Goal: Task Accomplishment & Management: Use online tool/utility

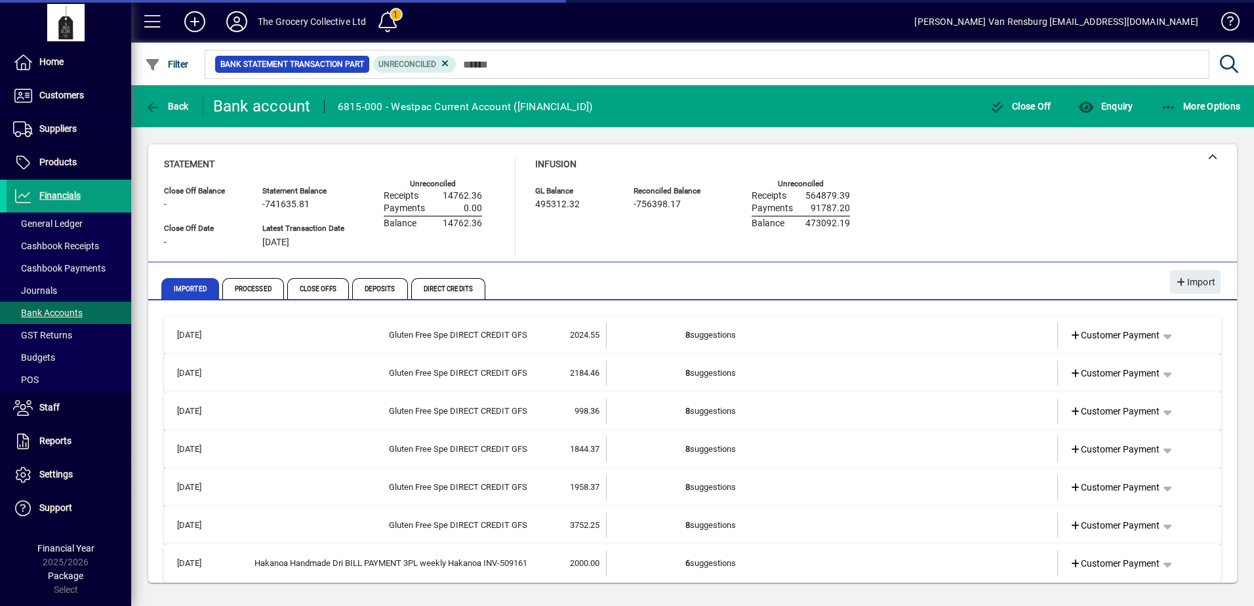
scroll to position [10, 0]
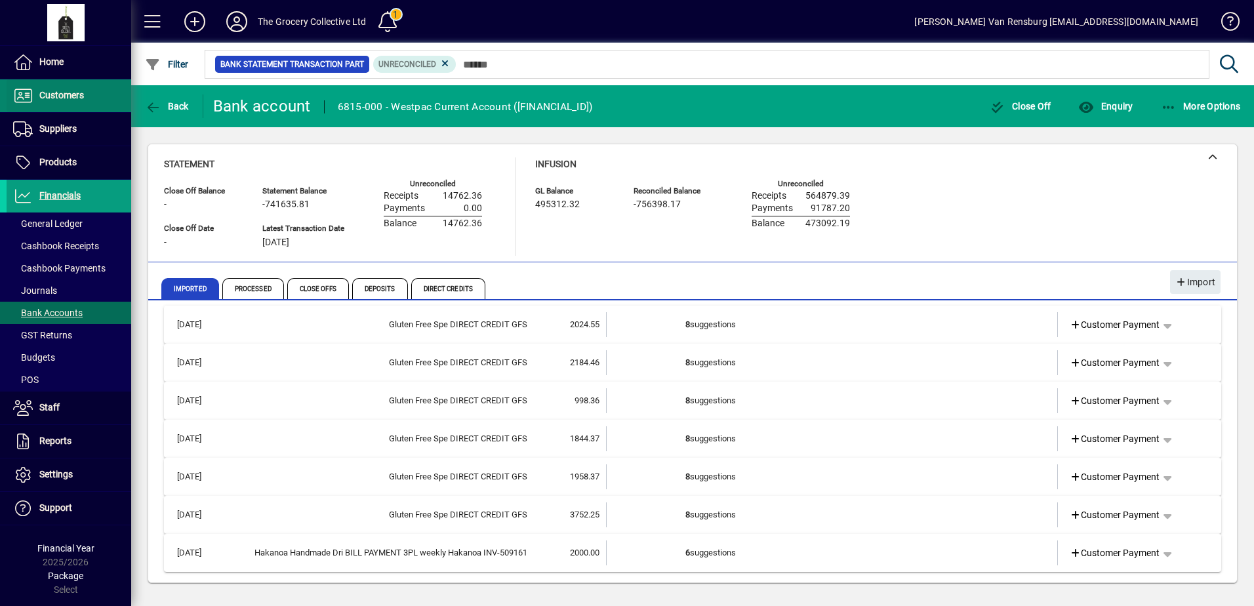
click at [79, 85] on span at bounding box center [69, 95] width 125 height 31
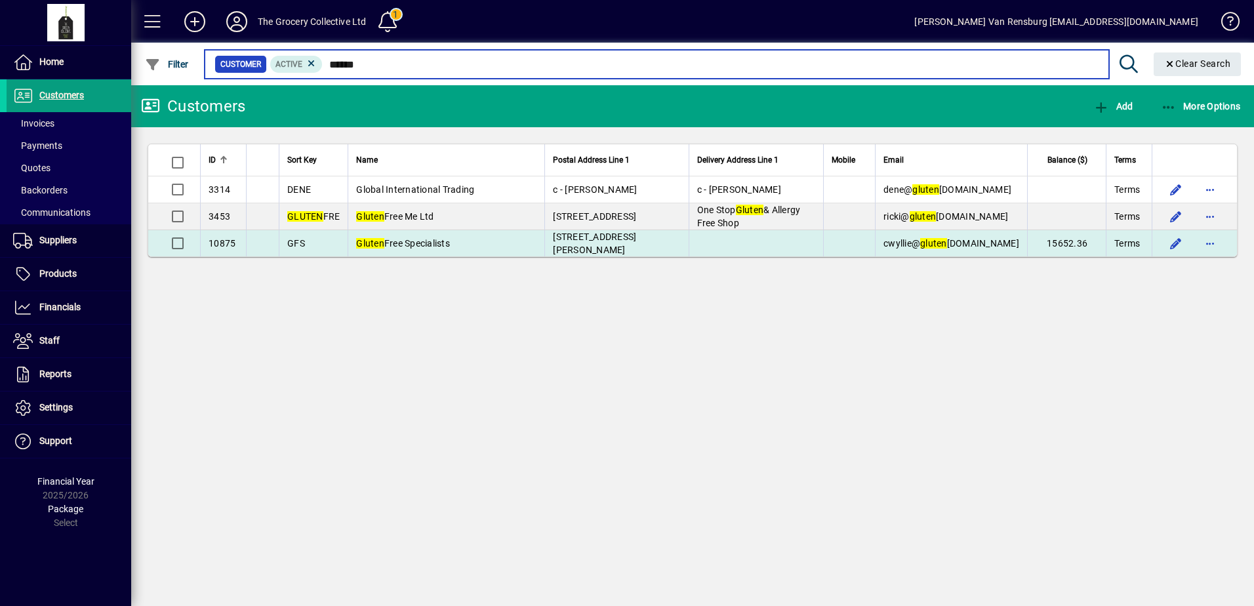
type input "******"
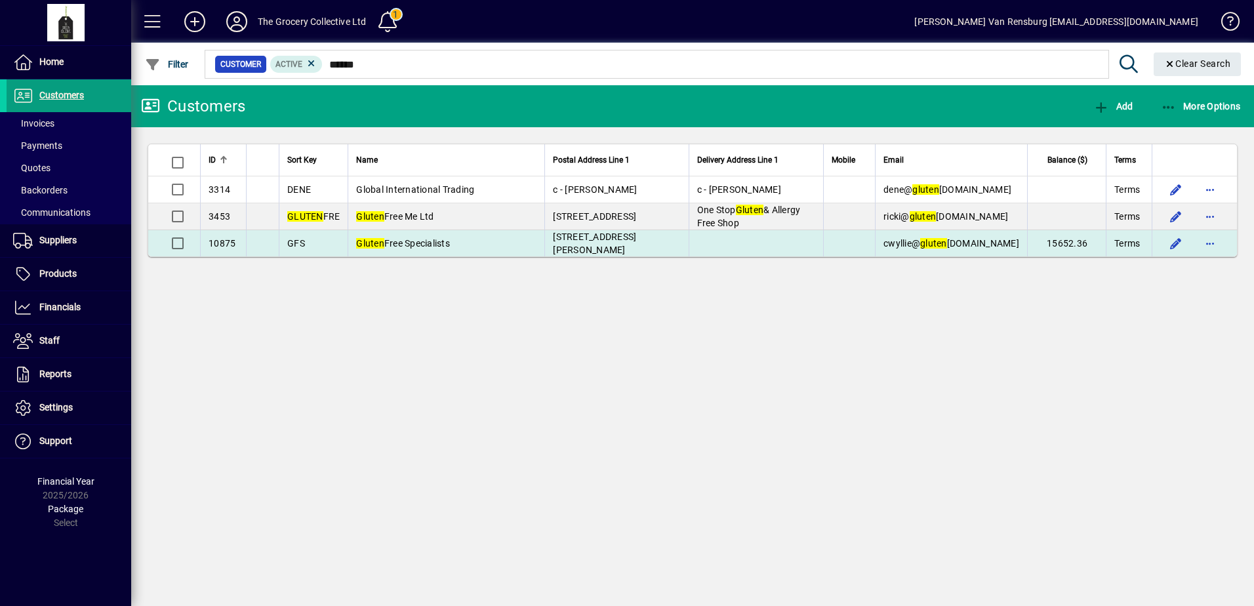
click at [1010, 245] on span "cwyllie@ gluten [DOMAIN_NAME]" at bounding box center [951, 243] width 136 height 10
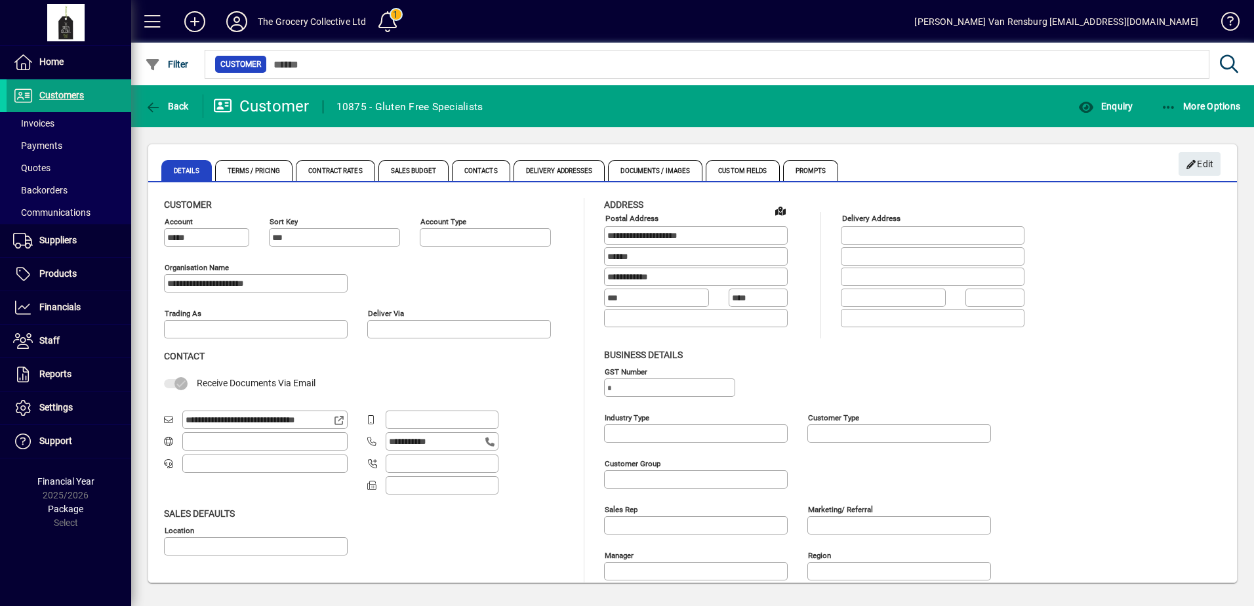
type input "**********"
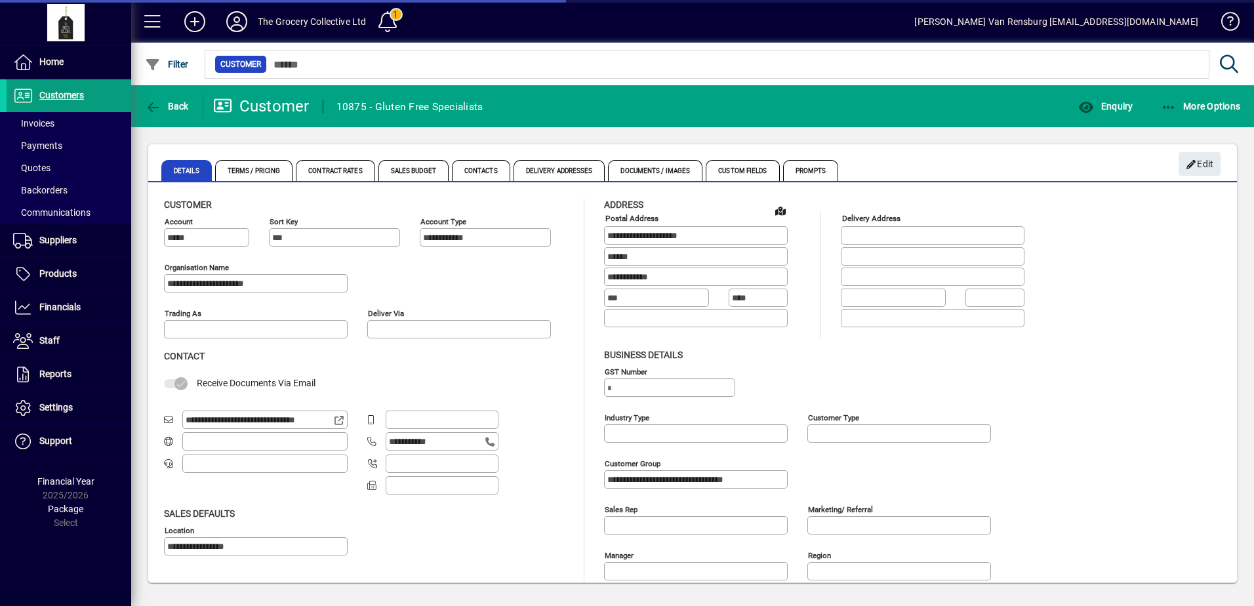
type input "**********"
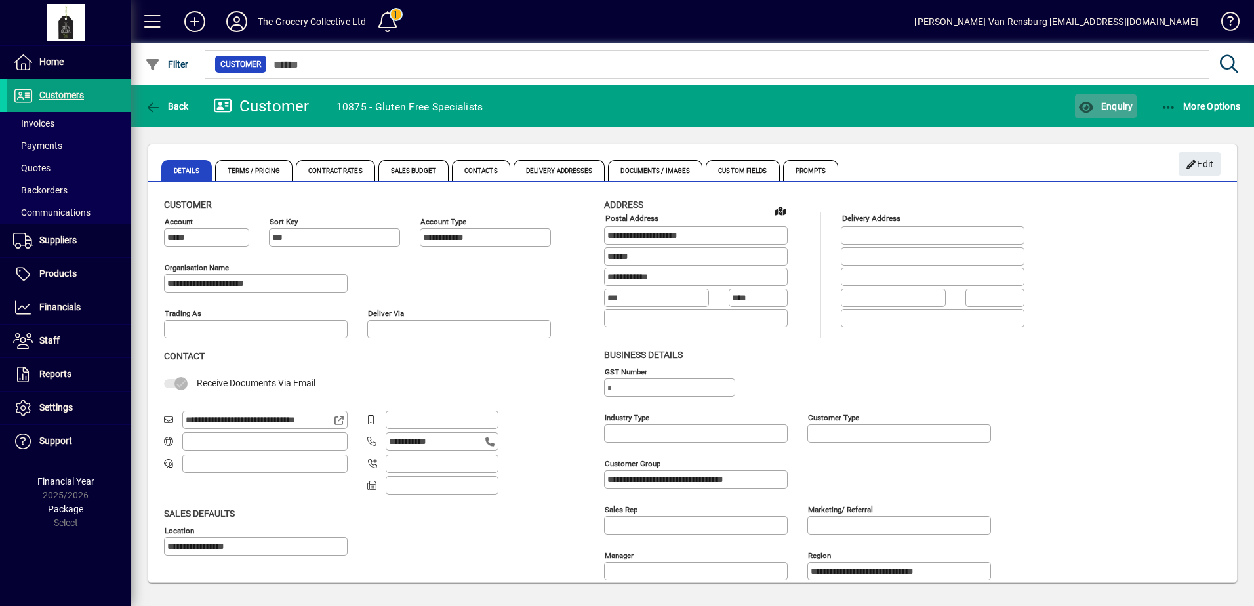
click at [1088, 110] on icon "button" at bounding box center [1086, 107] width 16 height 13
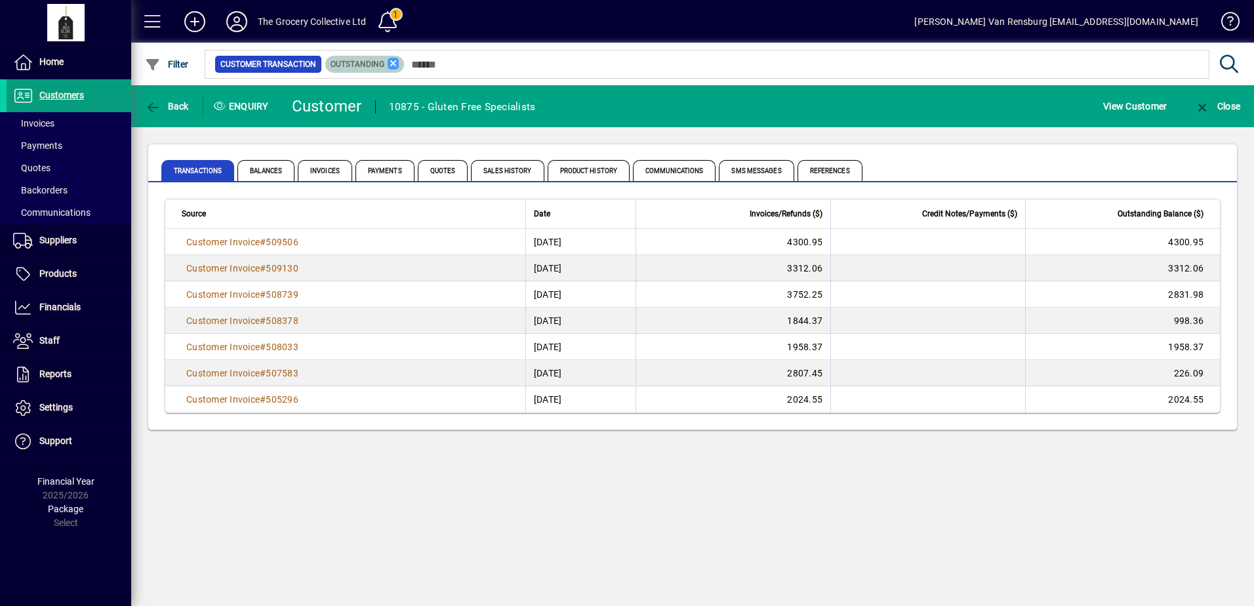
click at [392, 64] on icon at bounding box center [394, 64] width 12 height 12
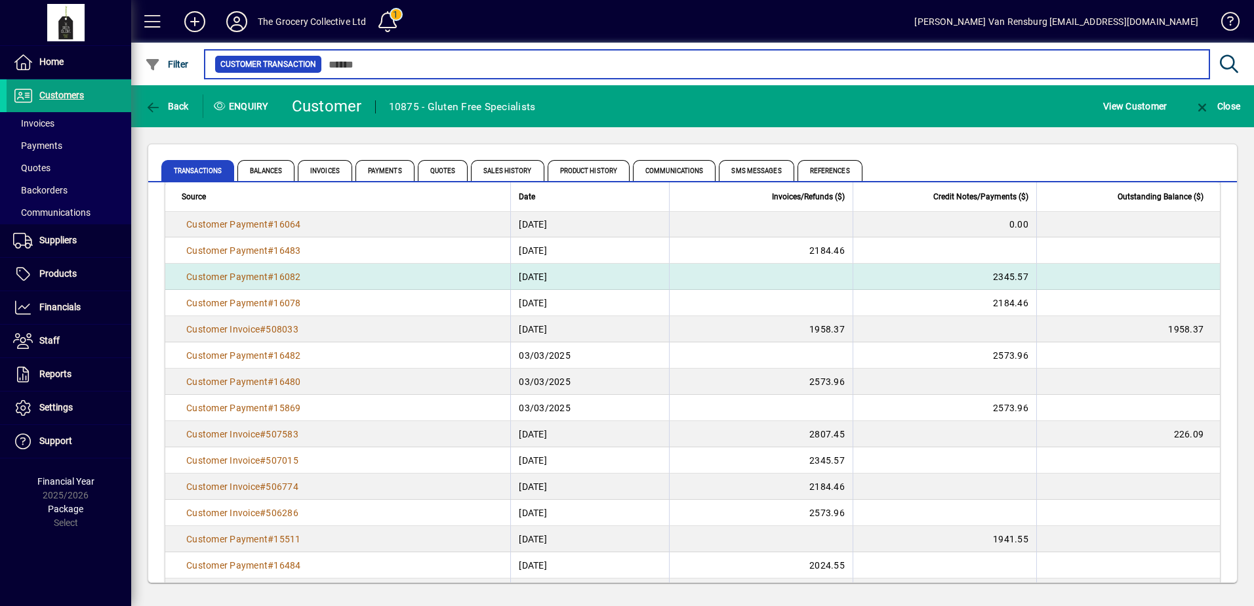
scroll to position [459, 0]
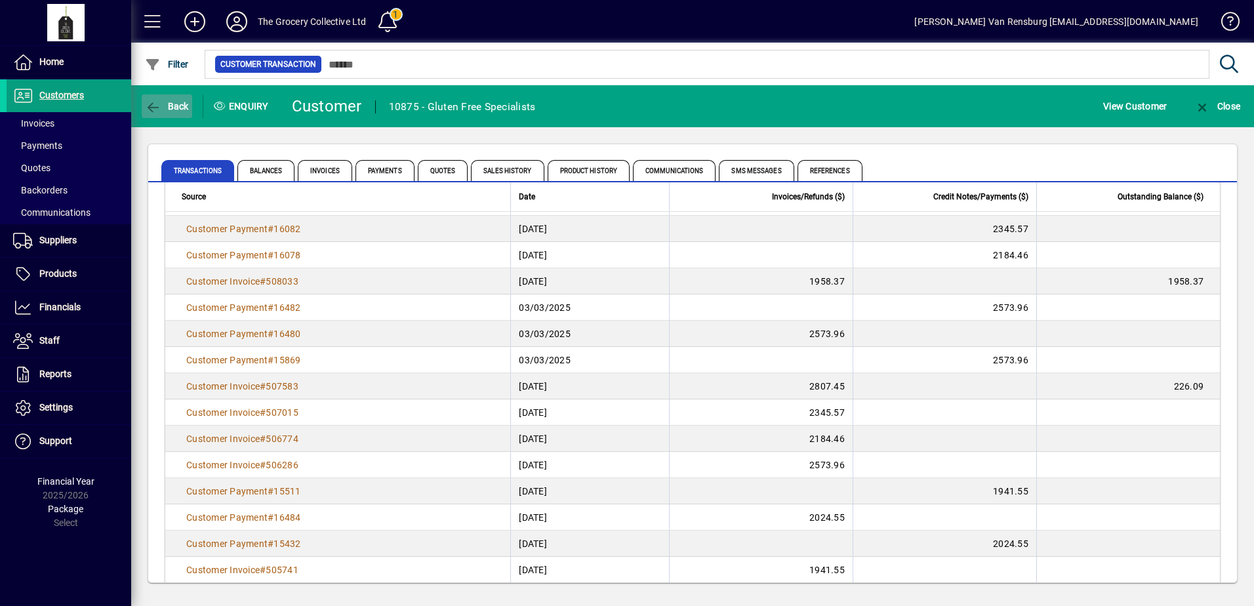
click at [156, 109] on icon "button" at bounding box center [153, 107] width 16 height 13
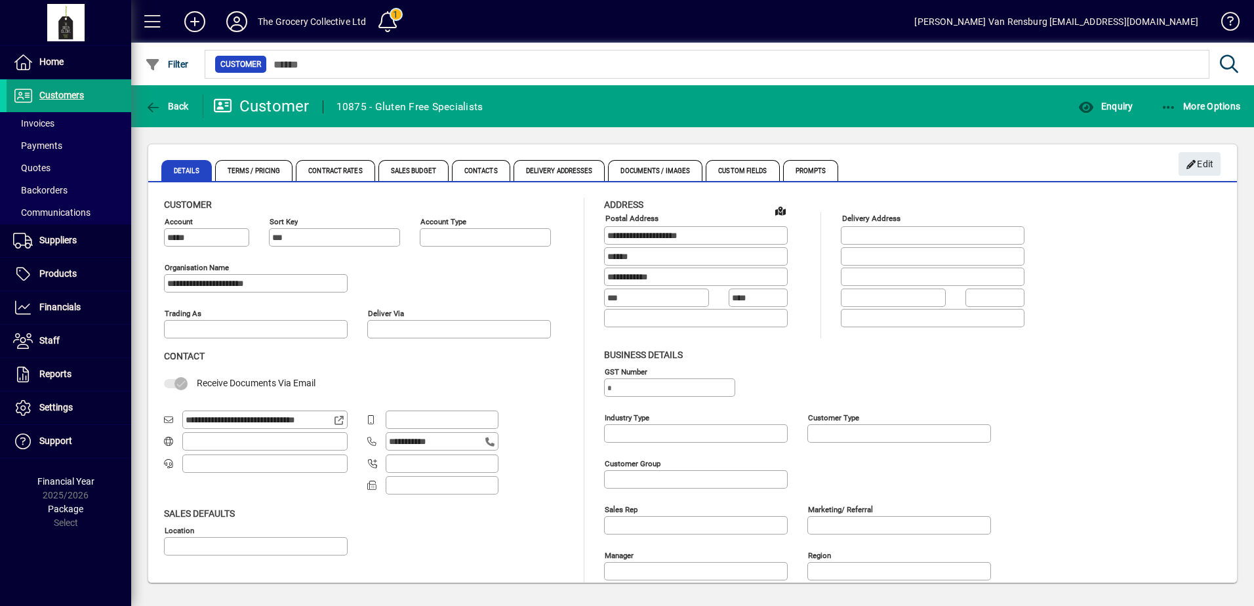
type input "**********"
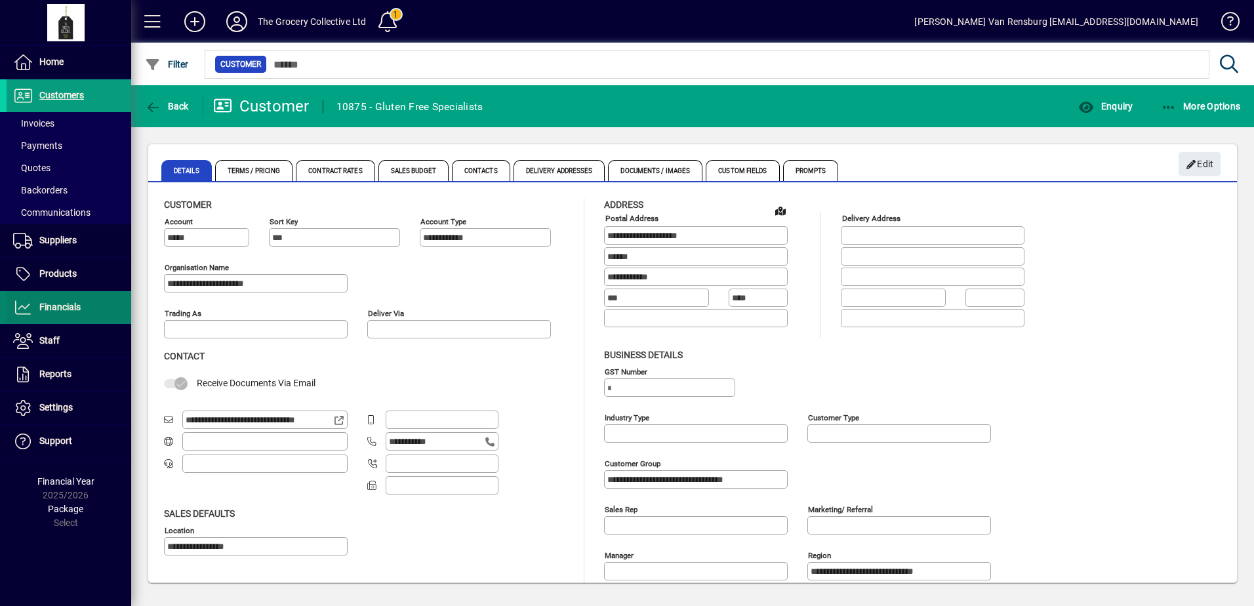
click at [44, 311] on span "Financials" at bounding box center [59, 307] width 41 height 10
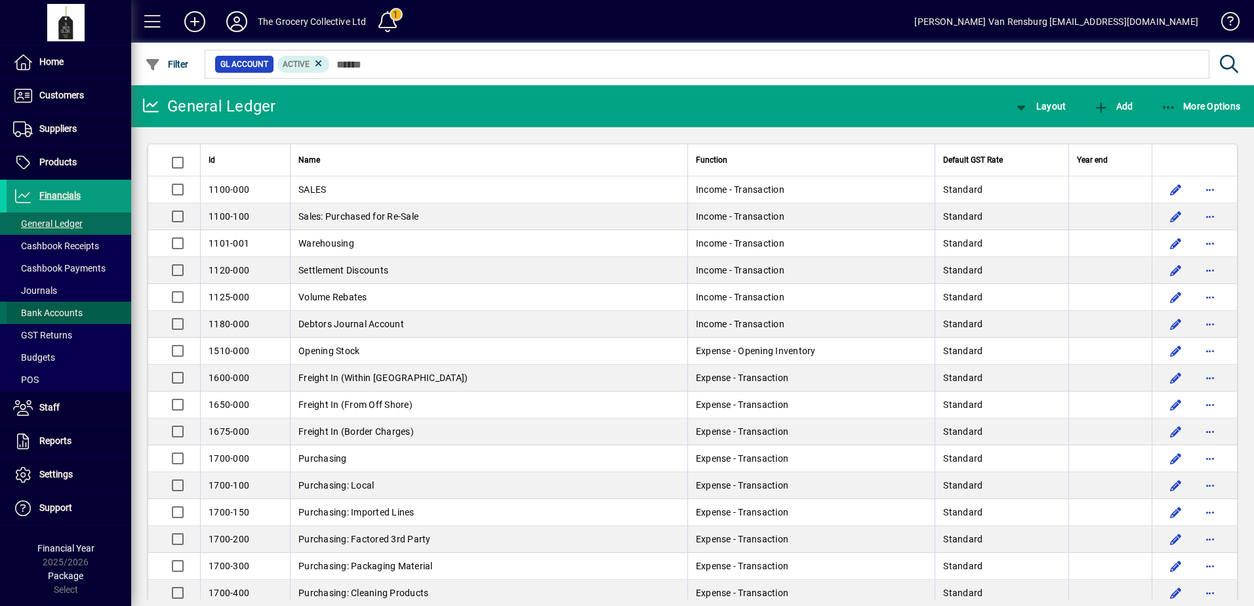
click at [60, 315] on span "Bank Accounts" at bounding box center [48, 313] width 70 height 10
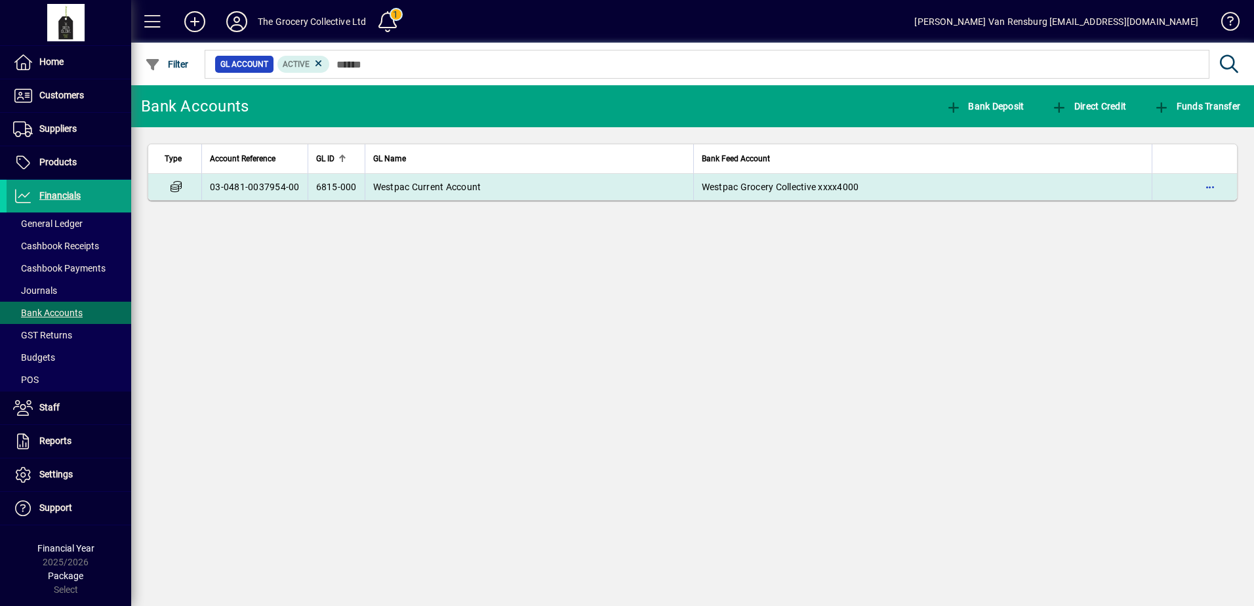
click at [536, 184] on td "Westpac Current Account" at bounding box center [529, 187] width 329 height 26
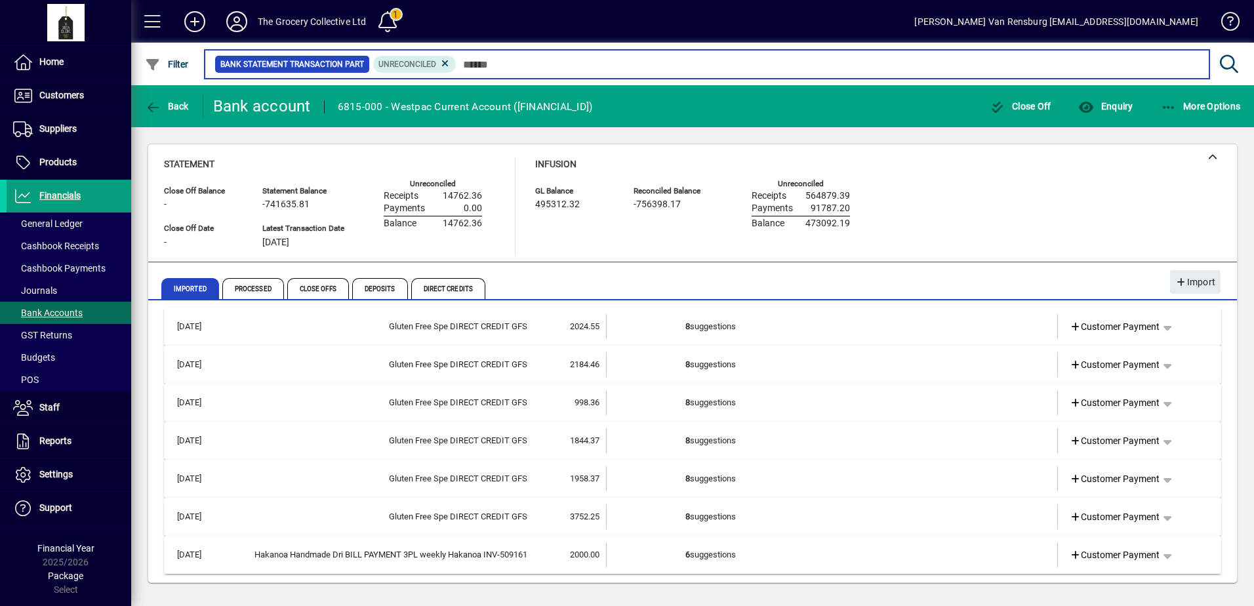
scroll to position [10, 0]
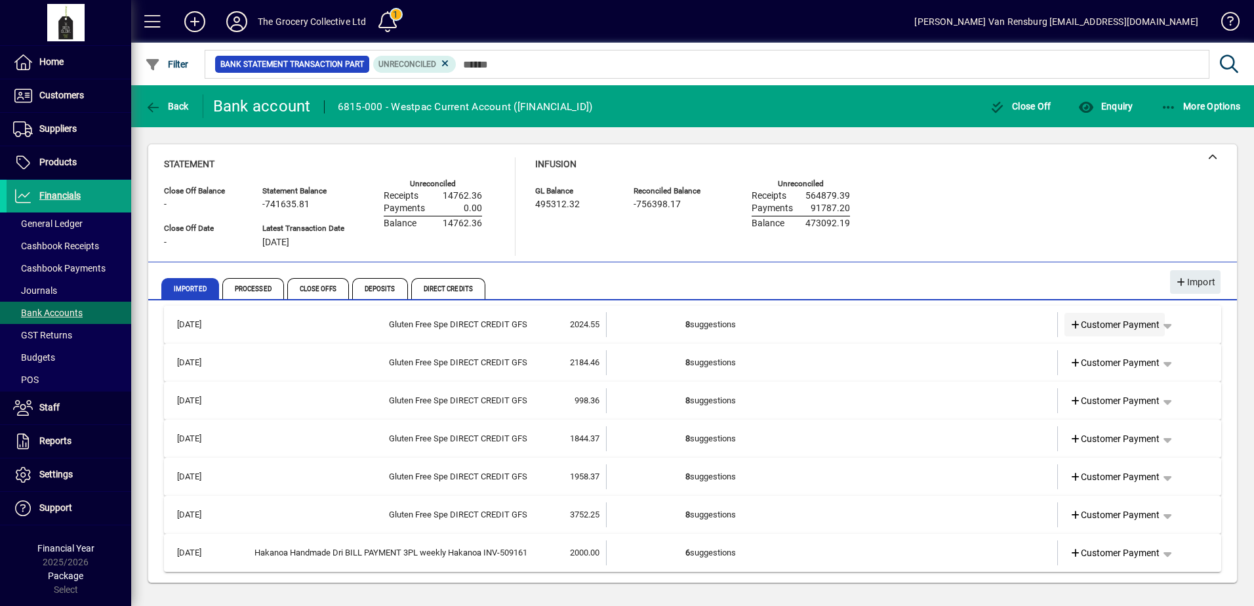
click at [1117, 330] on span "Customer Payment" at bounding box center [1114, 325] width 90 height 14
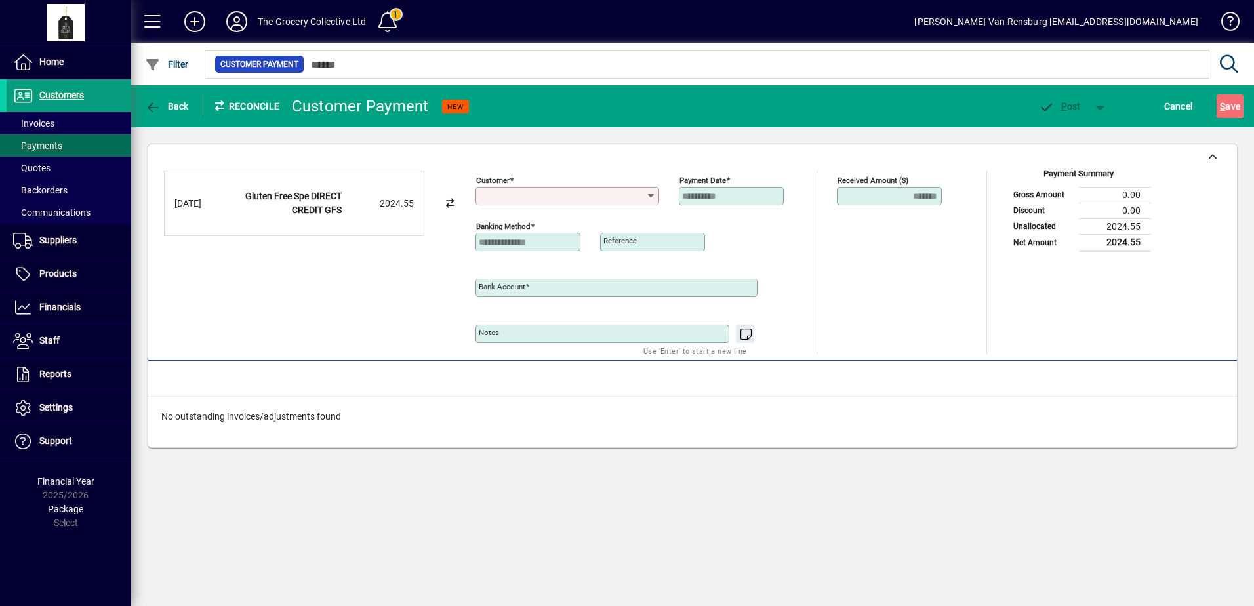
type input "**********"
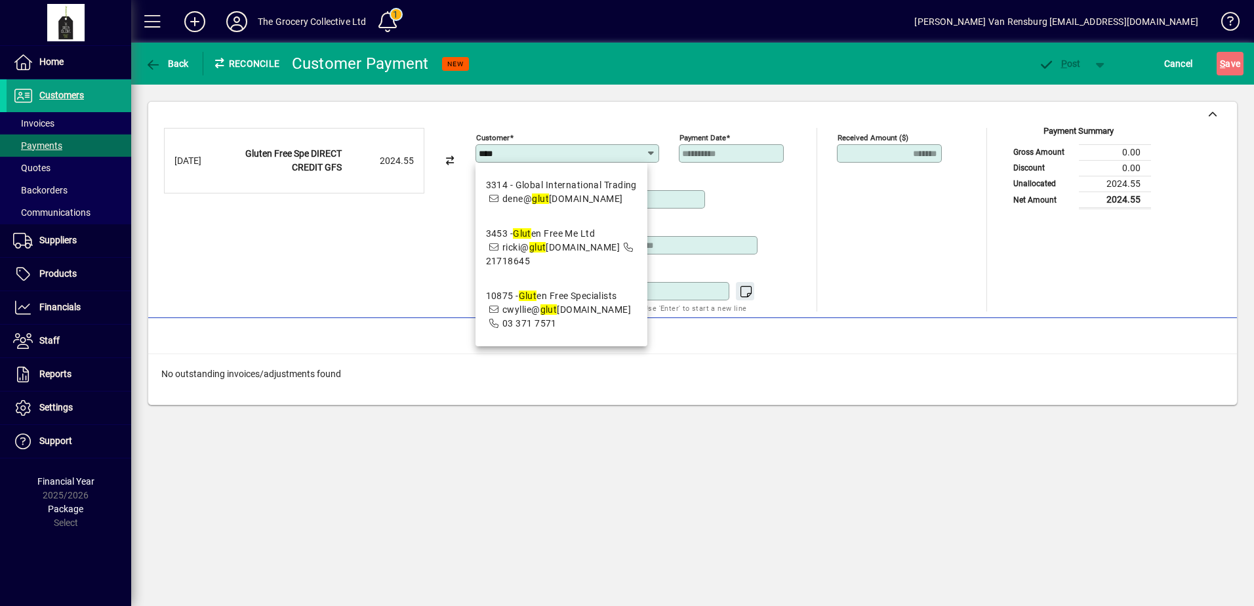
click at [631, 303] on div "10875 - Glut en Free Specialists" at bounding box center [561, 296] width 151 height 14
type input "**********"
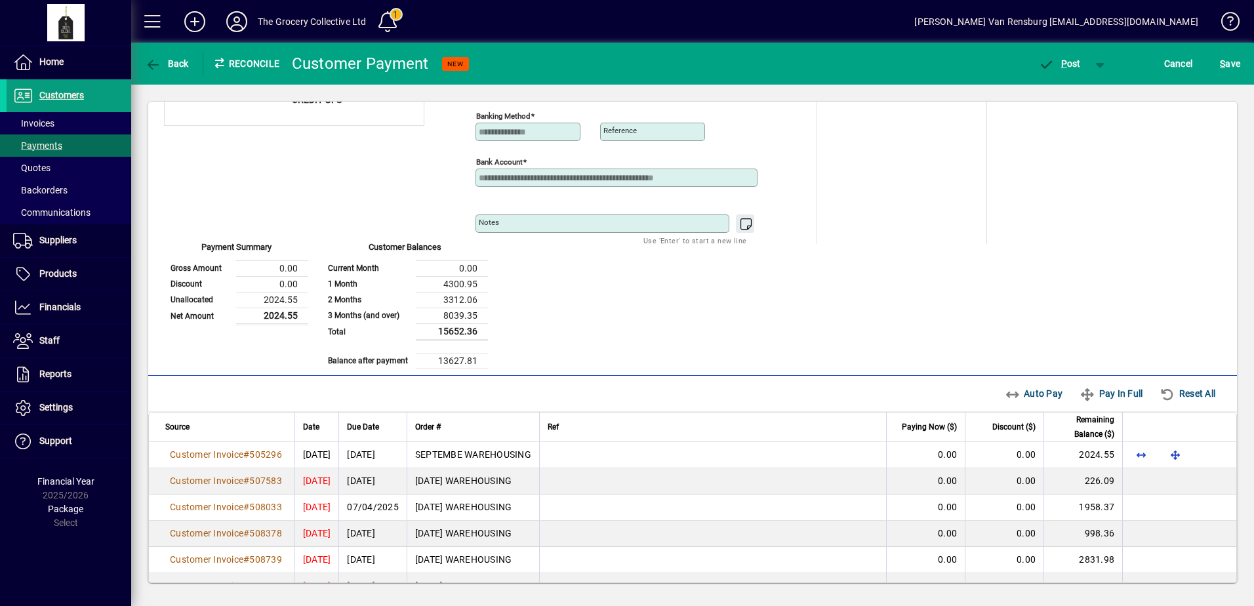
scroll to position [122, 0]
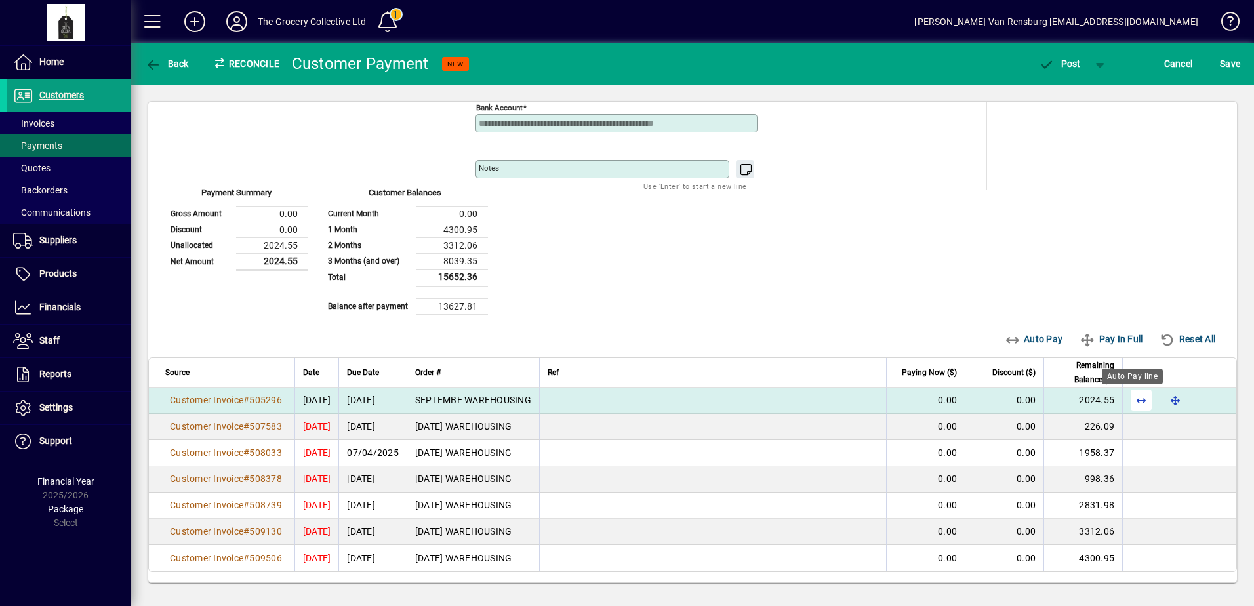
click at [1136, 405] on span "button" at bounding box center [1140, 399] width 31 height 31
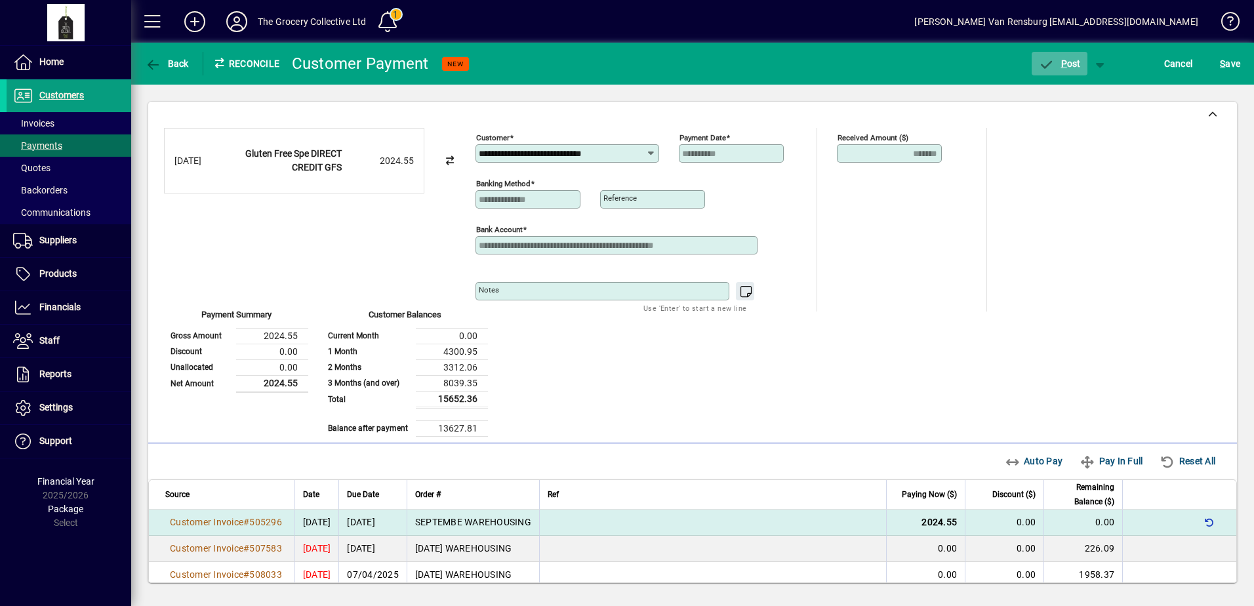
click at [1066, 66] on span "P" at bounding box center [1064, 63] width 6 height 10
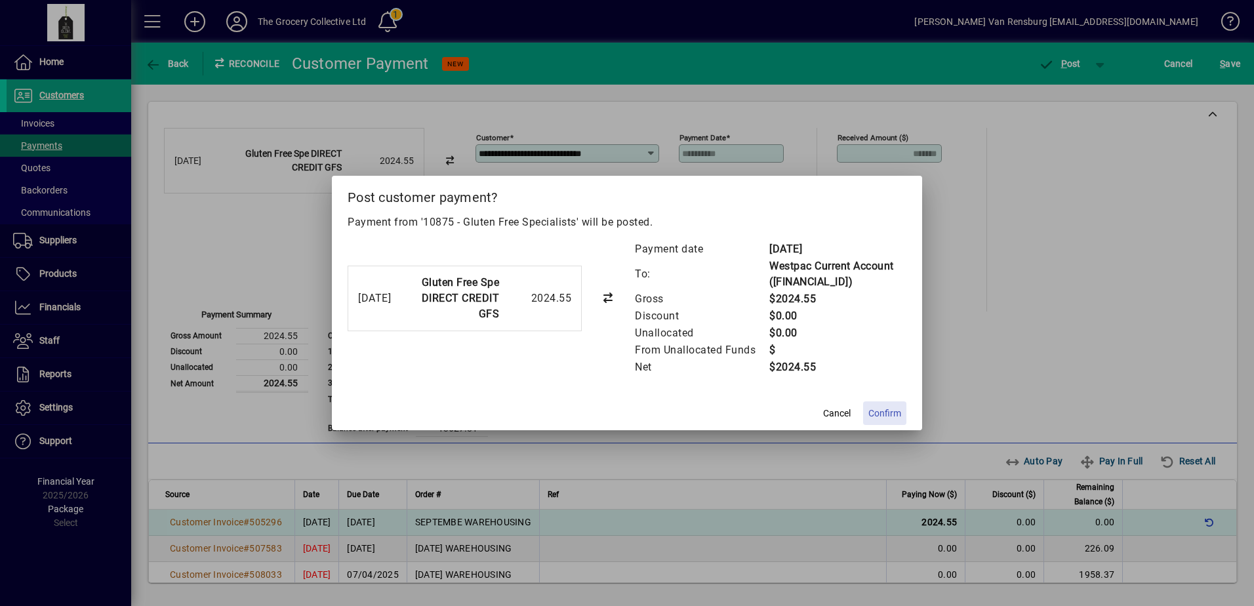
click at [890, 409] on span "Confirm" at bounding box center [884, 414] width 33 height 14
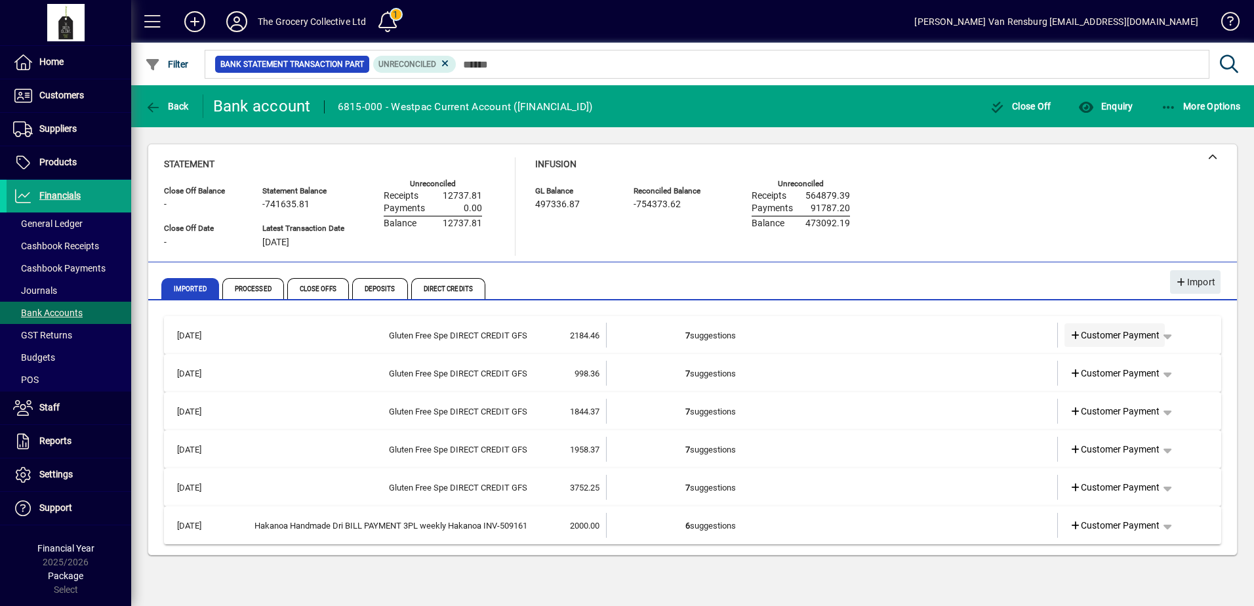
click at [1104, 338] on span "Customer Payment" at bounding box center [1114, 336] width 90 height 14
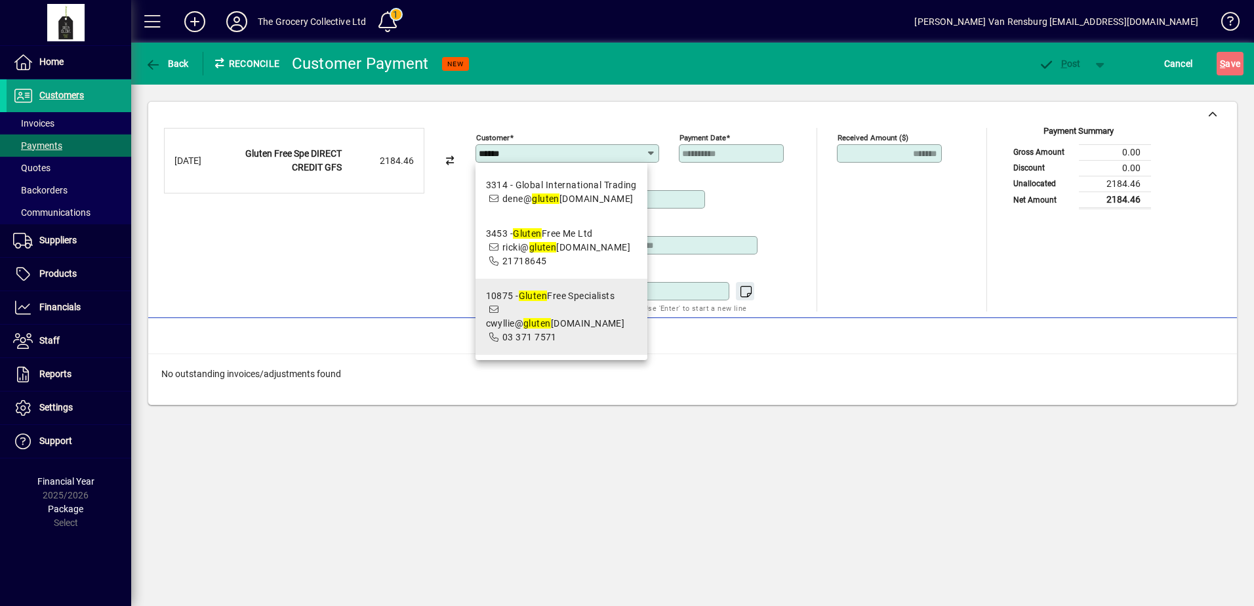
click at [549, 319] on span "10875 - Gluten Free Specialists cwyllie@ gluten [DOMAIN_NAME] 03 371 7571" at bounding box center [561, 316] width 151 height 55
type input "**********"
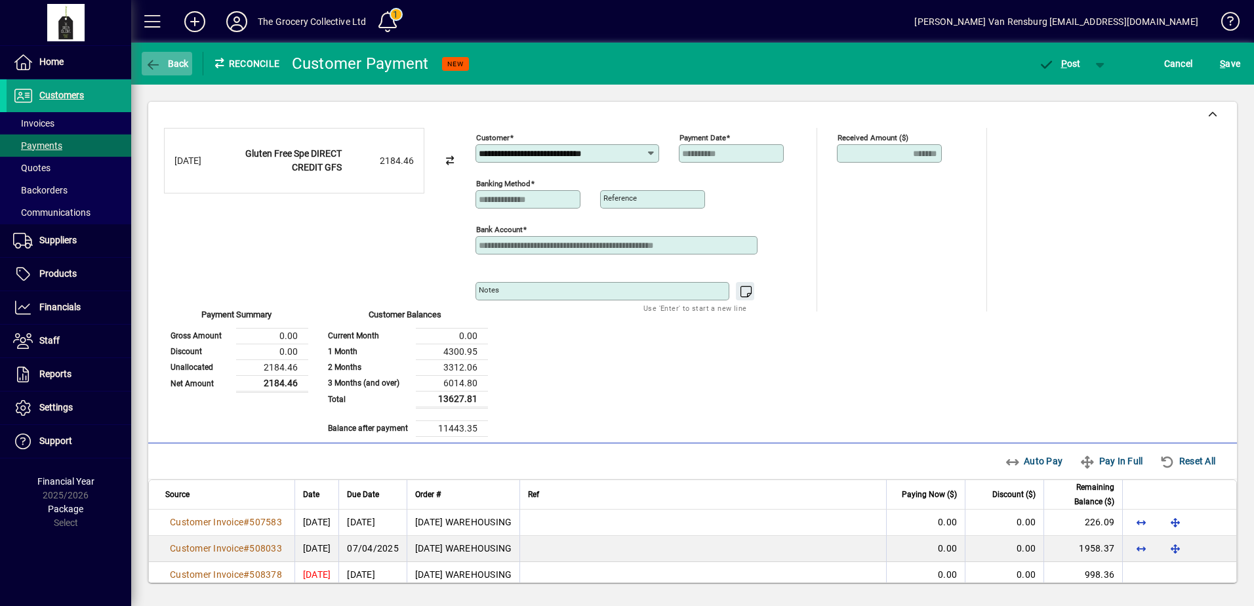
click at [175, 62] on span "Back" at bounding box center [167, 63] width 44 height 10
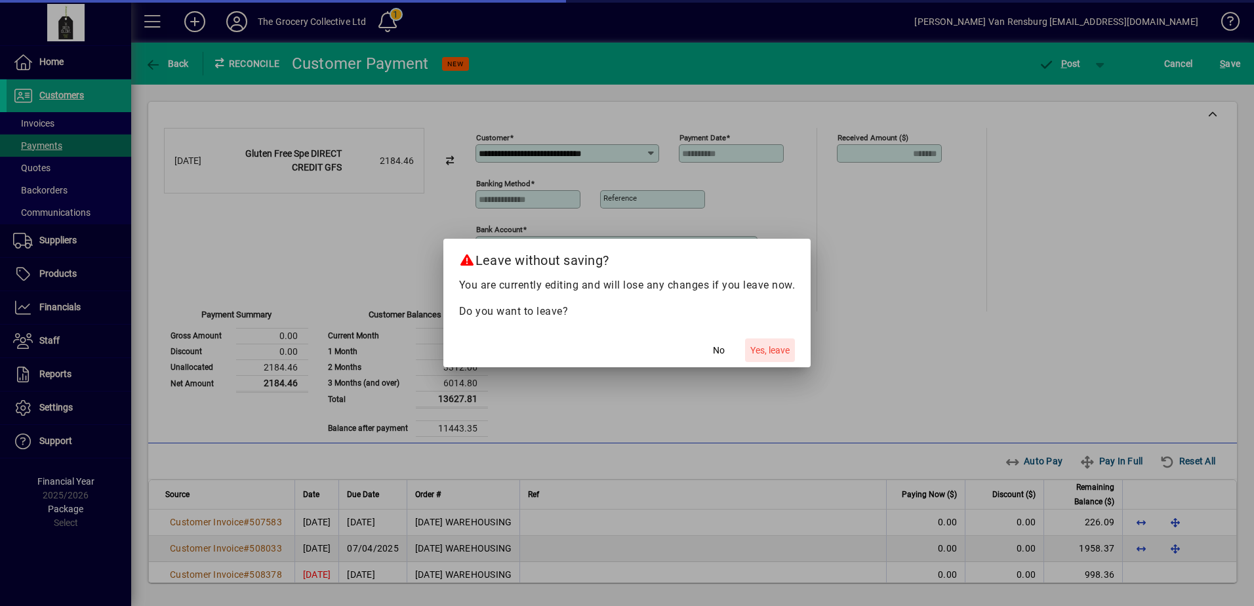
click at [778, 351] on span "Yes, leave" at bounding box center [769, 351] width 39 height 14
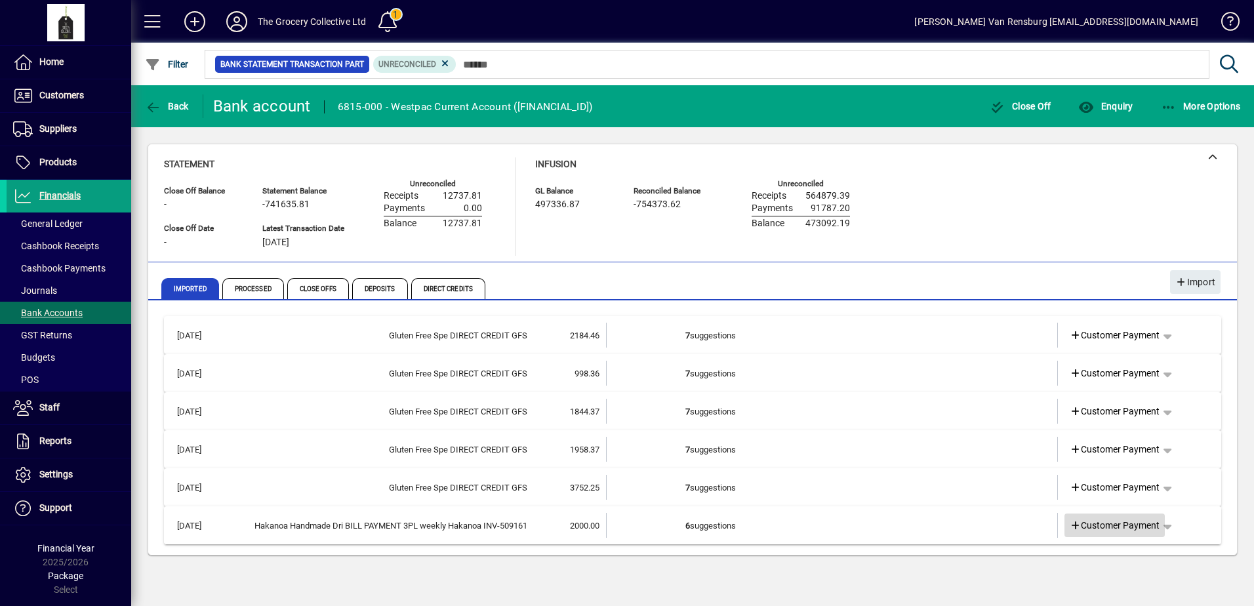
click at [1109, 530] on span "Customer Payment" at bounding box center [1114, 526] width 90 height 14
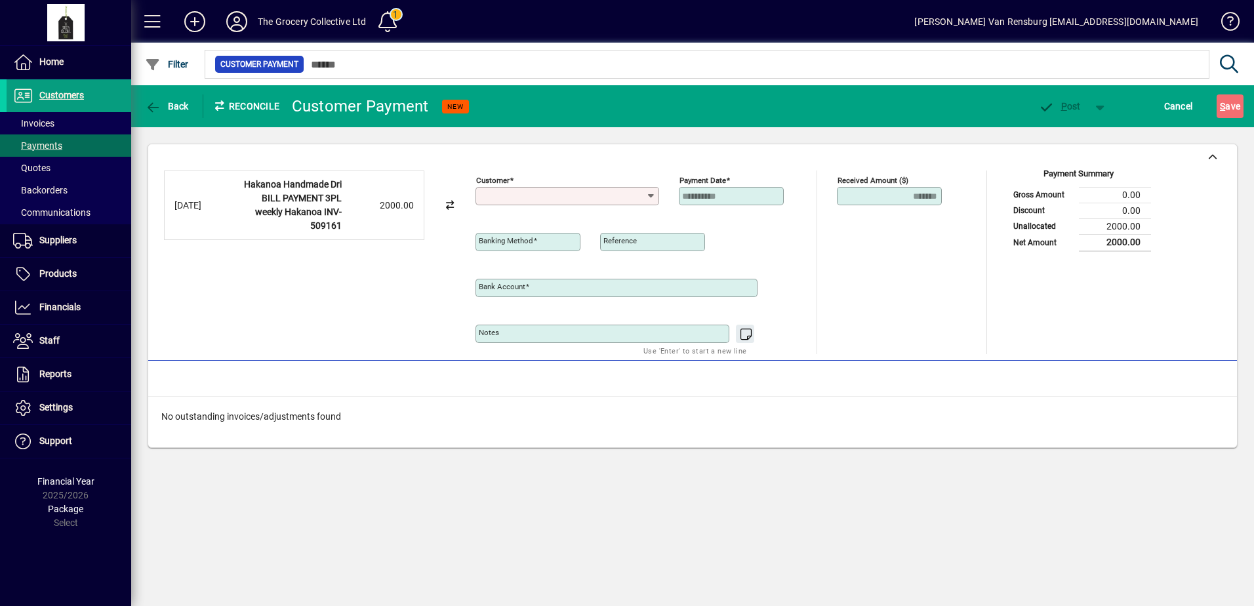
type input "**********"
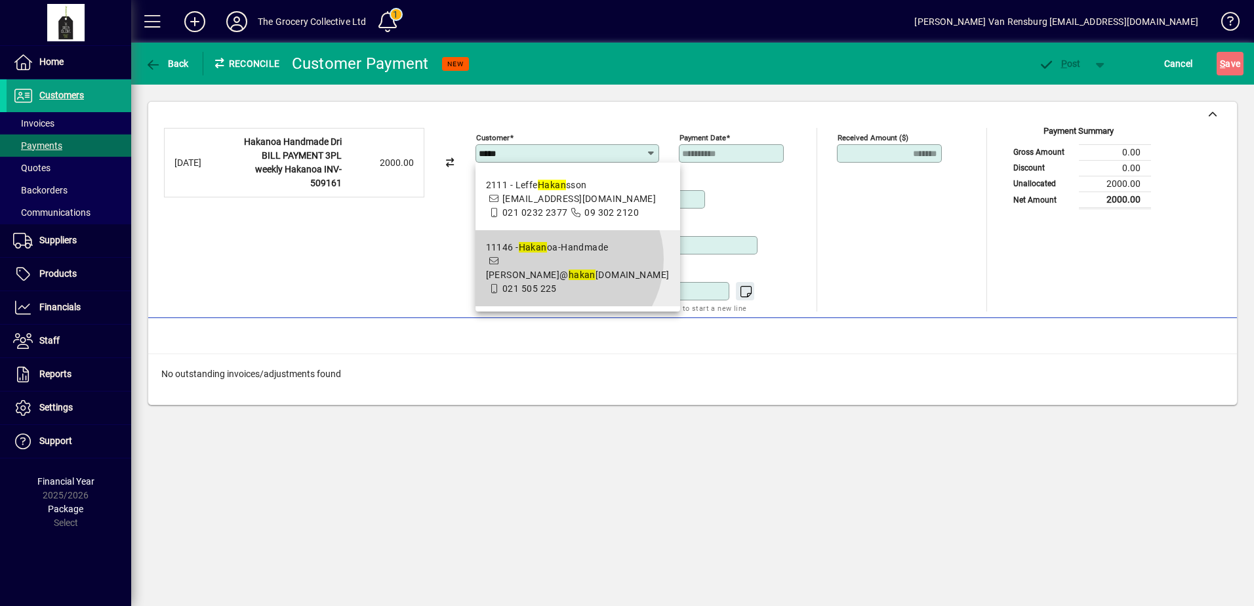
click at [568, 273] on em "hakan" at bounding box center [581, 274] width 27 height 10
type input "**********"
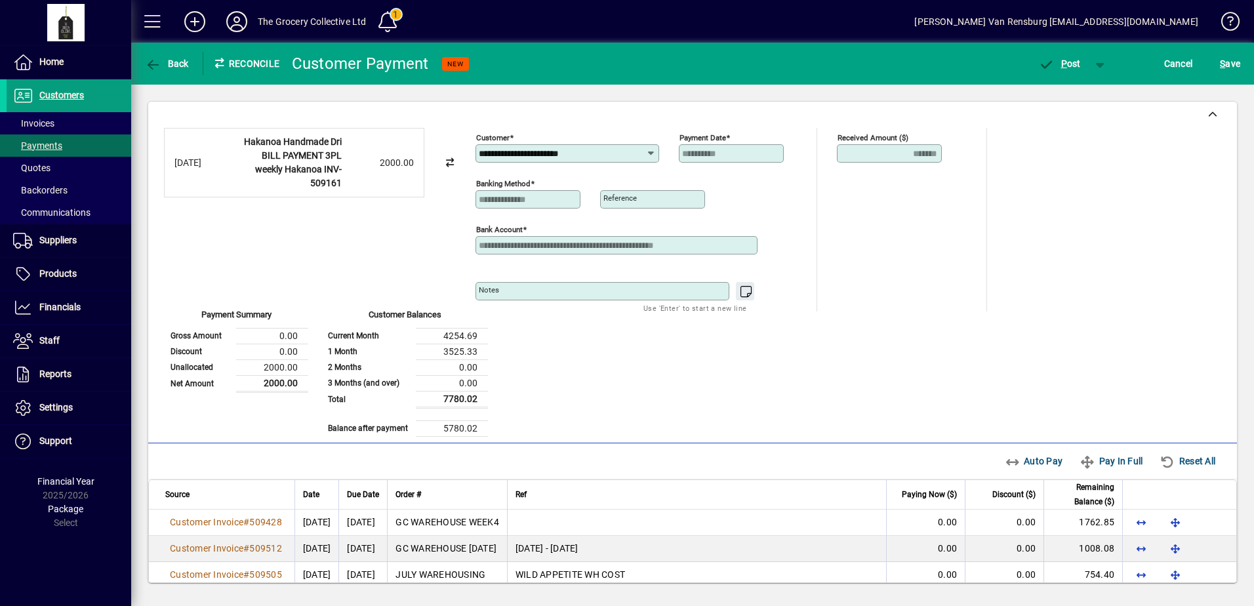
scroll to position [70, 0]
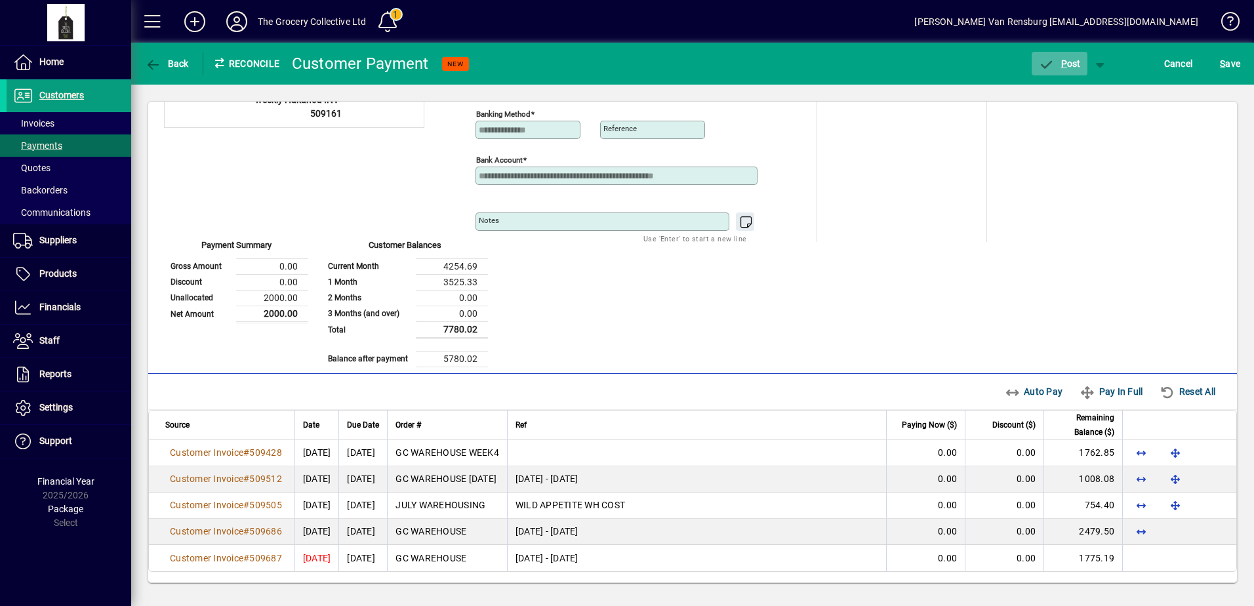
click at [1066, 65] on span "P" at bounding box center [1064, 63] width 6 height 10
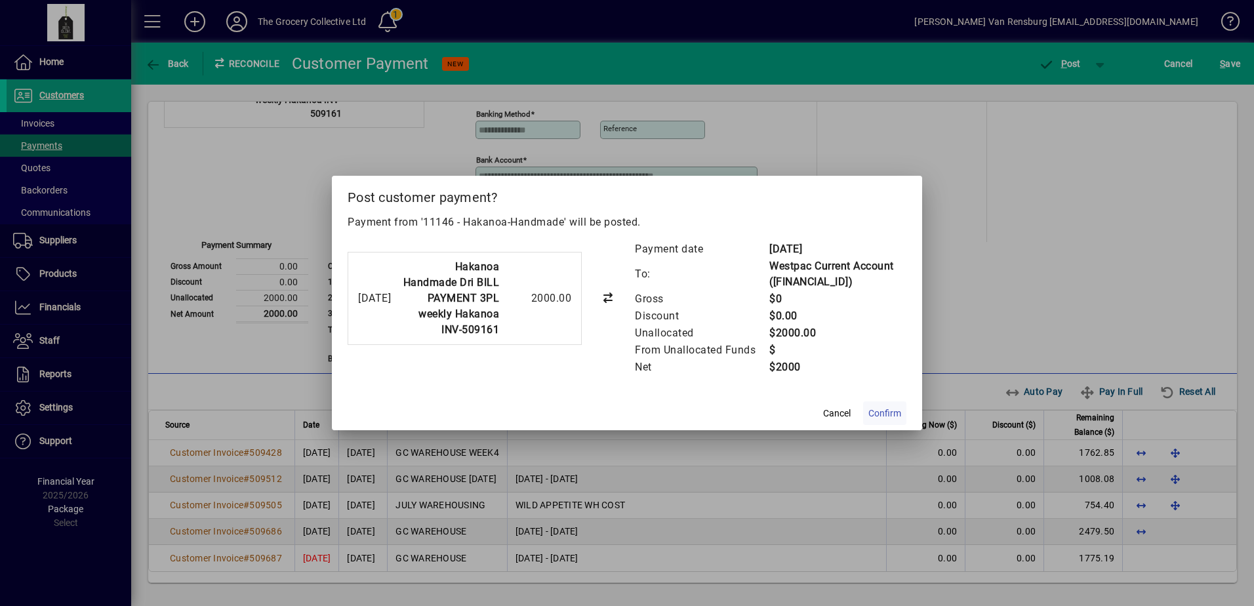
click at [882, 413] on span "Confirm" at bounding box center [884, 414] width 33 height 14
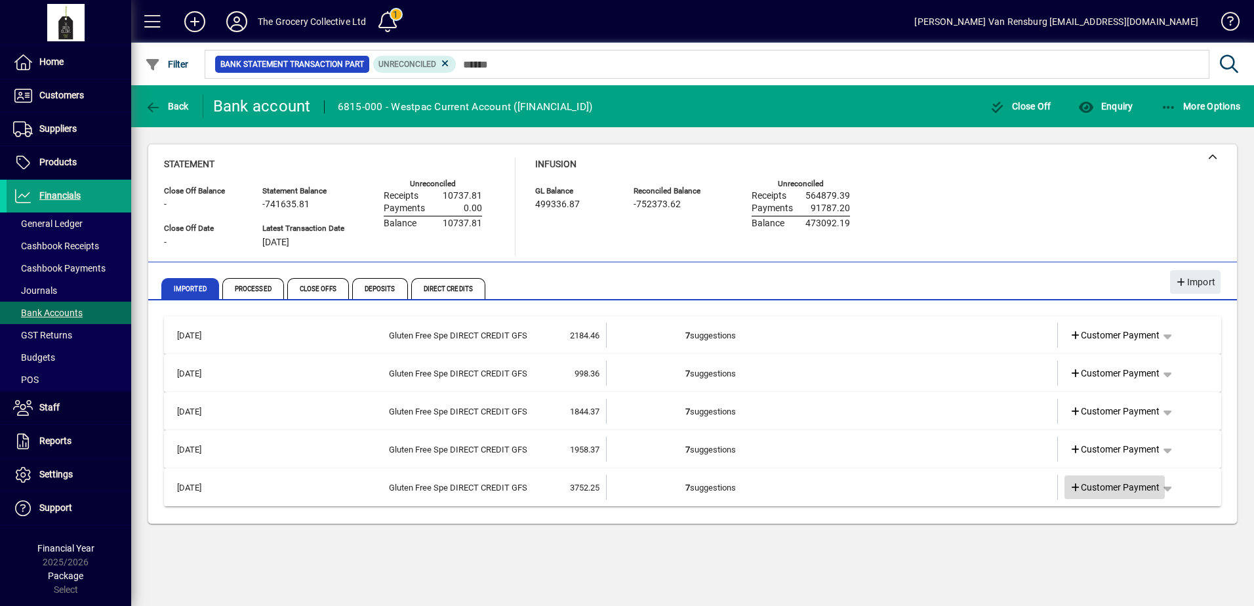
click at [1115, 488] on span "Customer Payment" at bounding box center [1114, 488] width 90 height 14
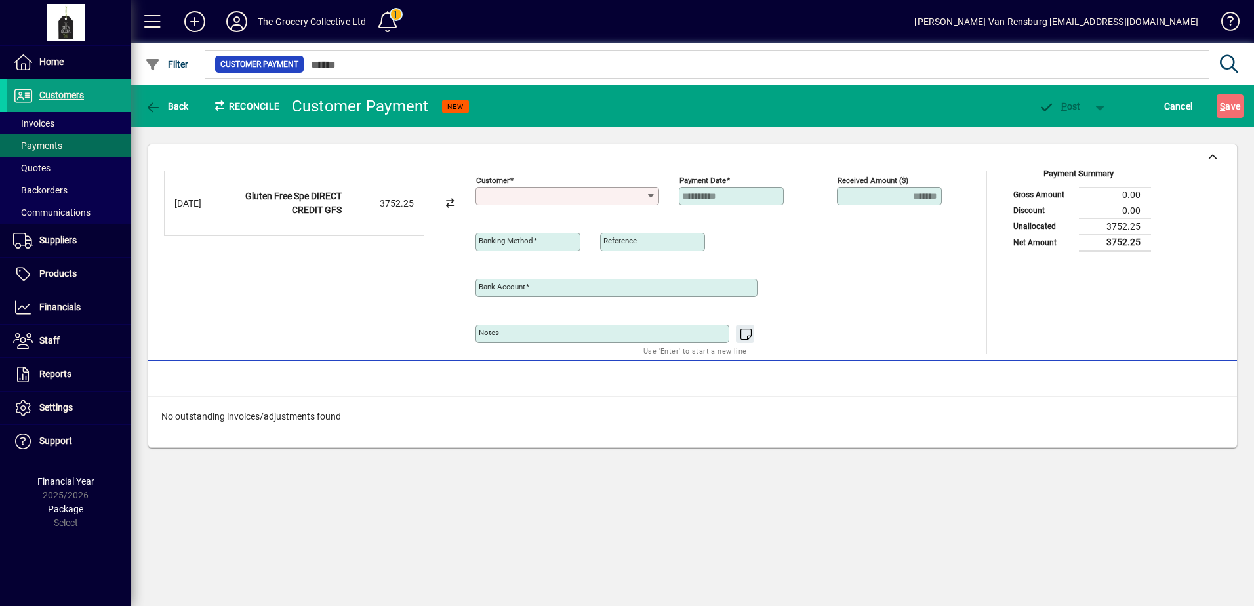
type input "**********"
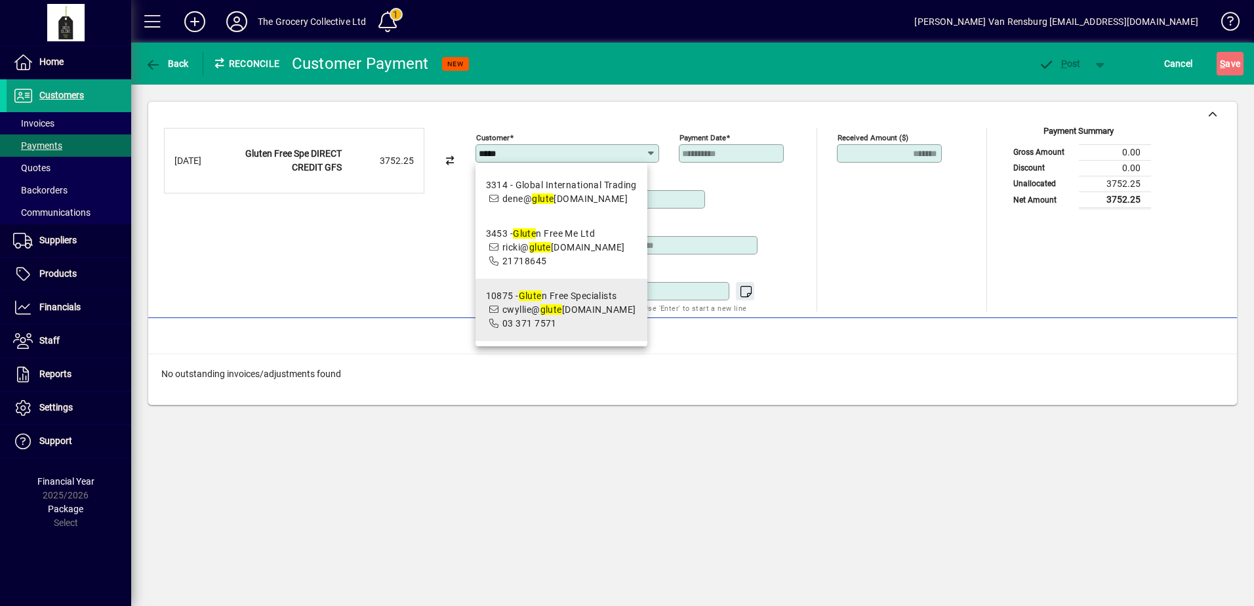
click at [591, 315] on span "cwyllie@ glute [DOMAIN_NAME]" at bounding box center [568, 309] width 133 height 10
type input "**********"
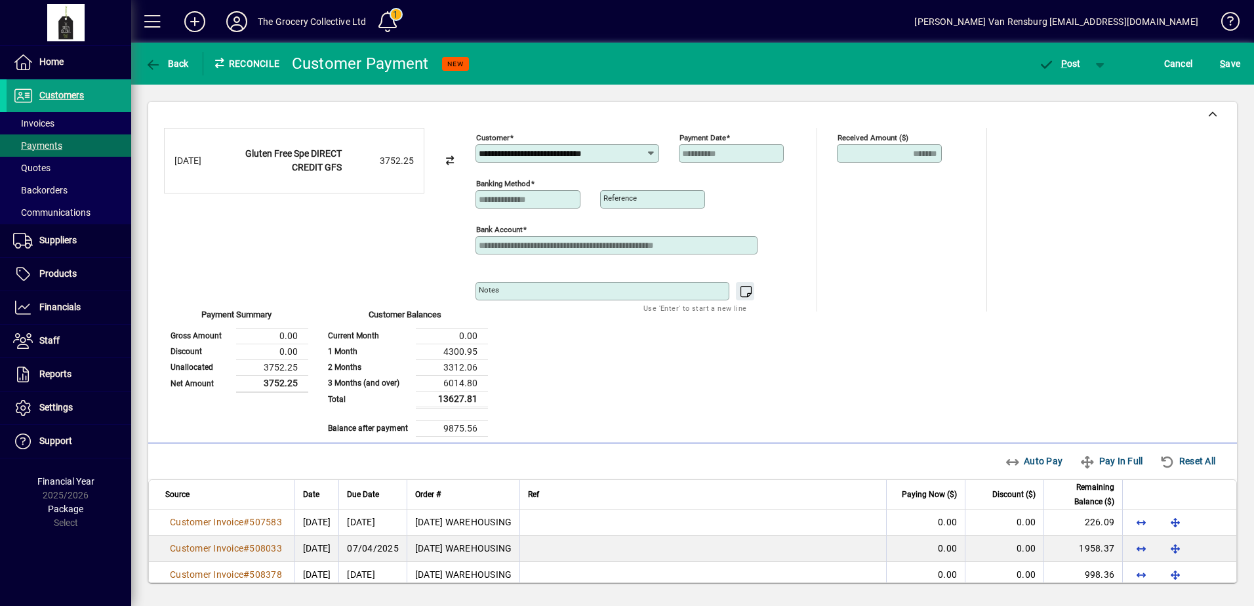
scroll to position [96, 0]
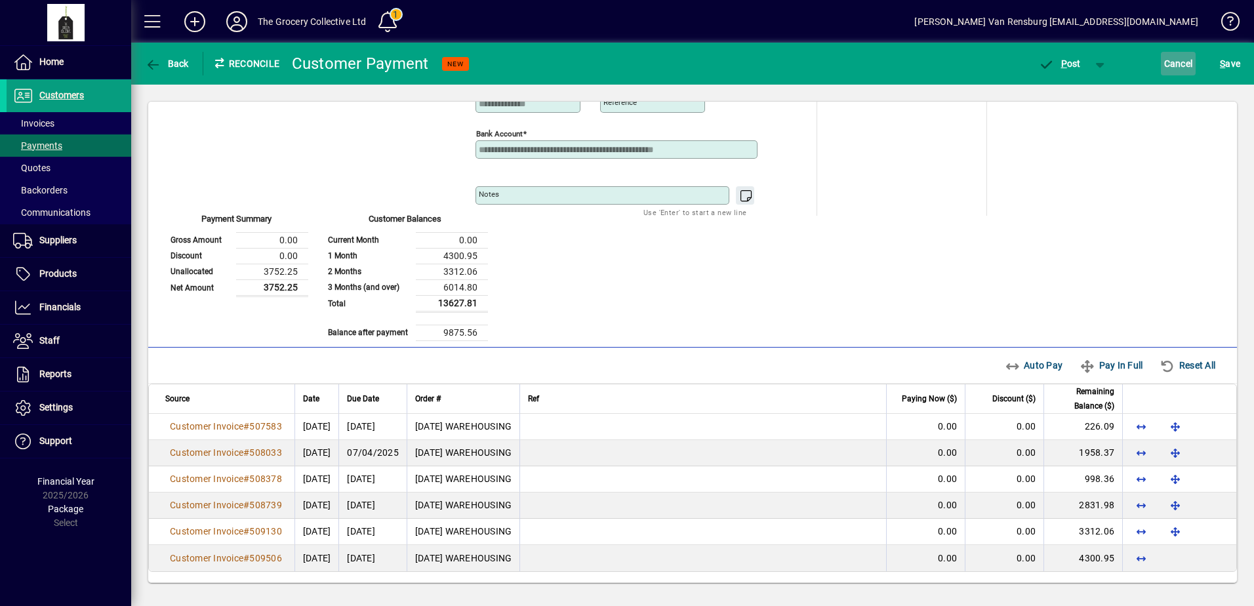
click at [1183, 67] on span "Cancel" at bounding box center [1178, 63] width 29 height 21
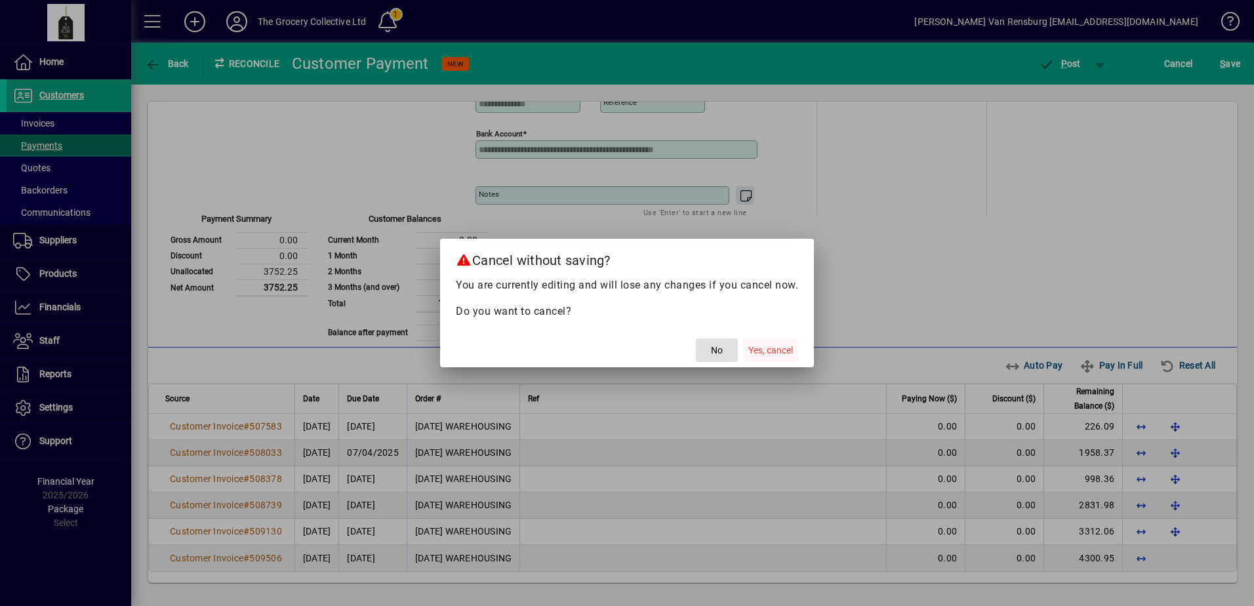
click at [774, 346] on span "Yes, cancel" at bounding box center [770, 351] width 45 height 14
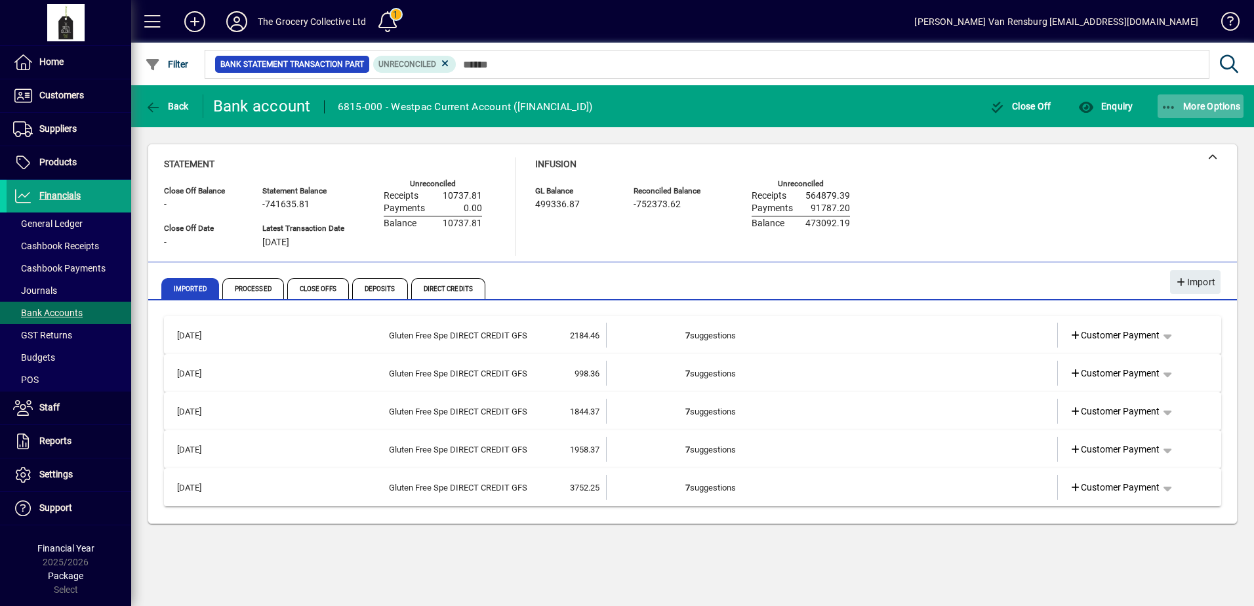
click at [1168, 106] on icon "button" at bounding box center [1169, 107] width 16 height 13
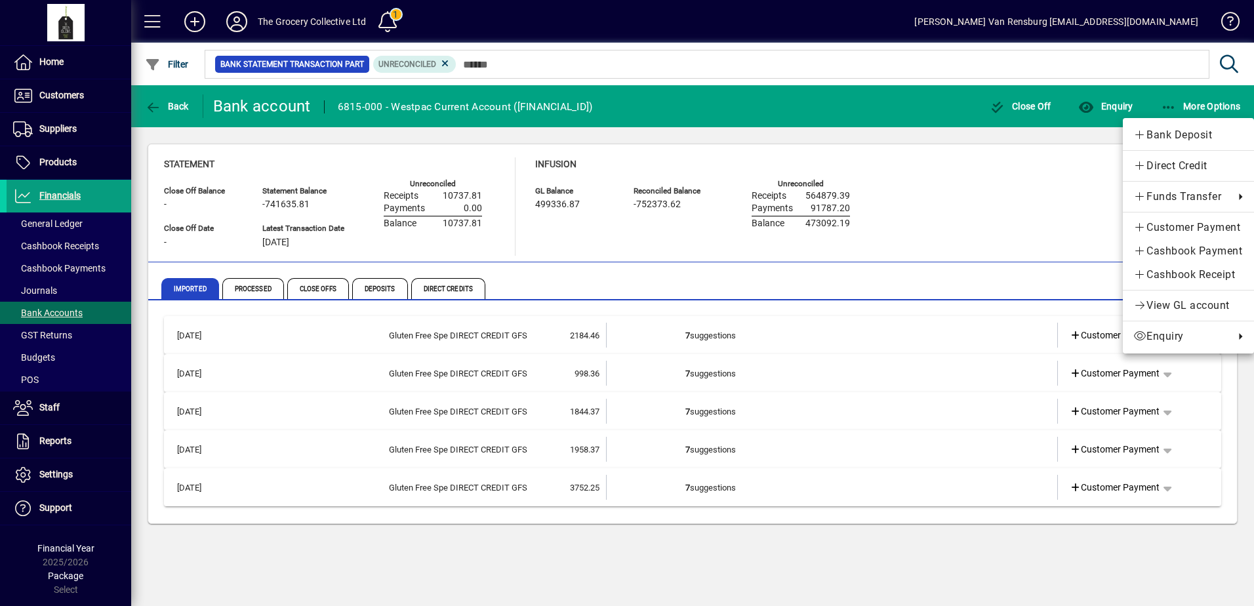
click at [445, 64] on div at bounding box center [627, 303] width 1254 height 606
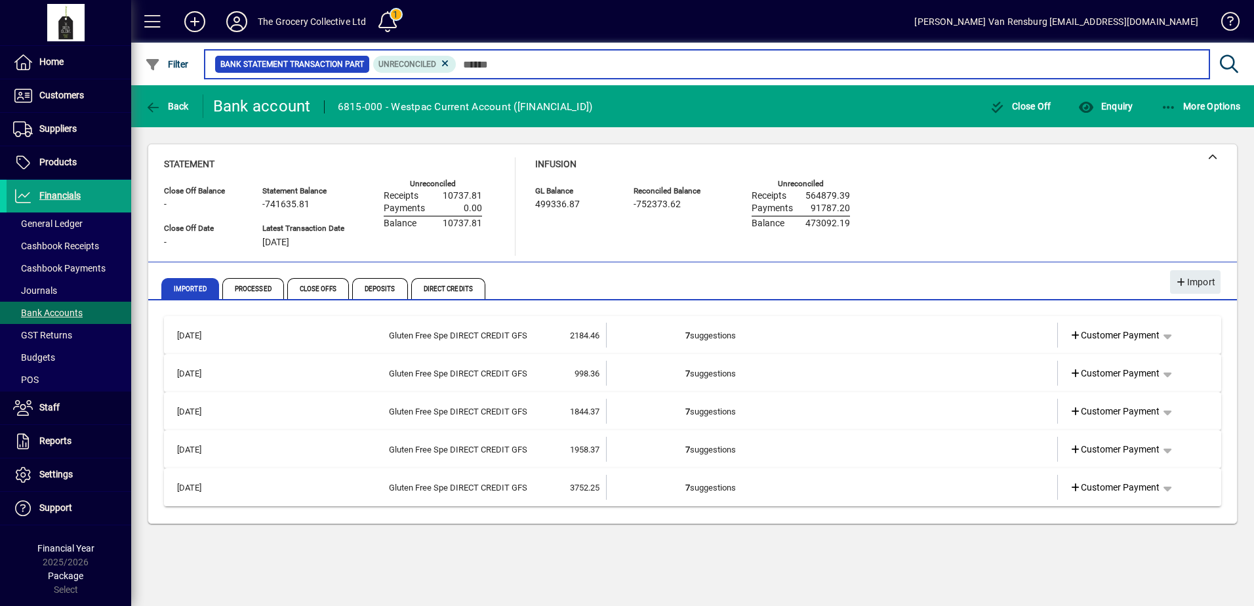
click at [500, 70] on input "text" at bounding box center [827, 64] width 742 height 18
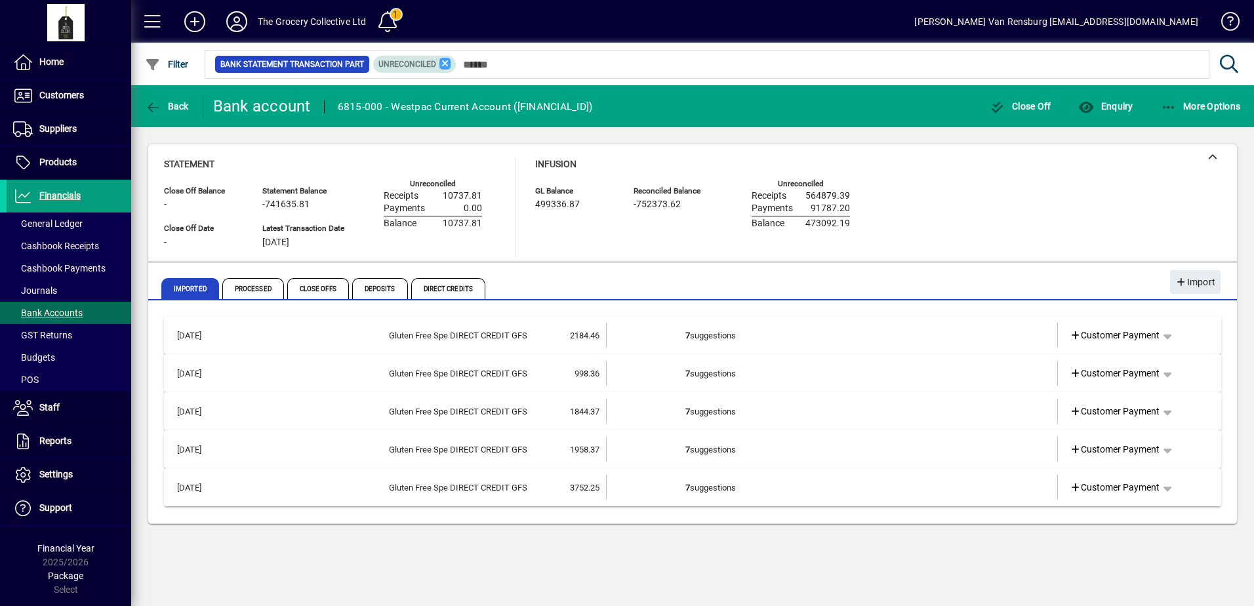
click at [447, 68] on icon at bounding box center [445, 64] width 12 height 12
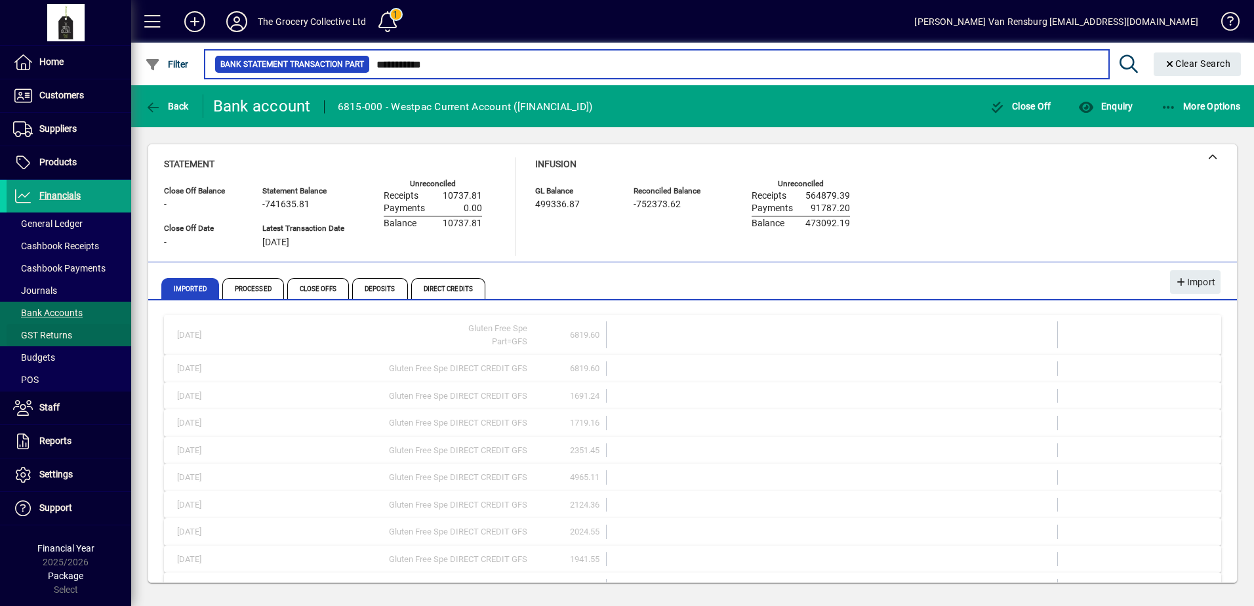
type input "**********"
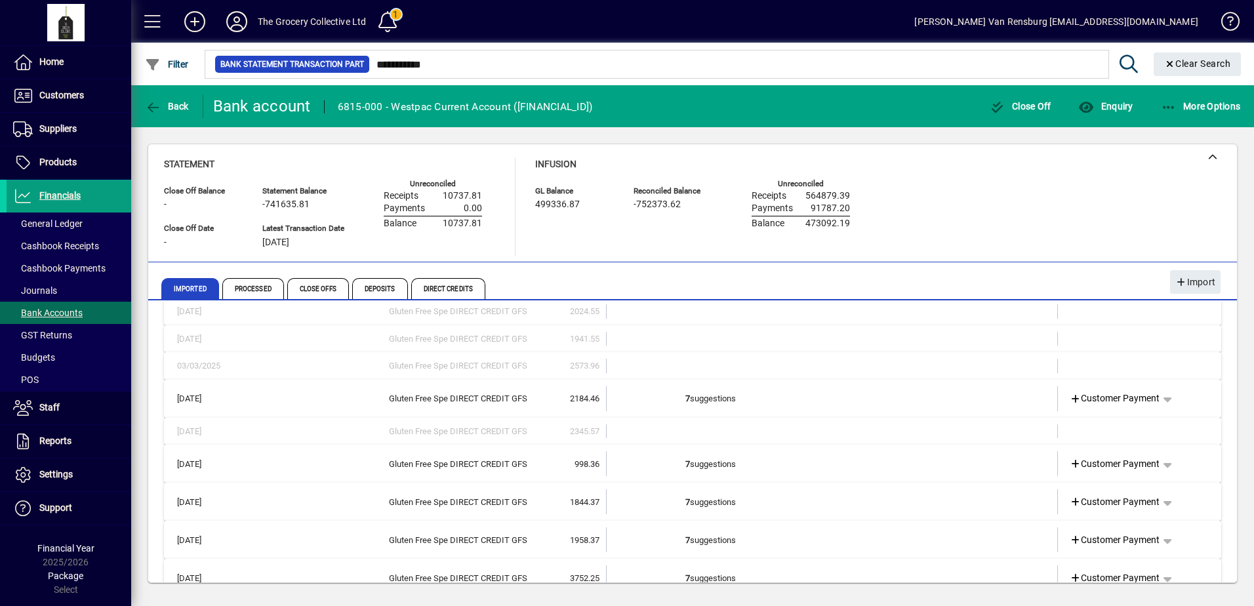
scroll to position [245, 0]
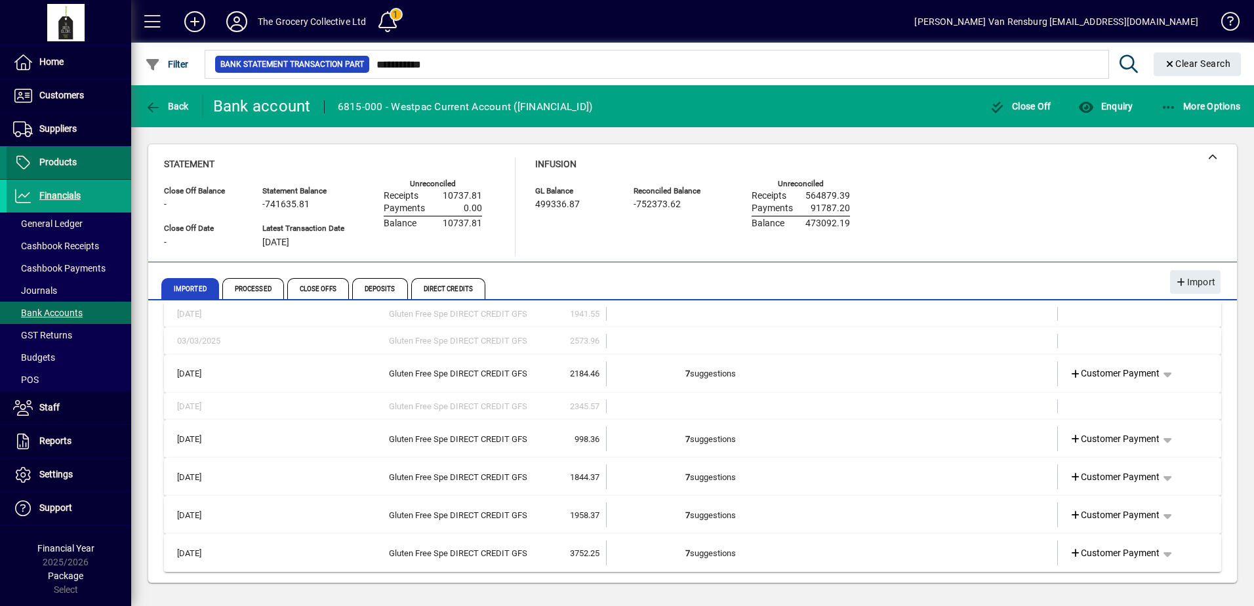
click at [58, 162] on span "Products" at bounding box center [57, 162] width 37 height 10
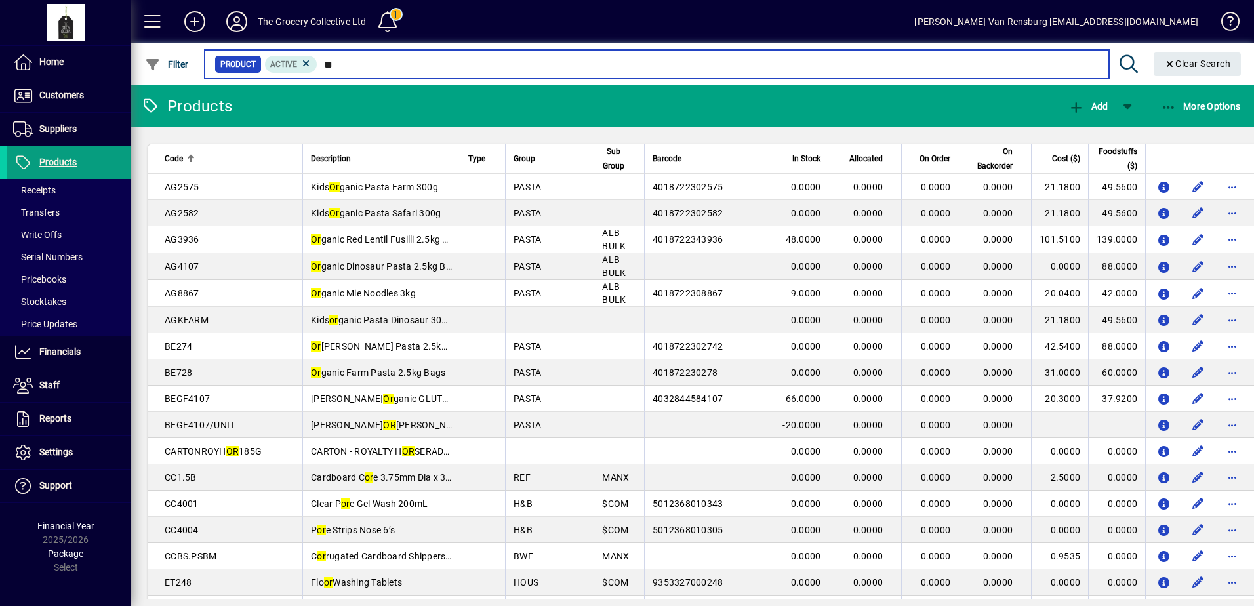
type input "*"
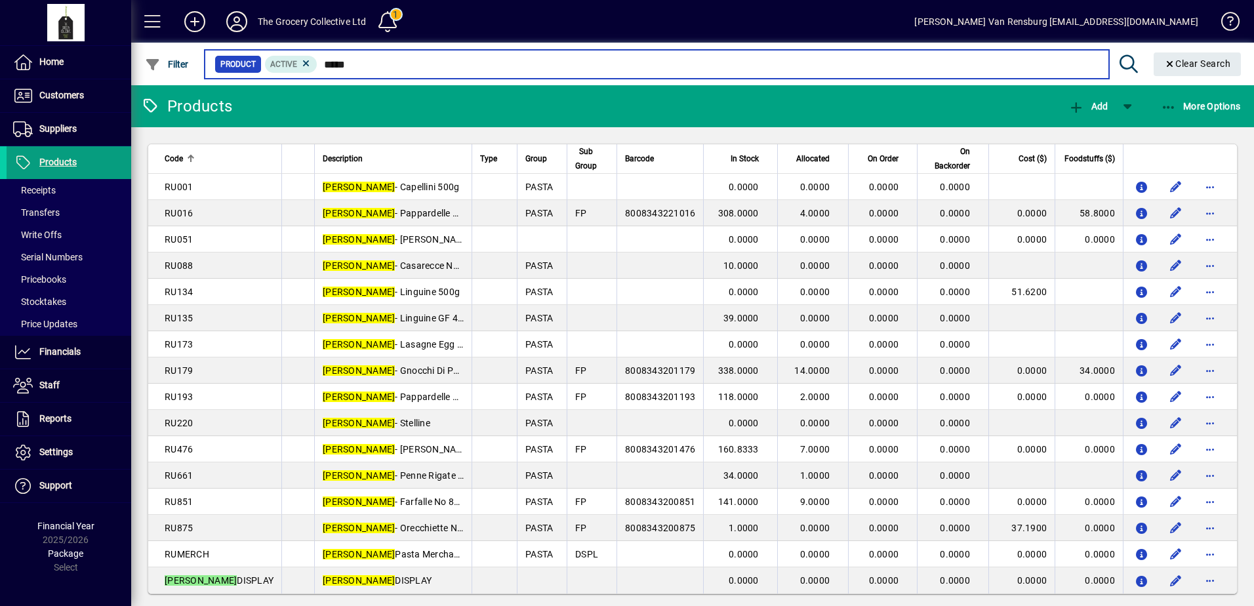
type input "*****"
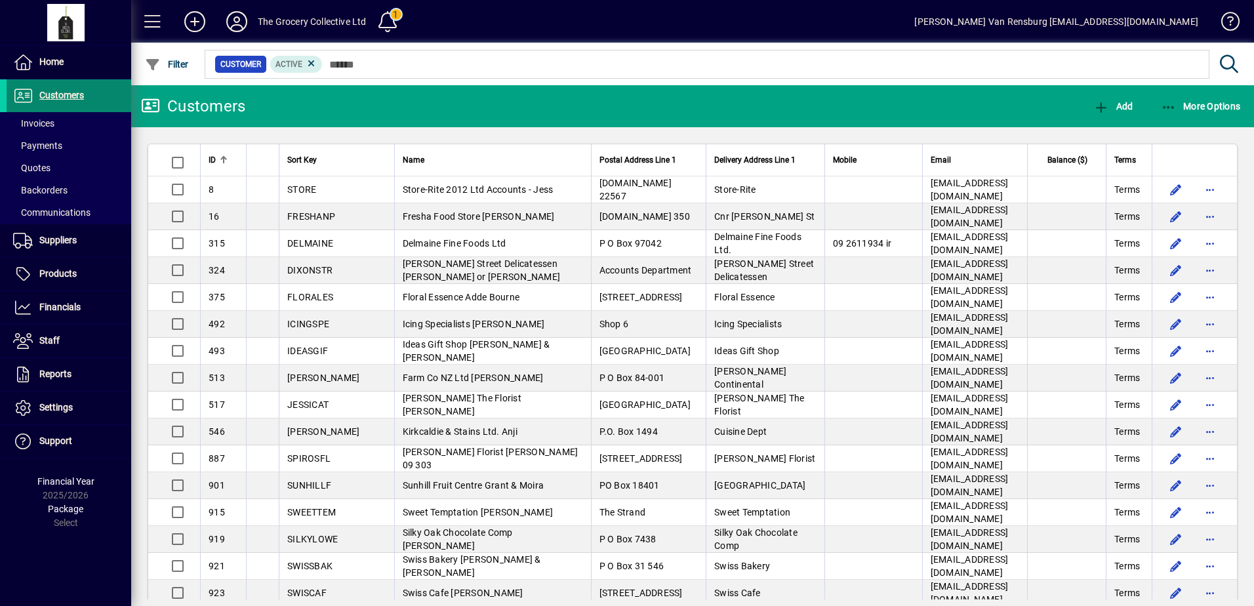
click at [75, 102] on span "Customers" at bounding box center [45, 96] width 77 height 16
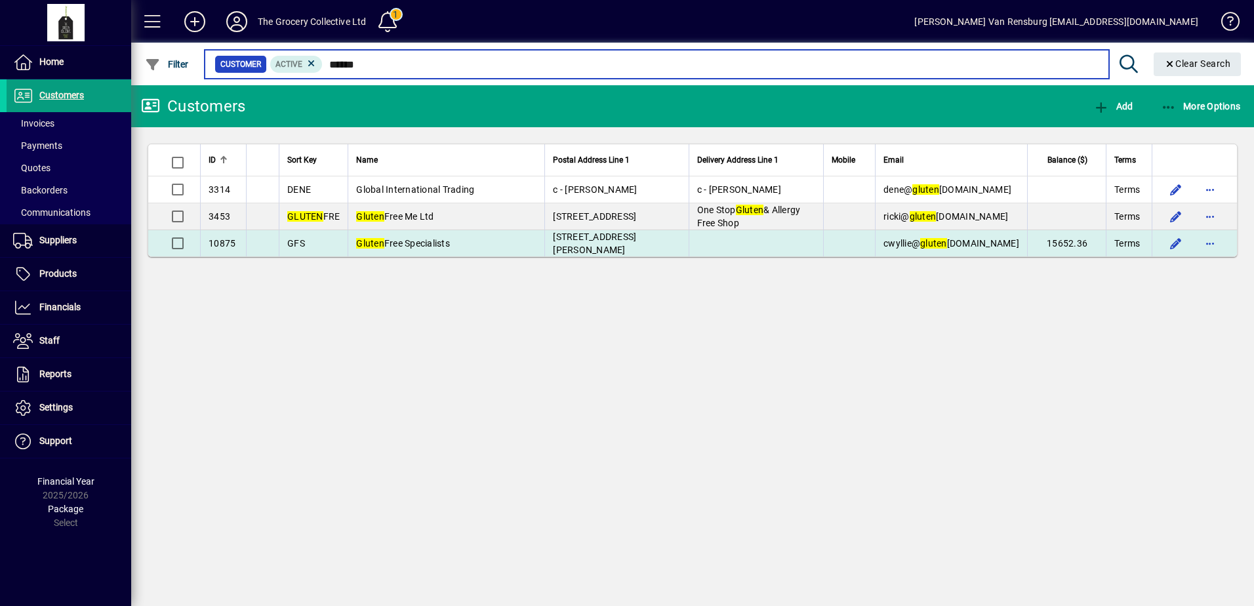
type input "******"
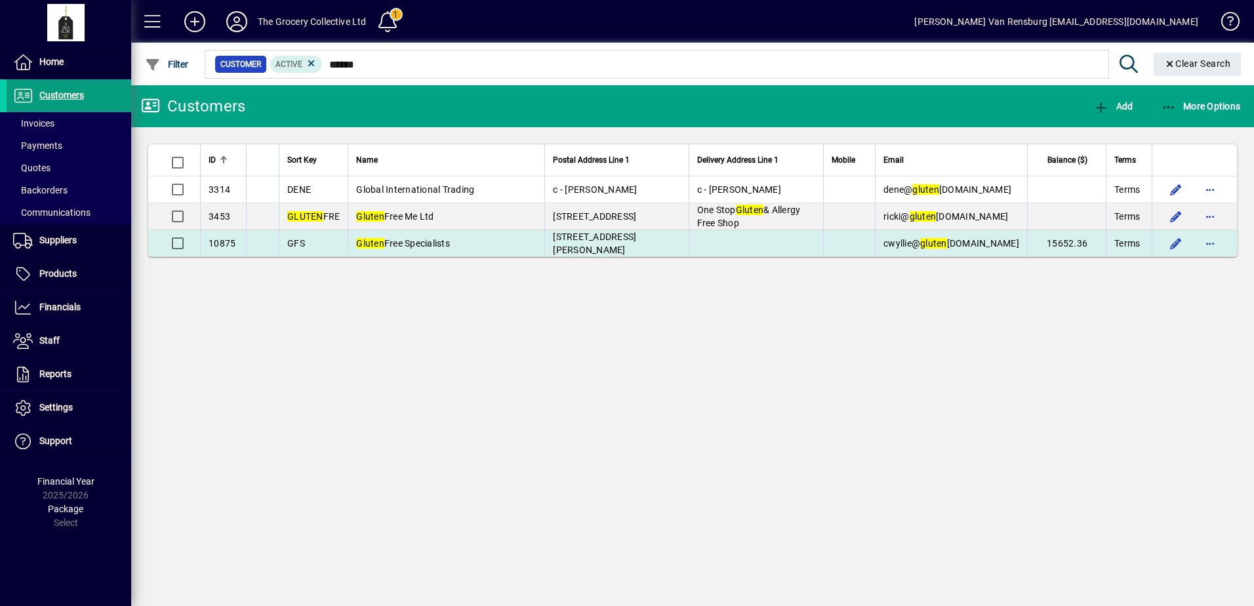
click at [776, 243] on td at bounding box center [755, 243] width 135 height 26
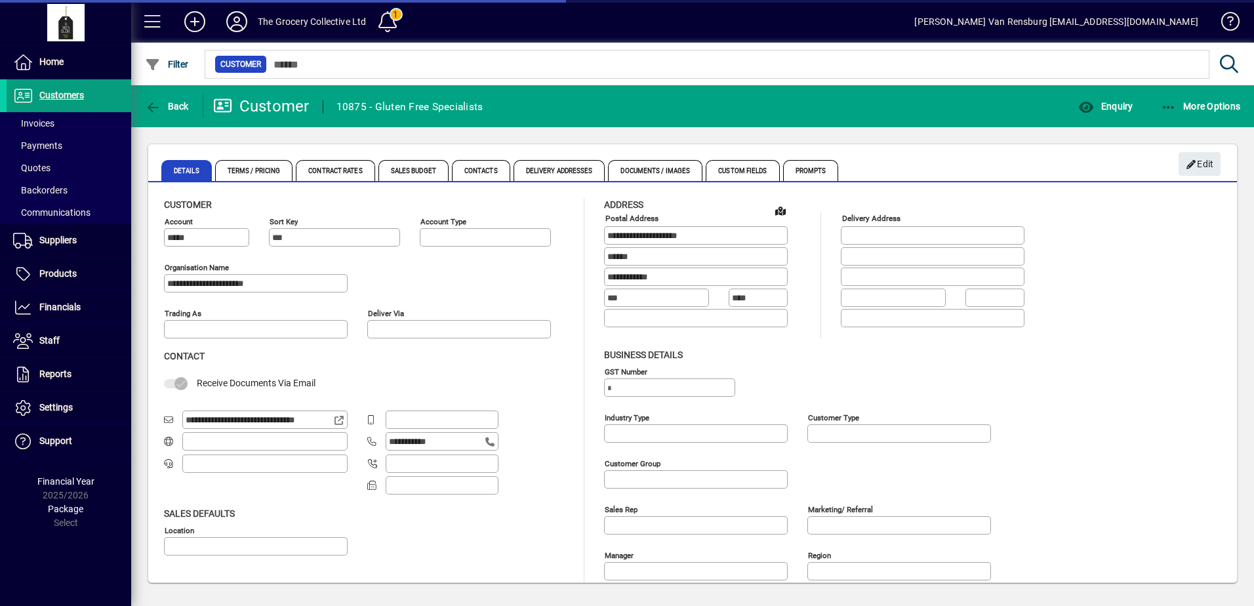
type input "**********"
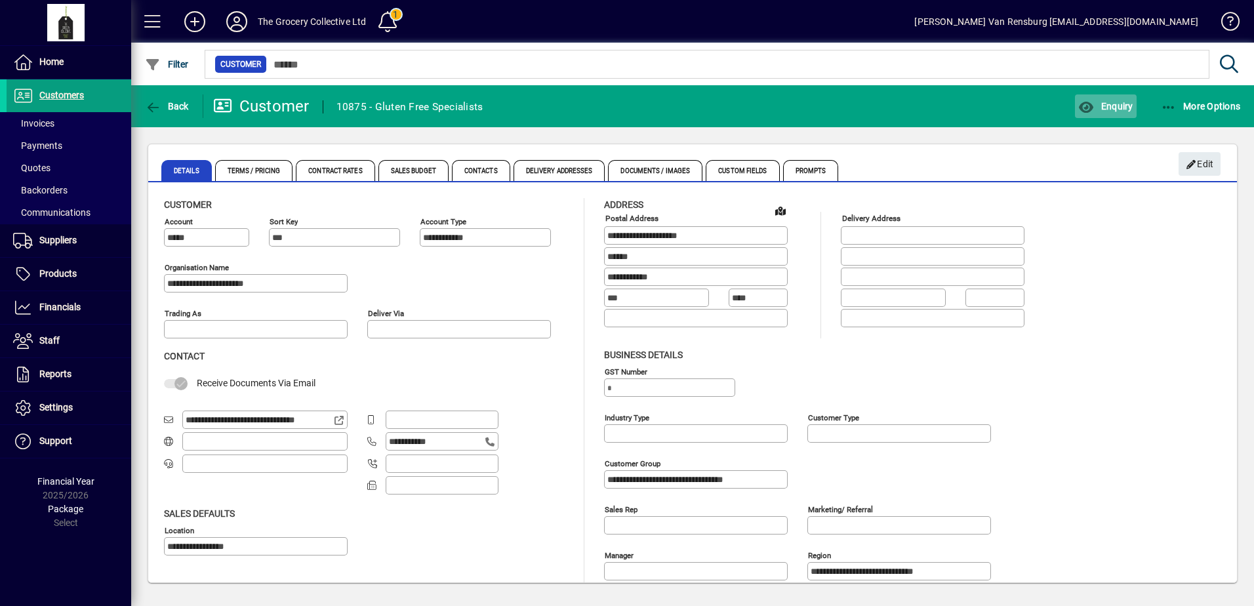
click at [1125, 96] on span "button" at bounding box center [1105, 105] width 61 height 31
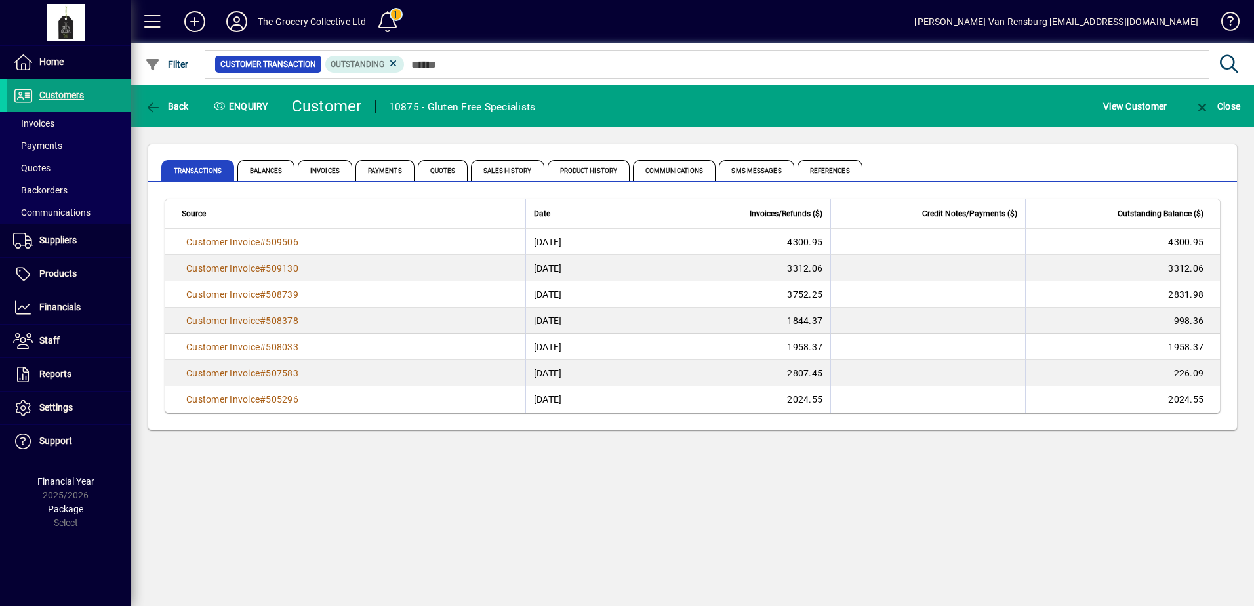
drag, startPoint x: 392, startPoint y: 63, endPoint x: 414, endPoint y: 222, distance: 160.9
click at [392, 63] on icon at bounding box center [394, 64] width 12 height 12
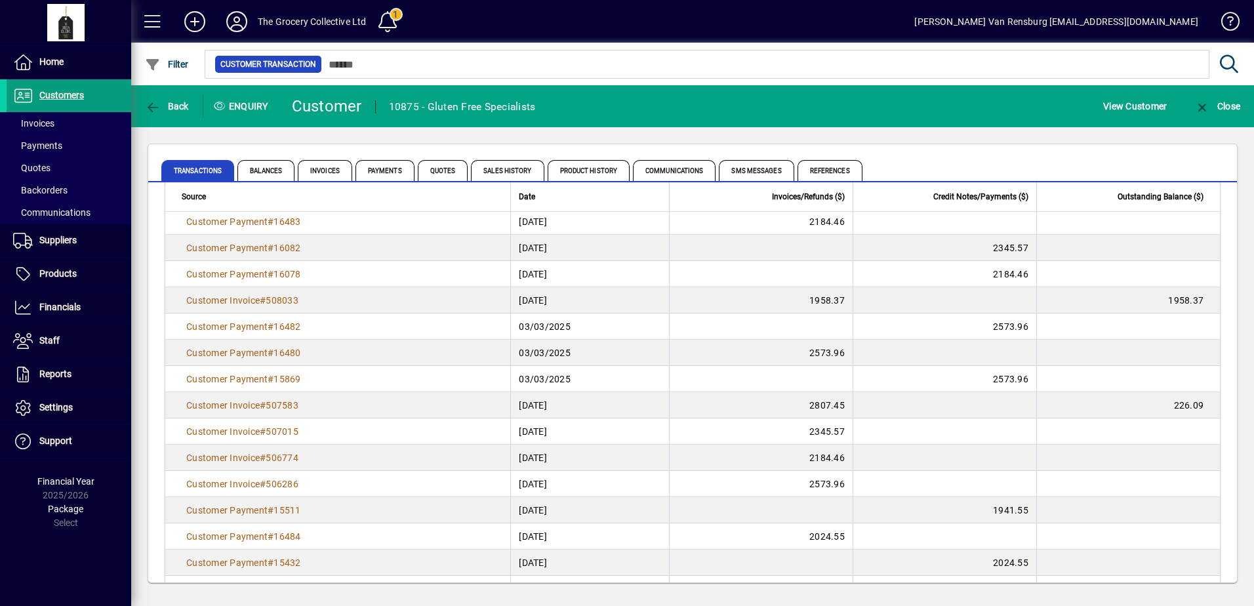
scroll to position [525, 0]
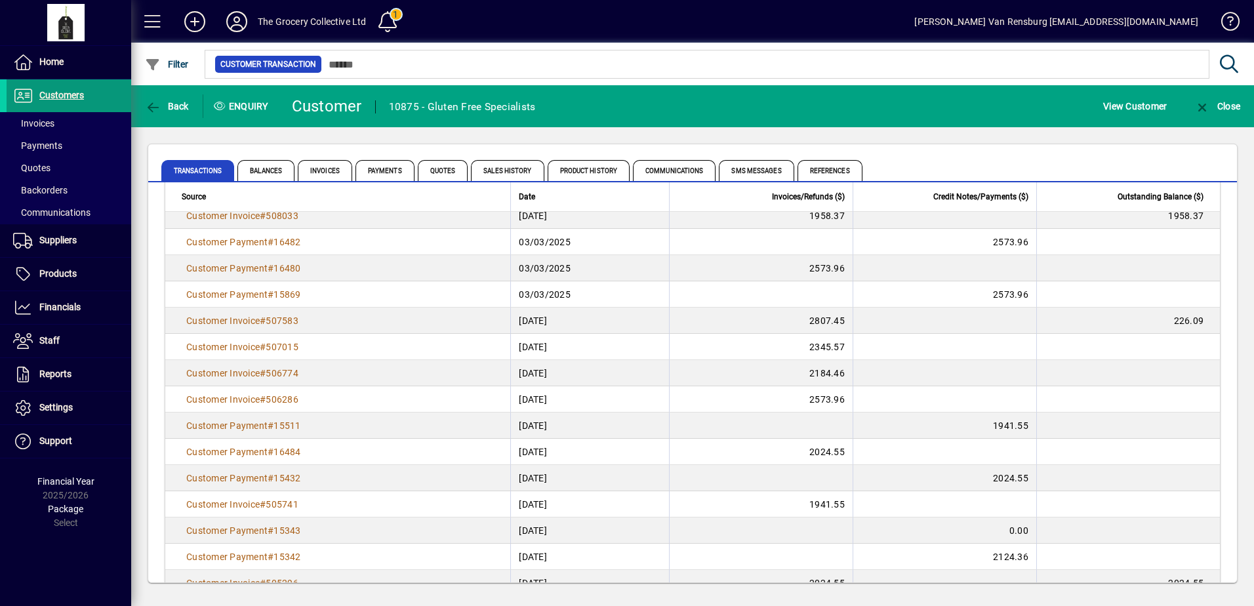
click at [52, 92] on span "Customers" at bounding box center [61, 95] width 45 height 10
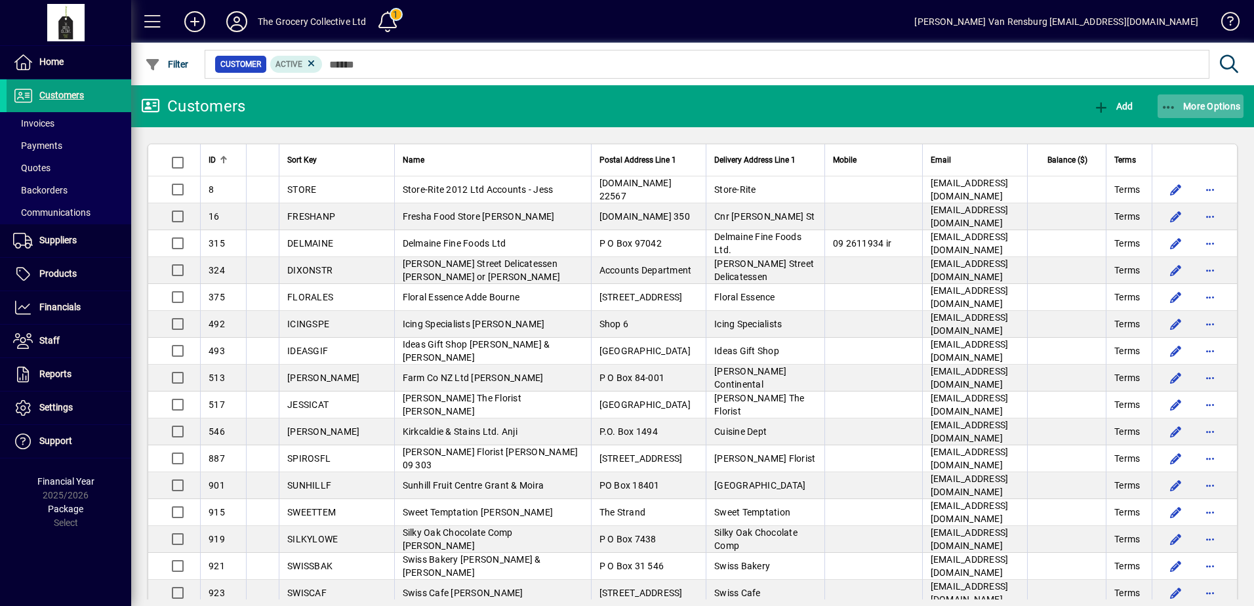
click at [1172, 106] on icon "button" at bounding box center [1169, 107] width 16 height 13
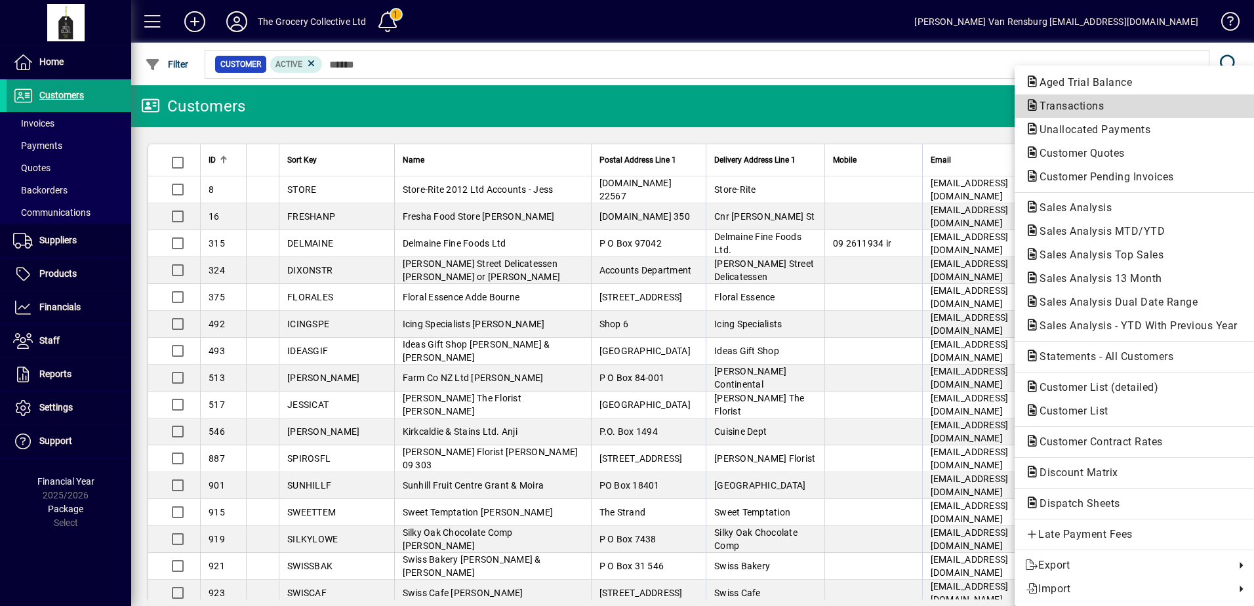
click at [1096, 112] on span "Transactions" at bounding box center [1134, 106] width 219 height 16
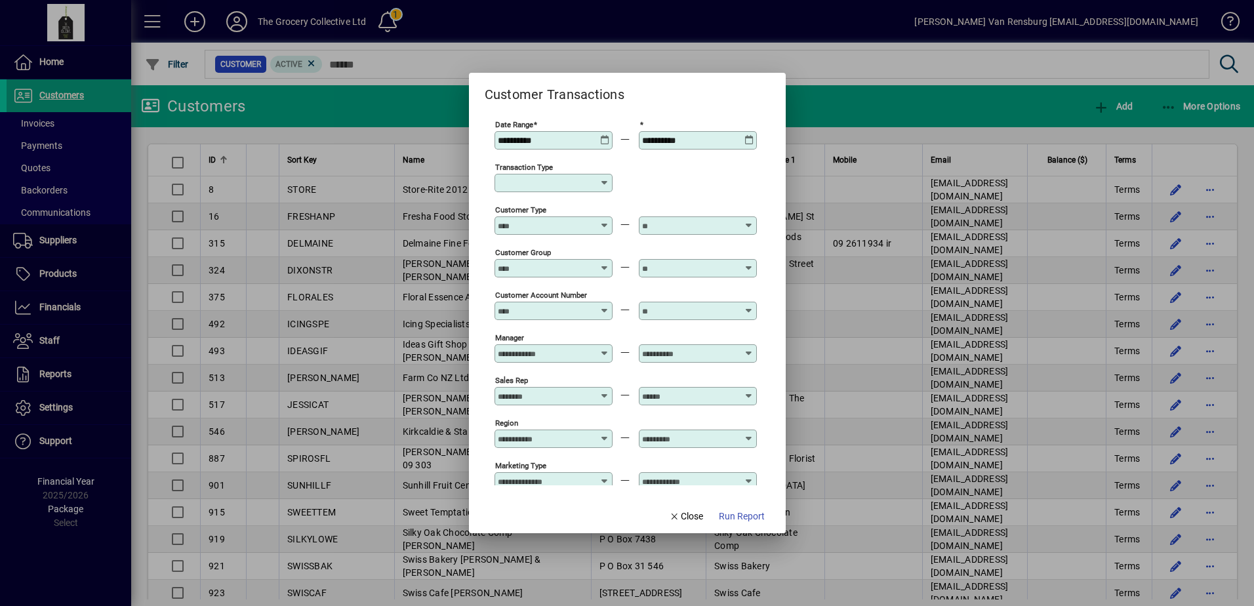
click at [605, 135] on icon at bounding box center [605, 135] width 10 height 0
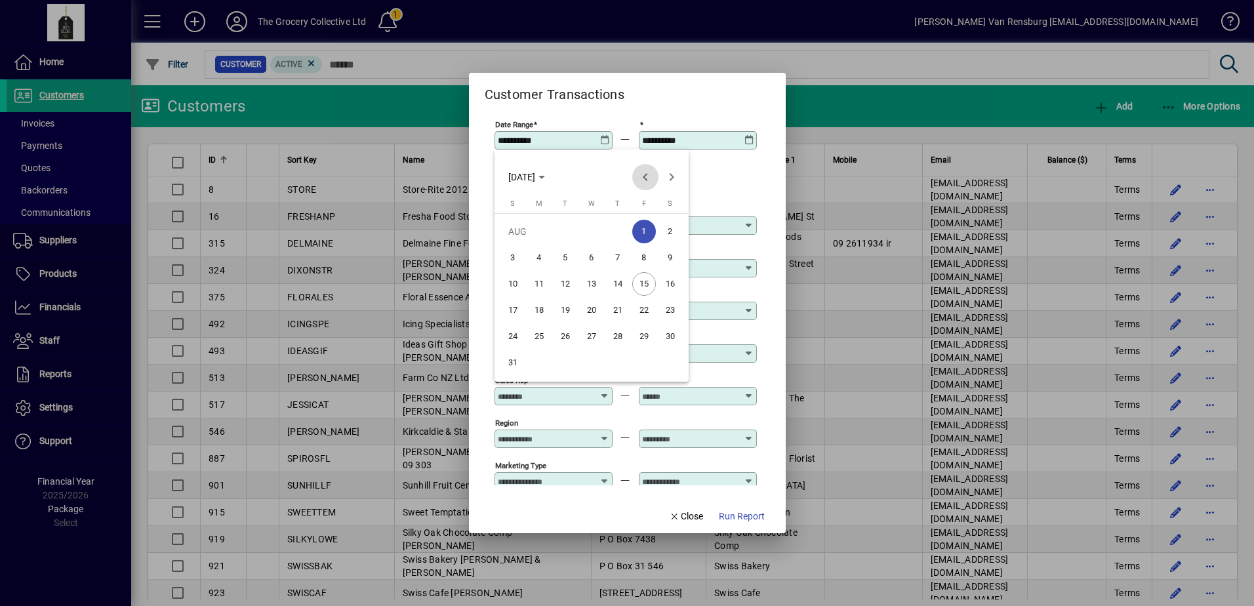
click at [650, 177] on span "Previous month" at bounding box center [645, 177] width 26 height 26
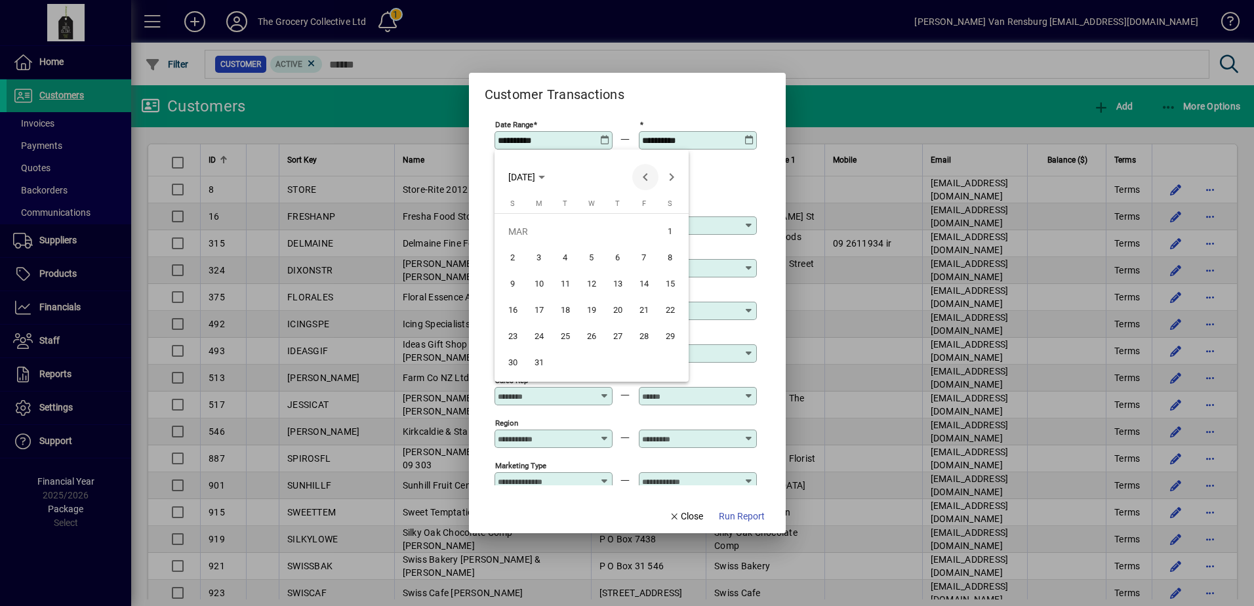
click at [650, 177] on span "Previous month" at bounding box center [645, 177] width 26 height 26
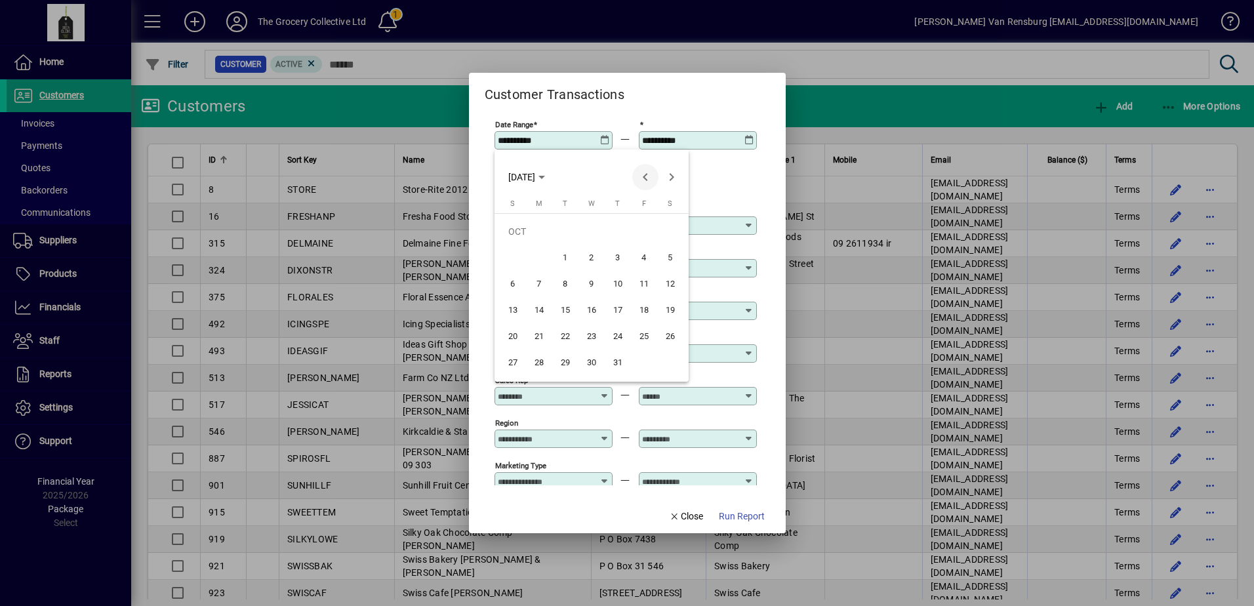
click at [650, 177] on span "Previous month" at bounding box center [645, 177] width 26 height 26
click at [650, 178] on span "Previous month" at bounding box center [645, 177] width 26 height 26
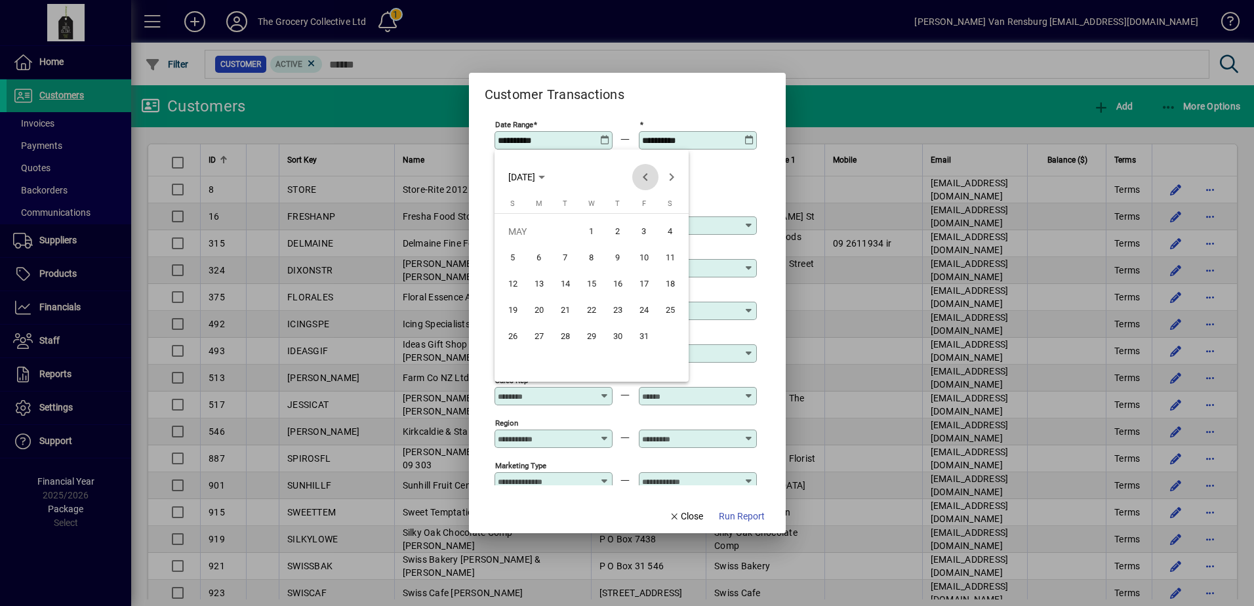
click at [650, 178] on span "Previous month" at bounding box center [645, 177] width 26 height 26
click at [539, 259] on span "1" at bounding box center [539, 258] width 24 height 24
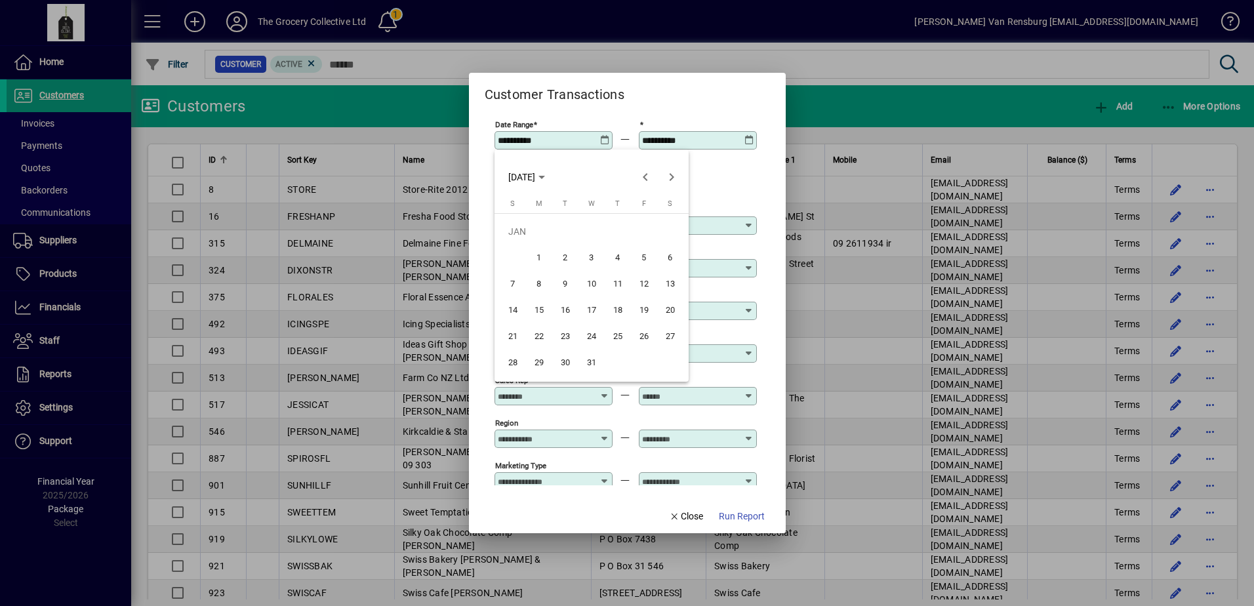
type input "**********"
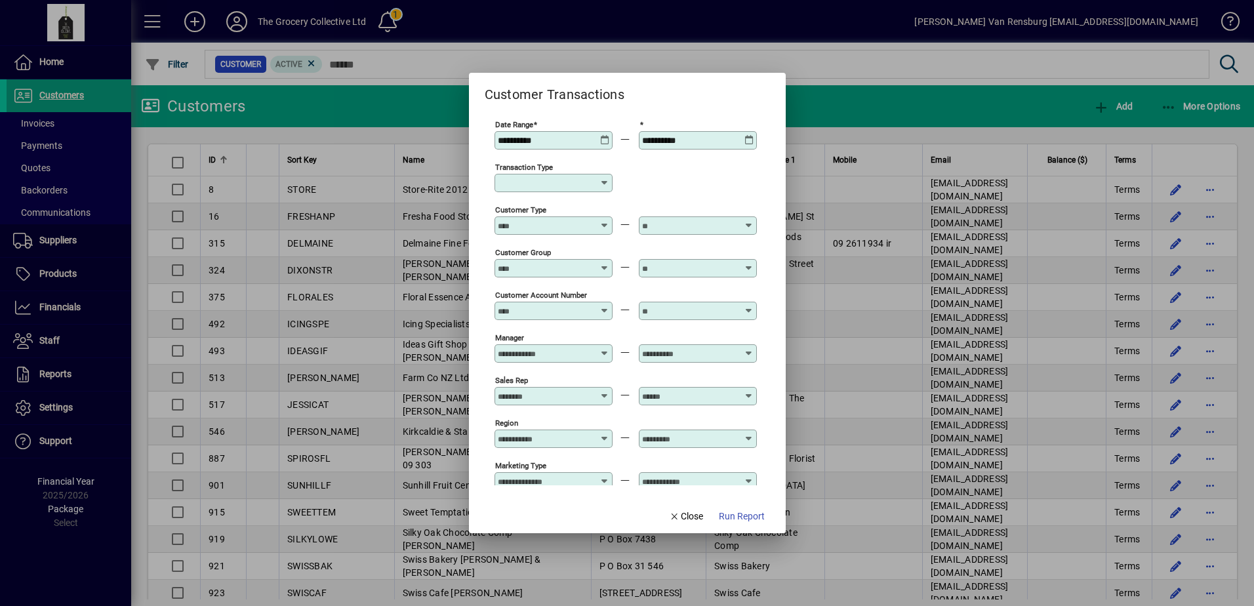
click at [711, 183] on div "Transaction Type" at bounding box center [625, 182] width 262 height 43
click at [562, 268] on input "Customer Group" at bounding box center [546, 268] width 96 height 10
type input "*"
click at [548, 228] on input "Customer Type" at bounding box center [546, 225] width 96 height 10
click at [553, 222] on input "Customer Type" at bounding box center [546, 225] width 96 height 10
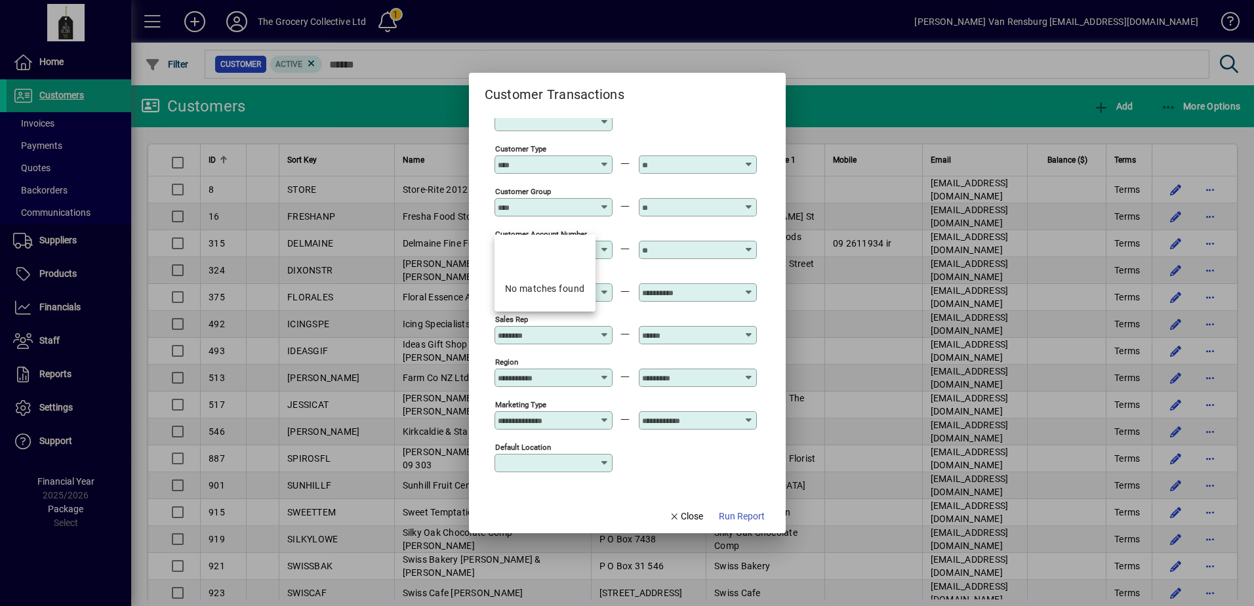
scroll to position [104, 0]
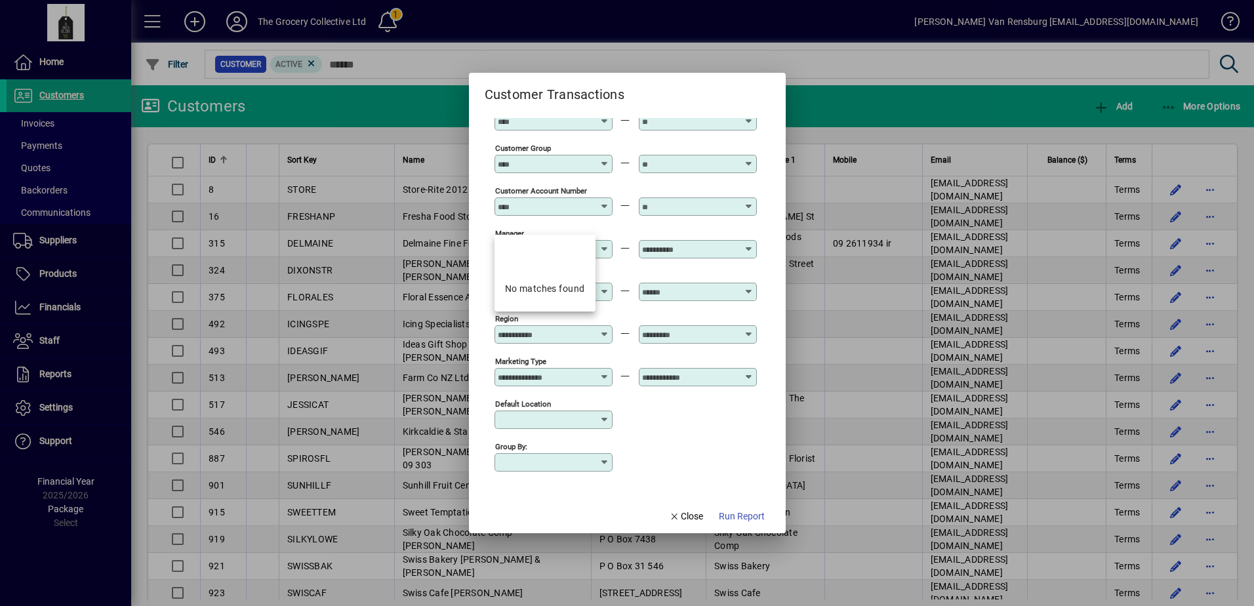
click at [715, 447] on div "Group by:" at bounding box center [625, 461] width 262 height 43
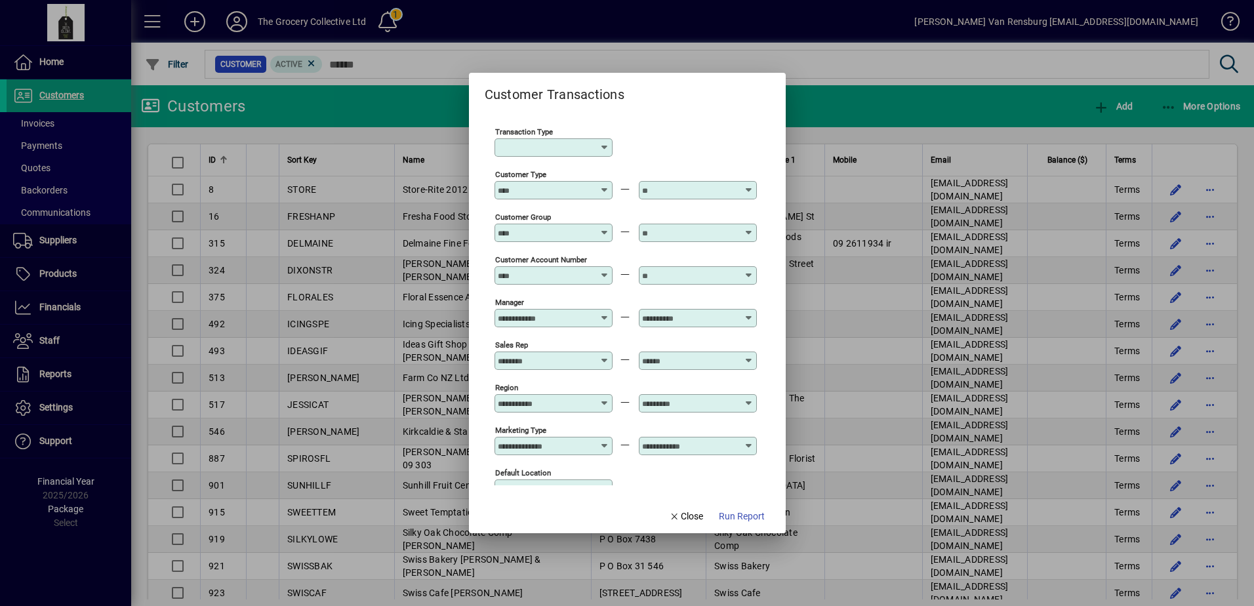
scroll to position [0, 0]
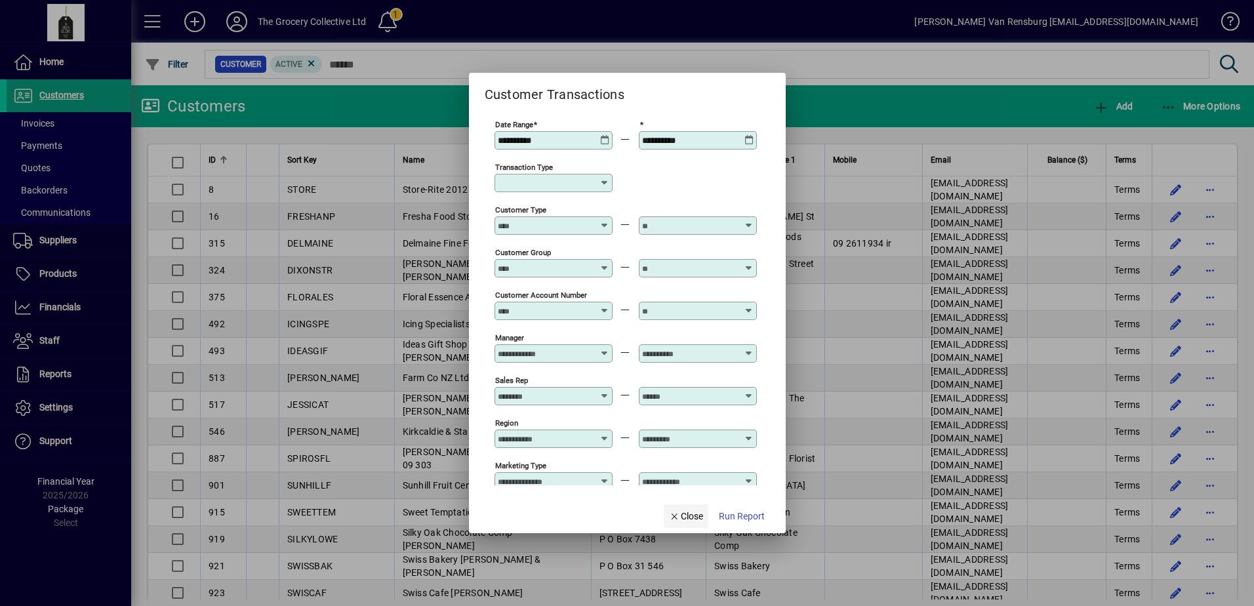
click at [684, 517] on span "Close" at bounding box center [686, 516] width 34 height 14
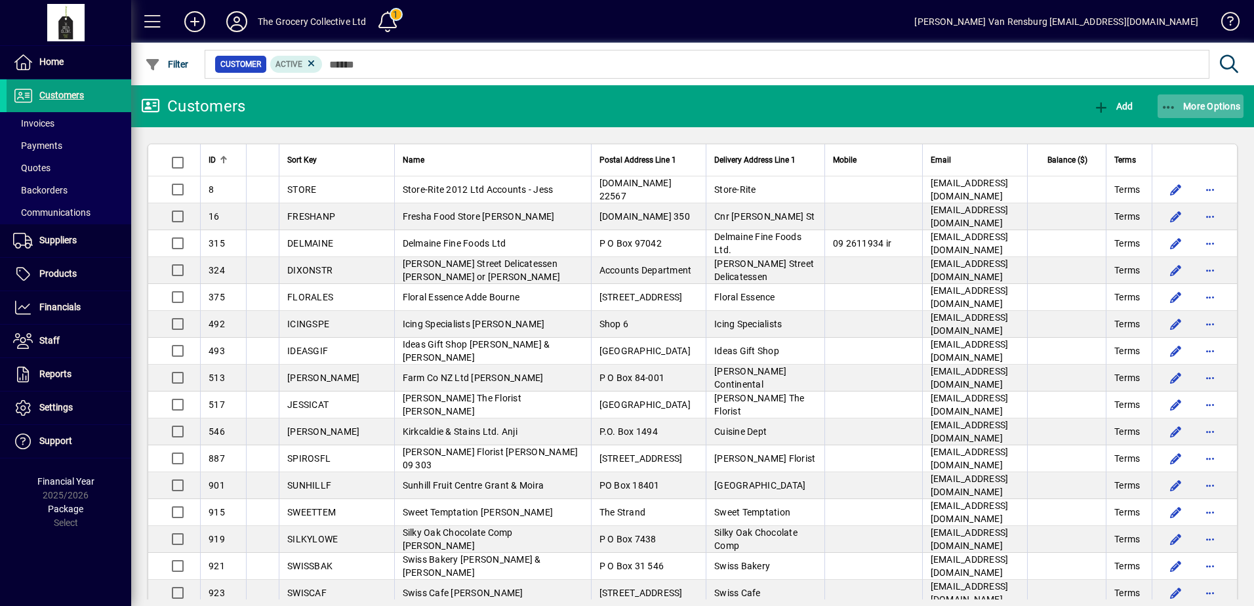
click at [1166, 102] on icon "button" at bounding box center [1169, 107] width 16 height 13
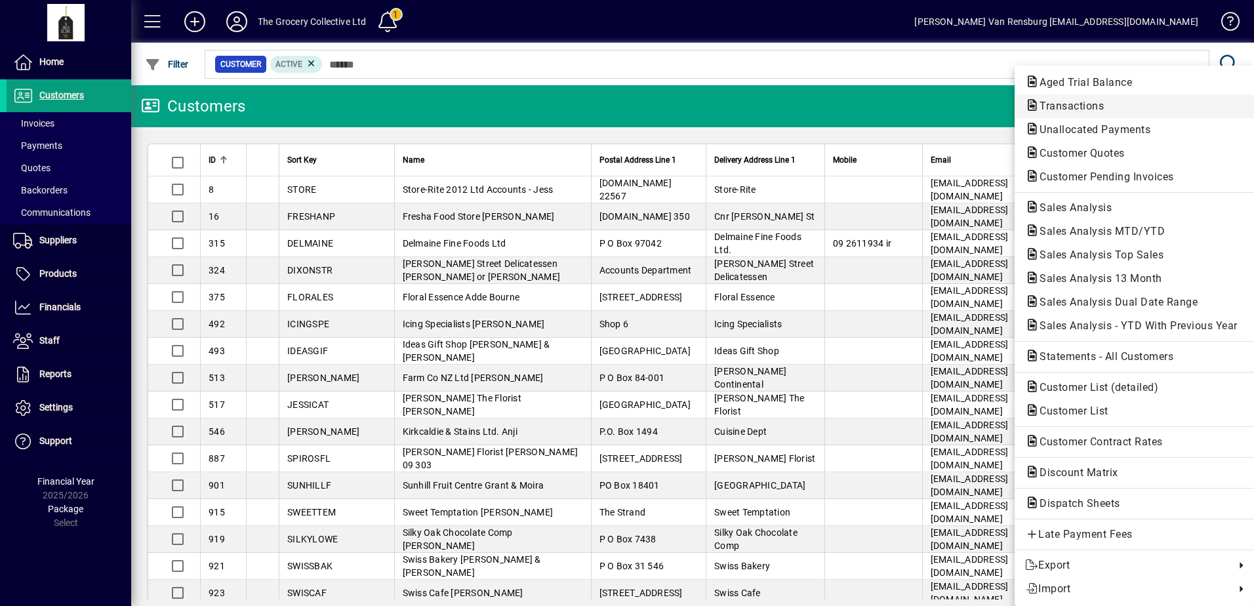
click at [1065, 100] on span "Transactions" at bounding box center [1067, 106] width 85 height 12
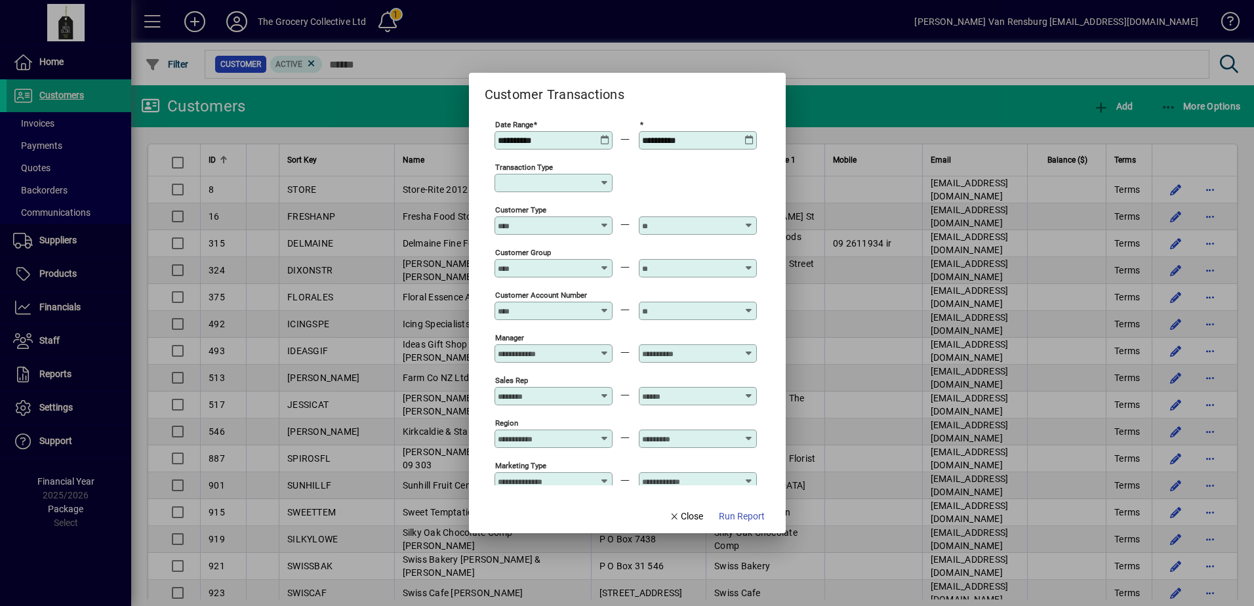
click at [599, 139] on div "**********" at bounding box center [555, 140] width 114 height 10
click at [604, 135] on icon at bounding box center [605, 135] width 10 height 0
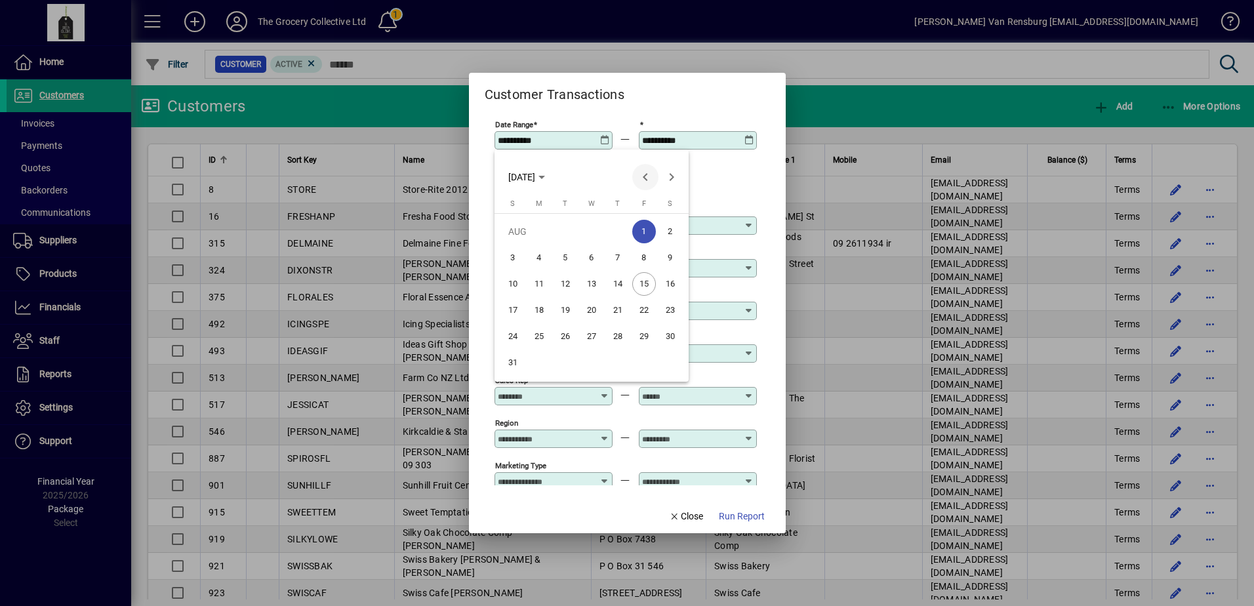
click at [641, 180] on span "Previous month" at bounding box center [645, 177] width 26 height 26
click at [545, 180] on span "TUE APR 01 2025" at bounding box center [526, 177] width 37 height 10
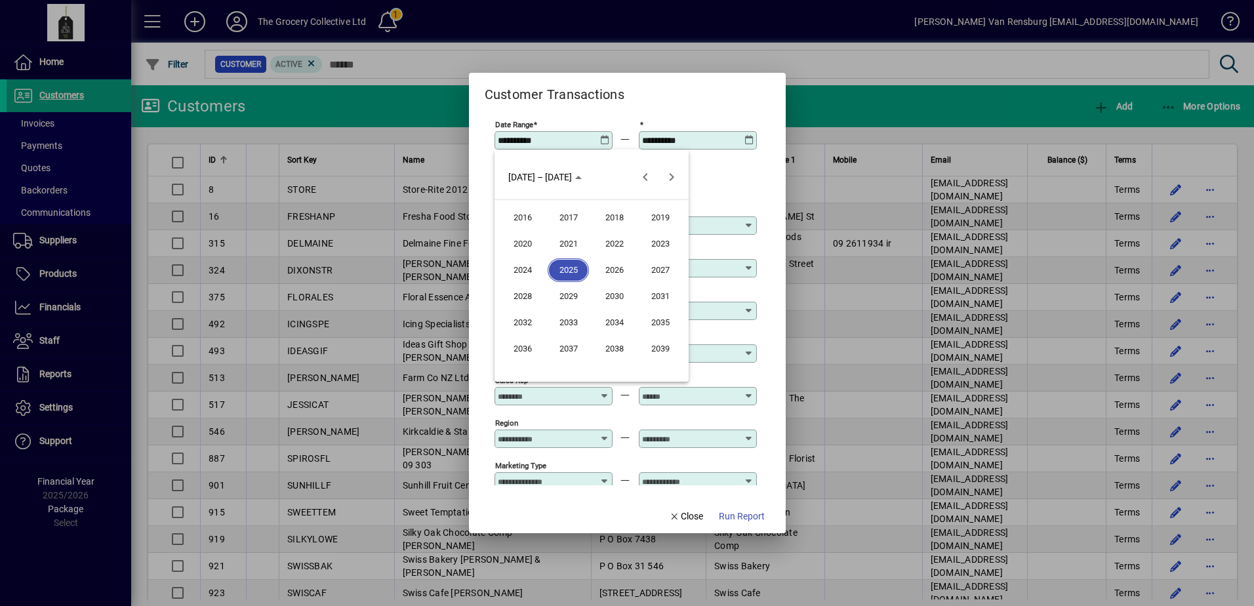
click at [519, 273] on span "2024" at bounding box center [522, 270] width 41 height 24
click at [527, 249] on span "JAN" at bounding box center [522, 244] width 41 height 24
click at [723, 194] on div at bounding box center [627, 303] width 1254 height 606
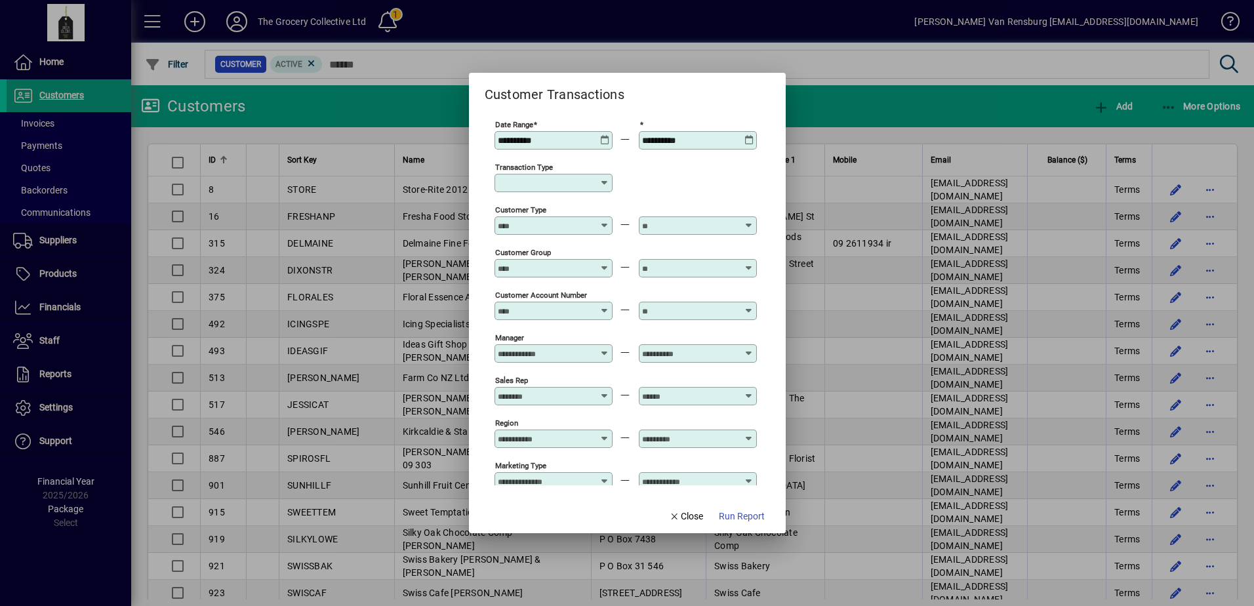
click at [604, 135] on icon at bounding box center [605, 135] width 10 height 0
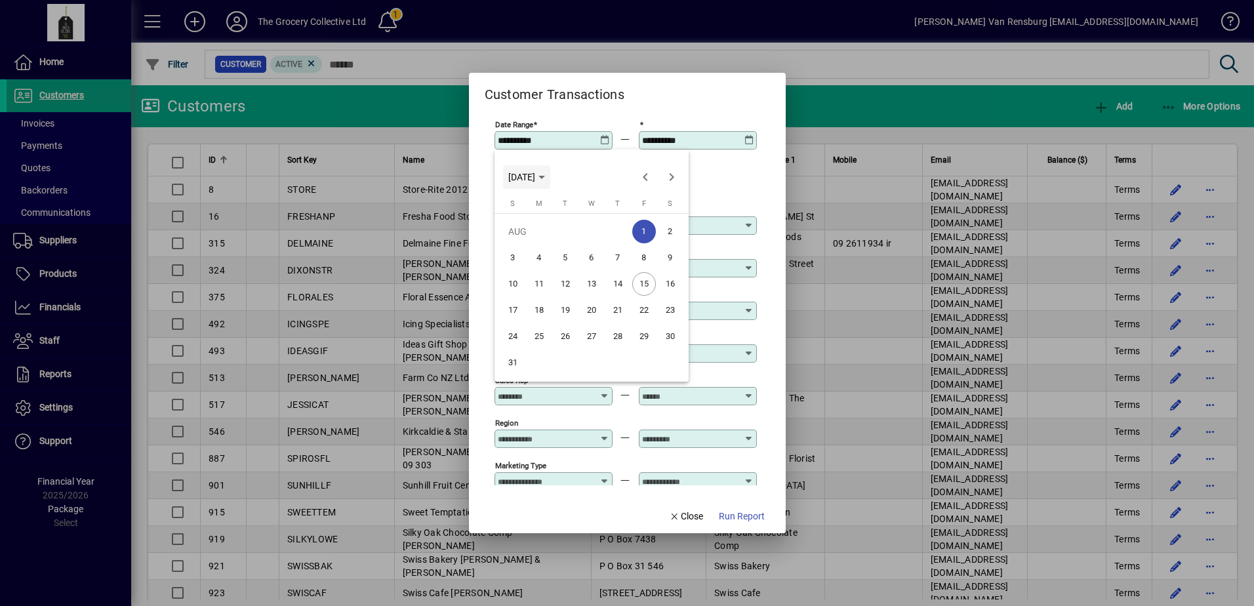
click at [535, 174] on span "FRI AUG 01 2025" at bounding box center [521, 177] width 27 height 10
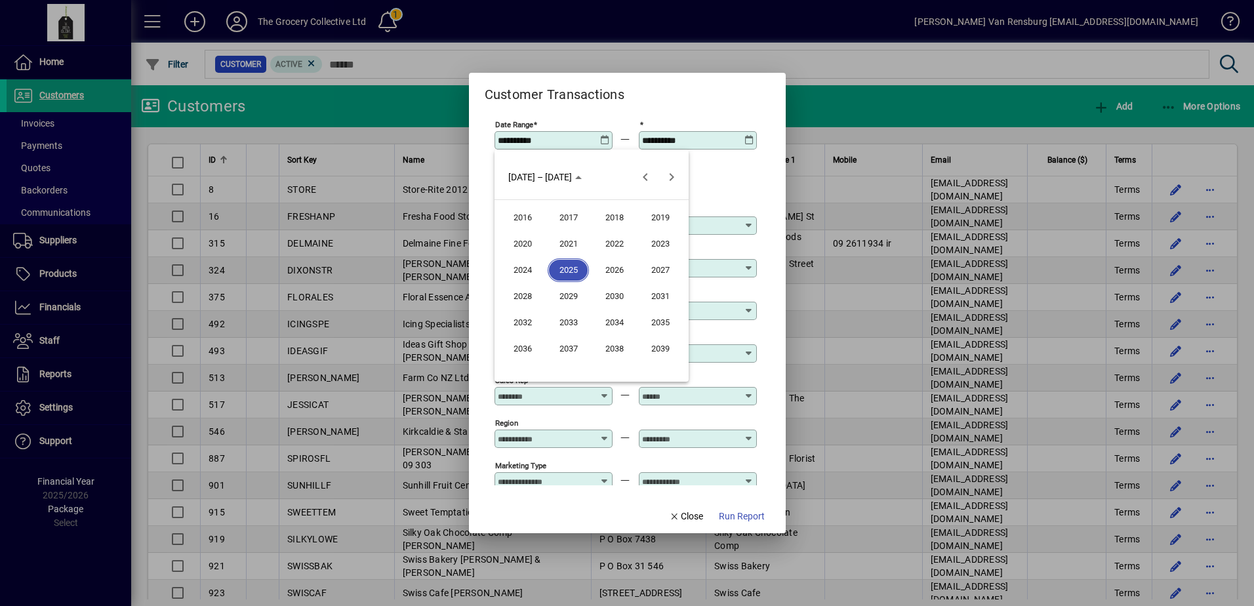
click at [509, 272] on span "2024" at bounding box center [522, 270] width 41 height 24
click at [524, 239] on span "JAN" at bounding box center [522, 244] width 41 height 24
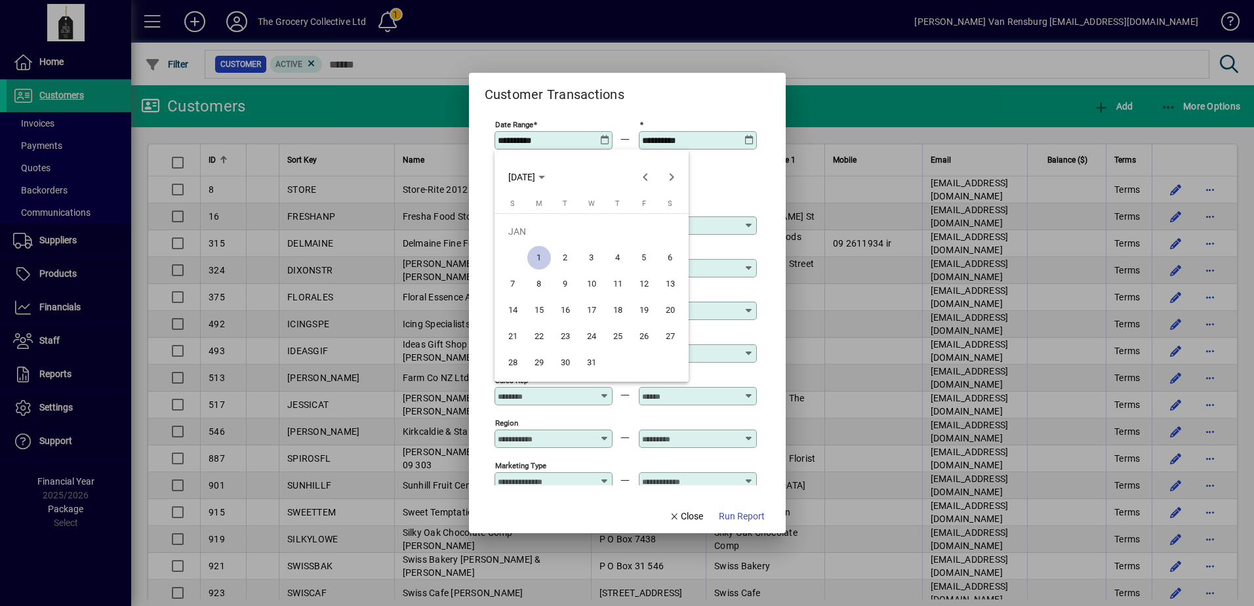
click at [538, 268] on span "1" at bounding box center [539, 258] width 24 height 24
type input "**********"
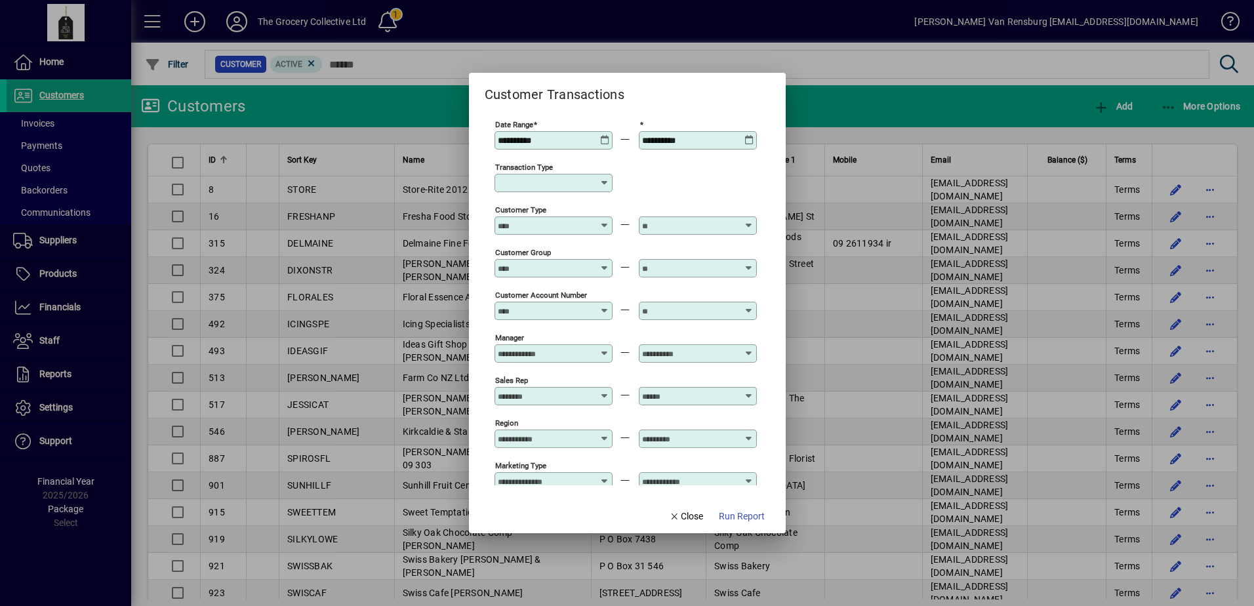
click at [568, 176] on div "Transaction Type" at bounding box center [553, 183] width 118 height 18
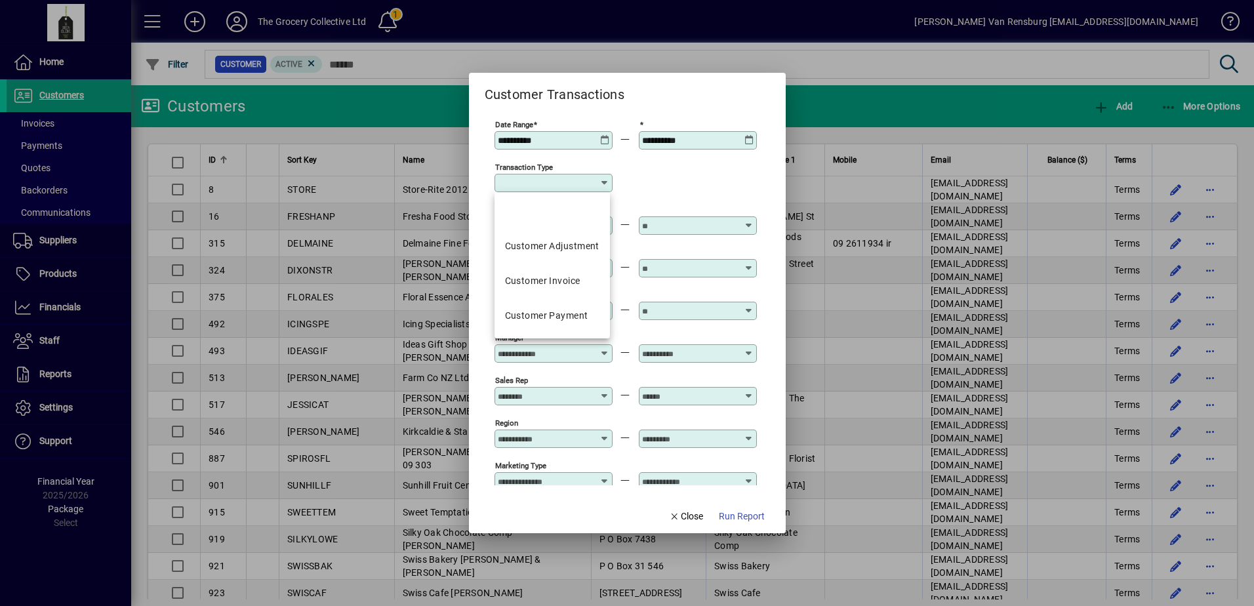
click at [669, 183] on div "Transaction Type" at bounding box center [625, 182] width 262 height 43
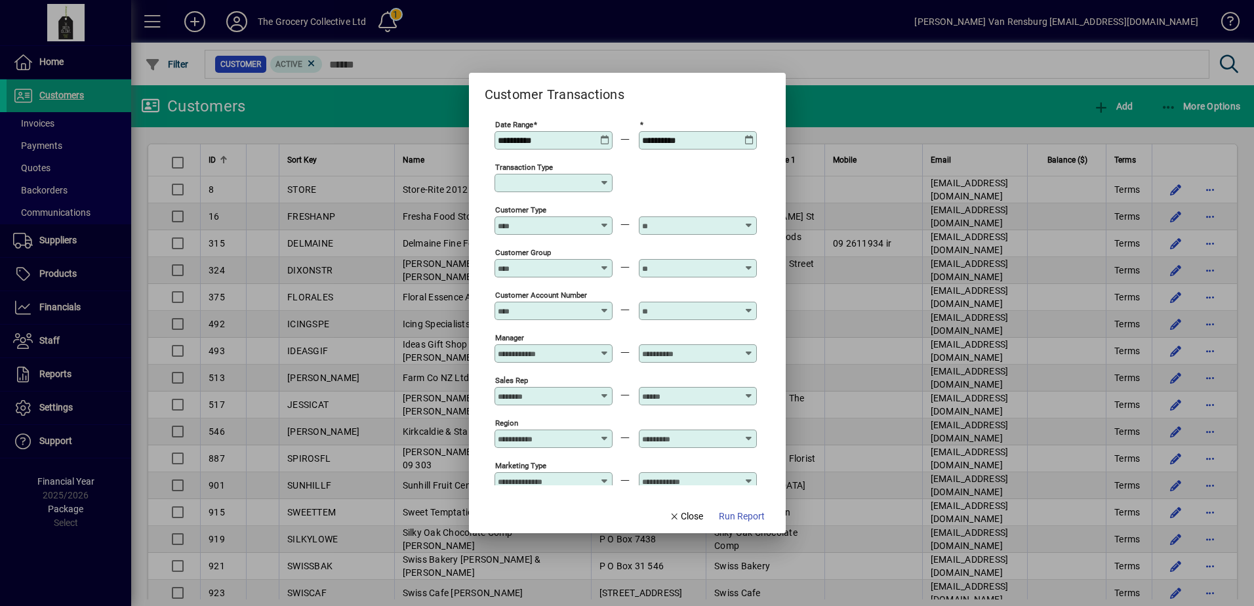
click at [546, 232] on div "Customer Type" at bounding box center [553, 225] width 118 height 18
click at [671, 197] on div "Transaction Type" at bounding box center [625, 182] width 262 height 43
click at [674, 517] on icon "button" at bounding box center [675, 516] width 12 height 9
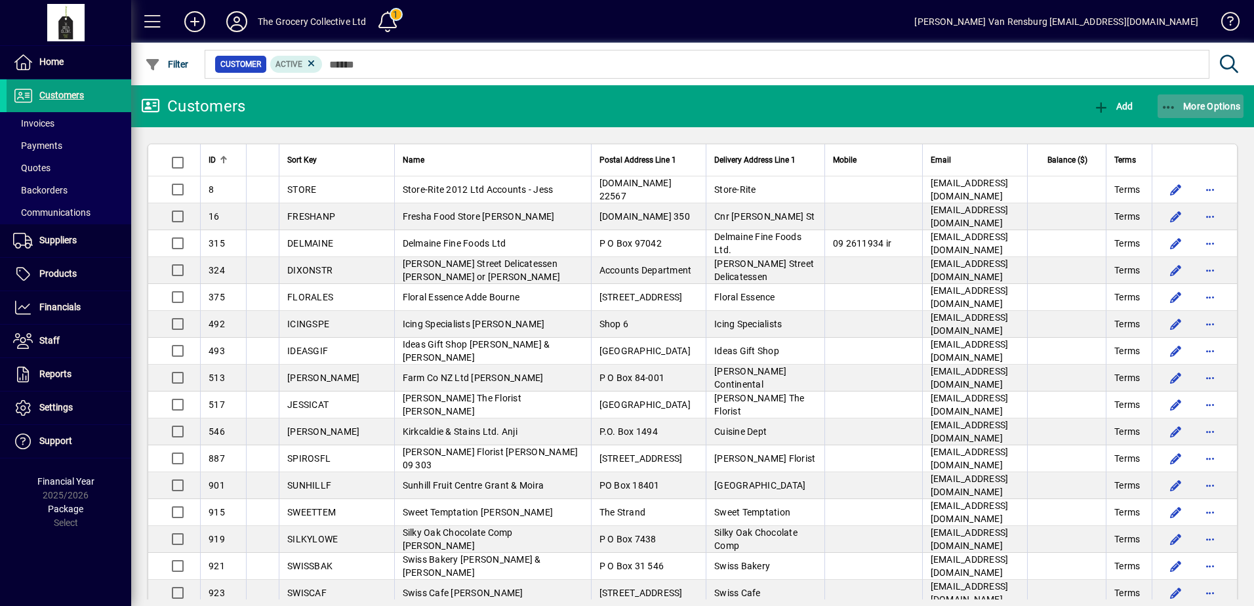
click at [1166, 111] on icon "button" at bounding box center [1169, 107] width 16 height 13
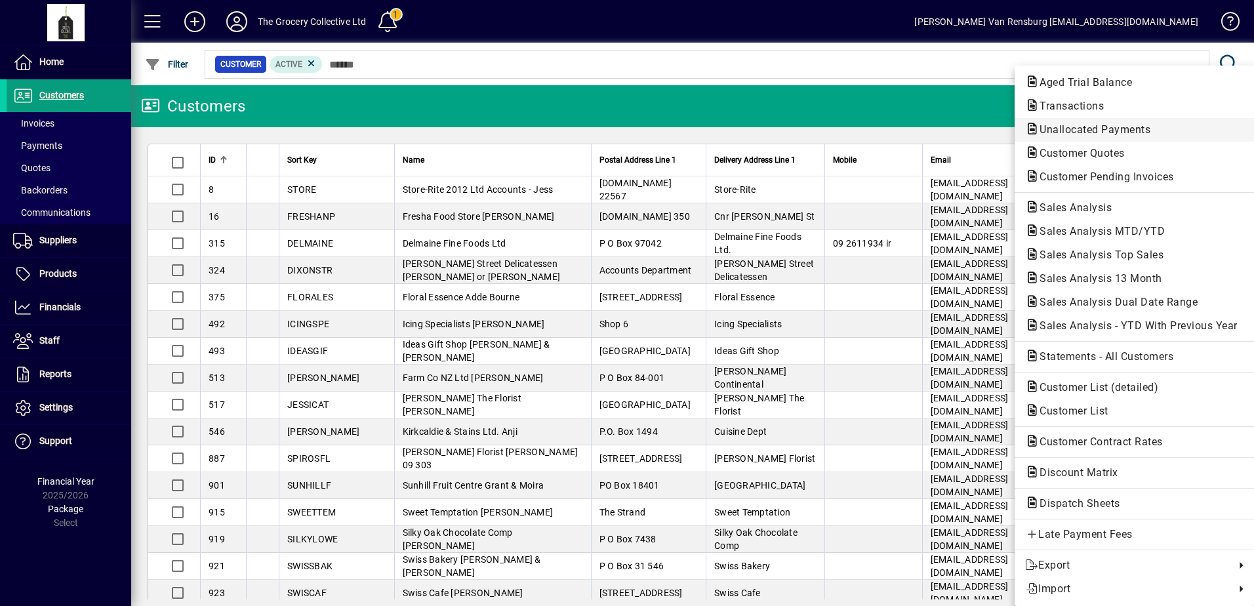
click at [1100, 127] on span "Unallocated Payments" at bounding box center [1091, 129] width 132 height 12
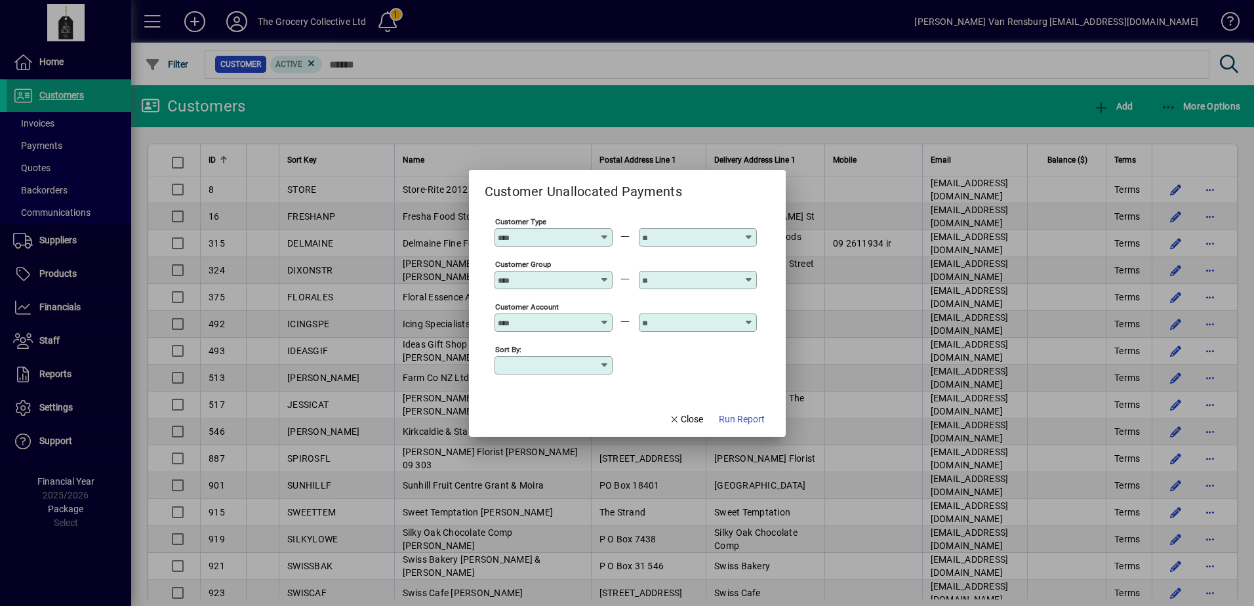
click at [559, 237] on input "Customer Type" at bounding box center [546, 237] width 96 height 10
type input "*"
click at [547, 279] on input "Customer Group" at bounding box center [546, 280] width 96 height 10
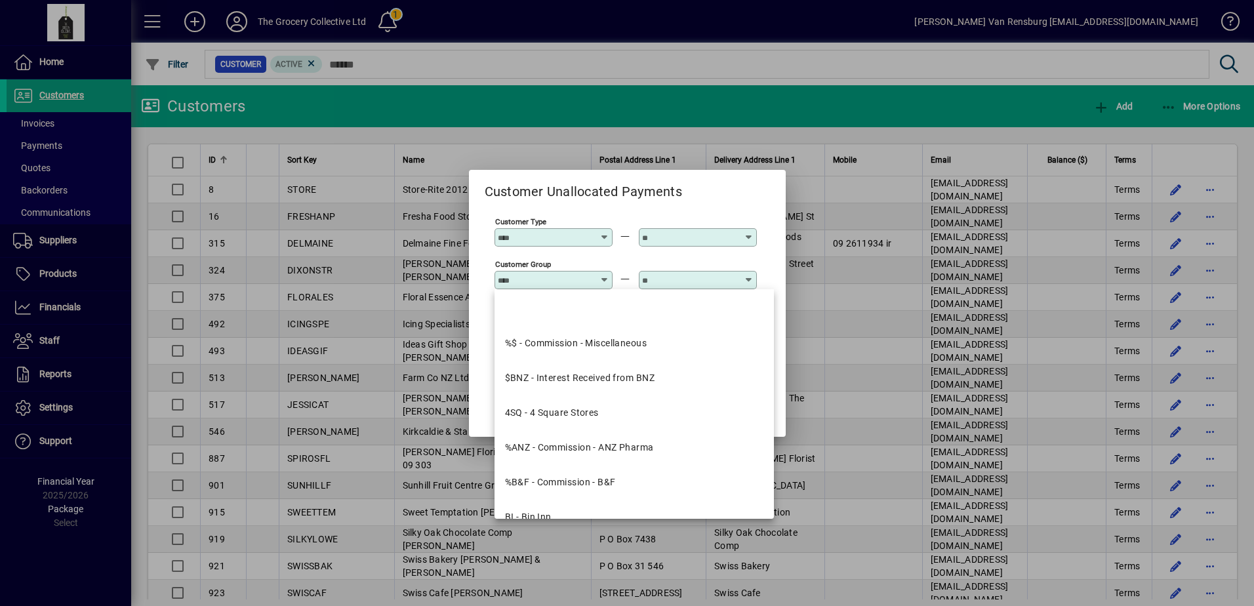
click at [565, 260] on div "Customer Group" at bounding box center [553, 273] width 118 height 31
click at [613, 268] on div "Customer Group" at bounding box center [625, 279] width 262 height 43
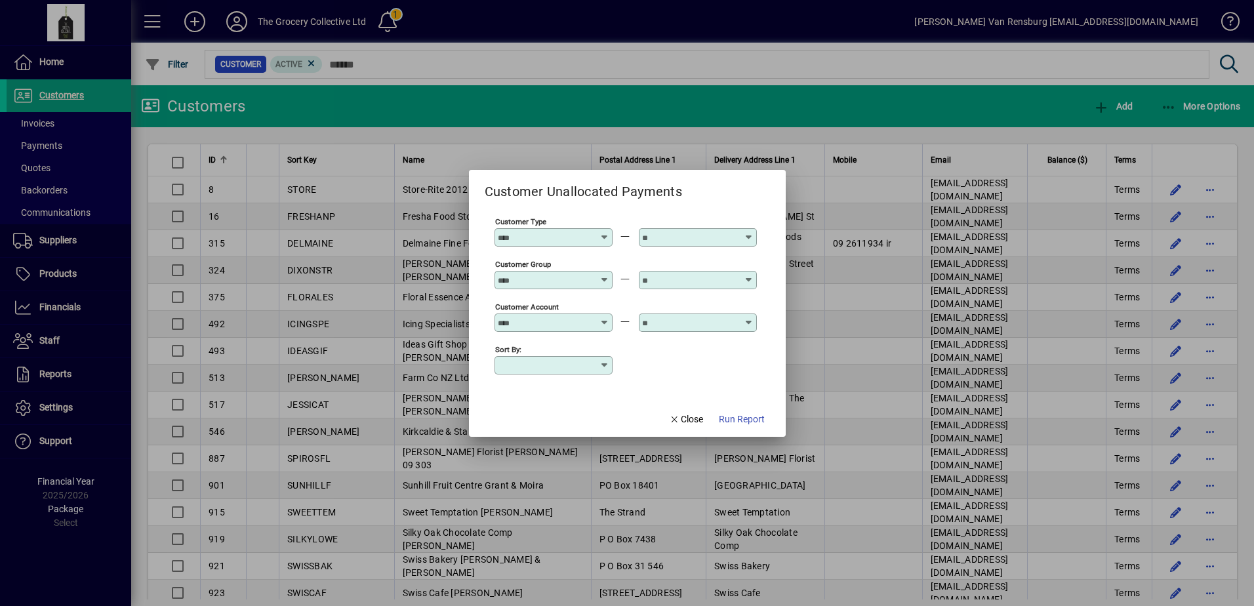
click at [557, 325] on input "Customer Account" at bounding box center [546, 322] width 96 height 10
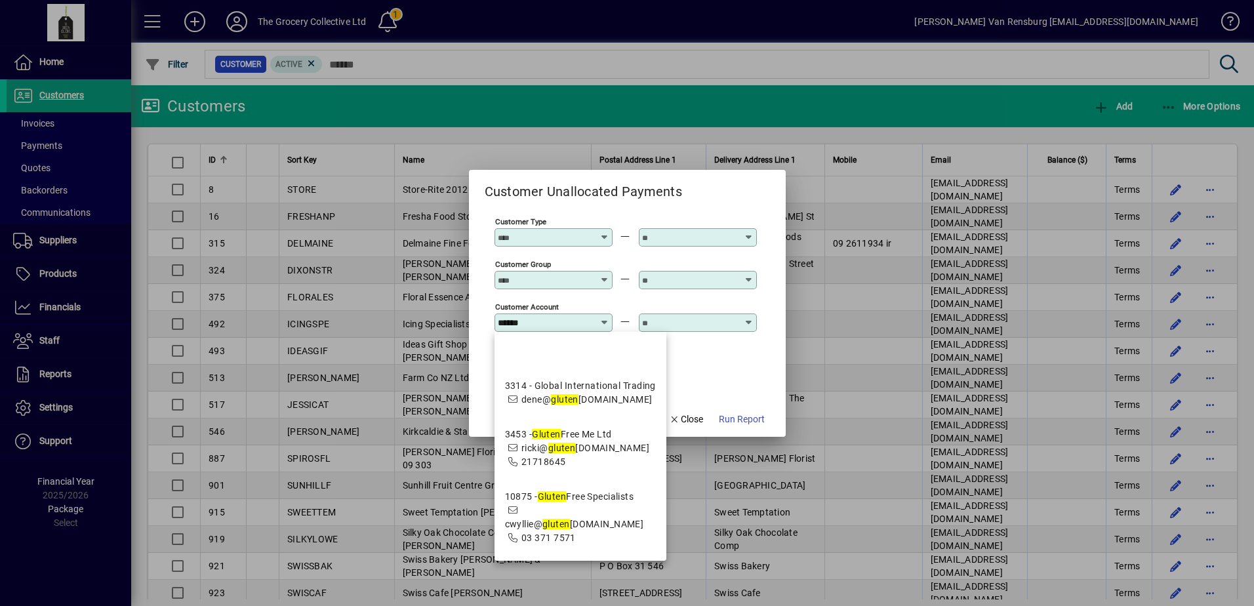
drag, startPoint x: 606, startPoint y: 526, endPoint x: 643, endPoint y: 448, distance: 86.2
click at [607, 525] on span "10875 - Gluten Free Specialists cwyllie@ gluten [DOMAIN_NAME] 03 371 7571" at bounding box center [580, 517] width 151 height 55
type input "**********"
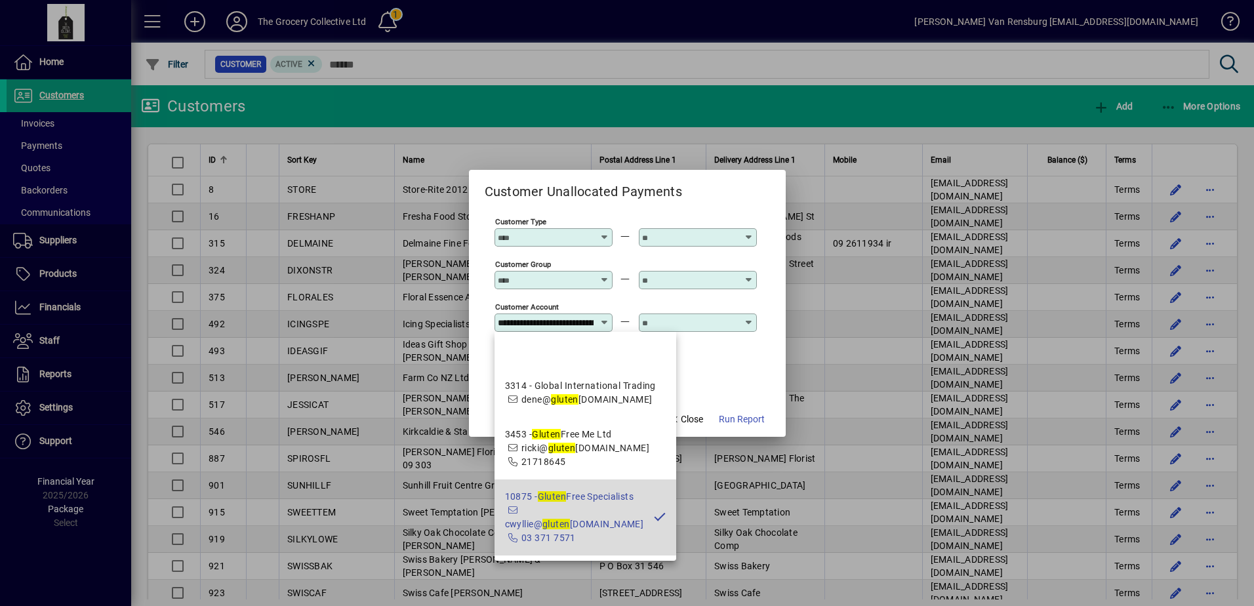
scroll to position [0, 37]
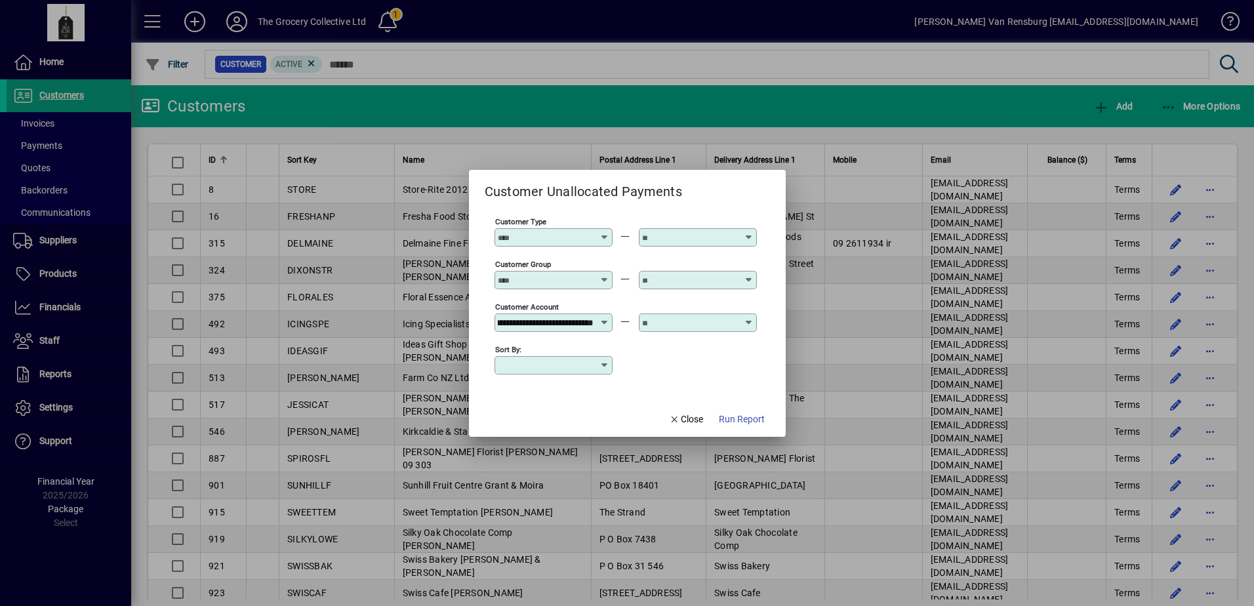
click at [705, 321] on input "text" at bounding box center [690, 322] width 96 height 10
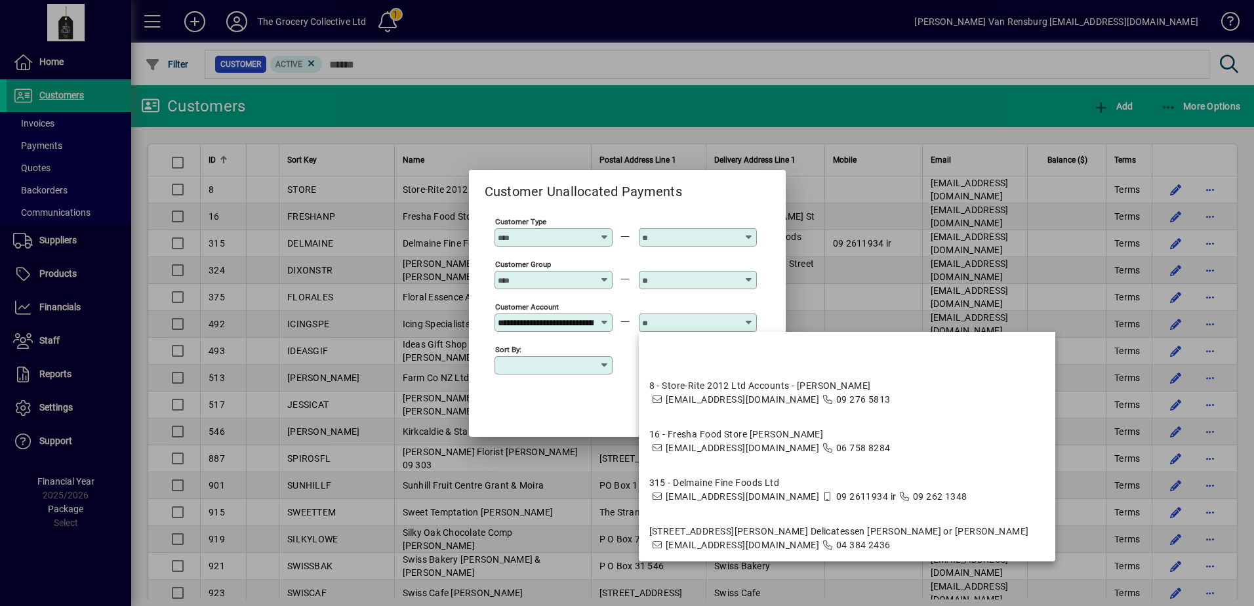
type input "*"
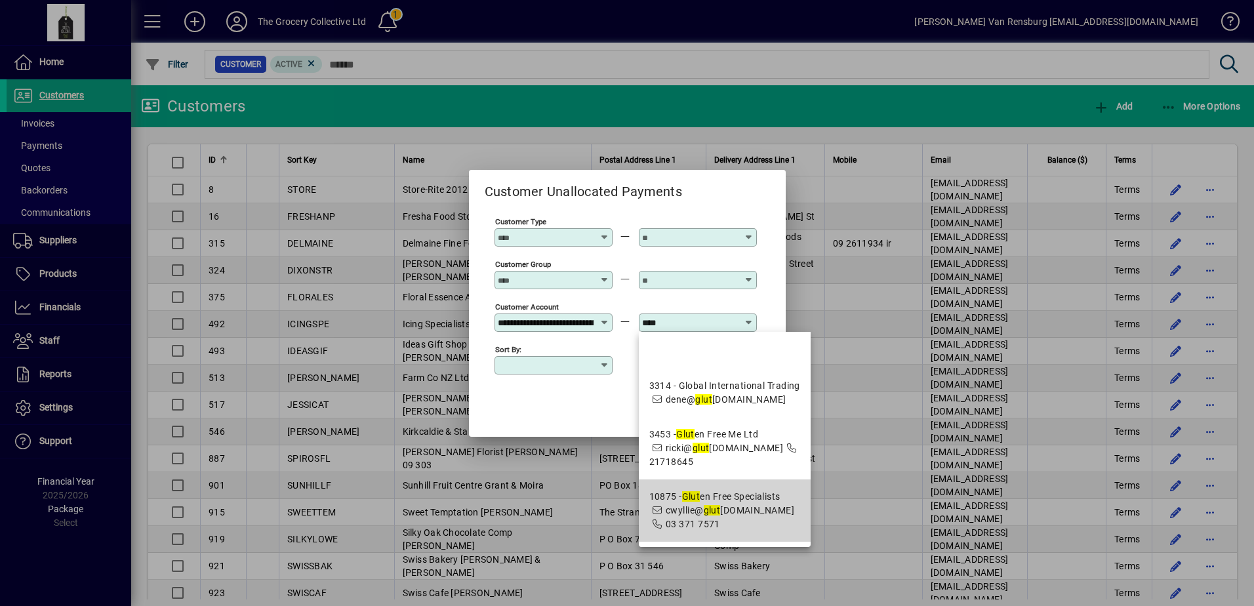
click at [719, 527] on span "10875 - Glut en Free Specialists cwyllie@ glut enfreespecialists.com 03 371 7571" at bounding box center [724, 510] width 151 height 41
type input "**********"
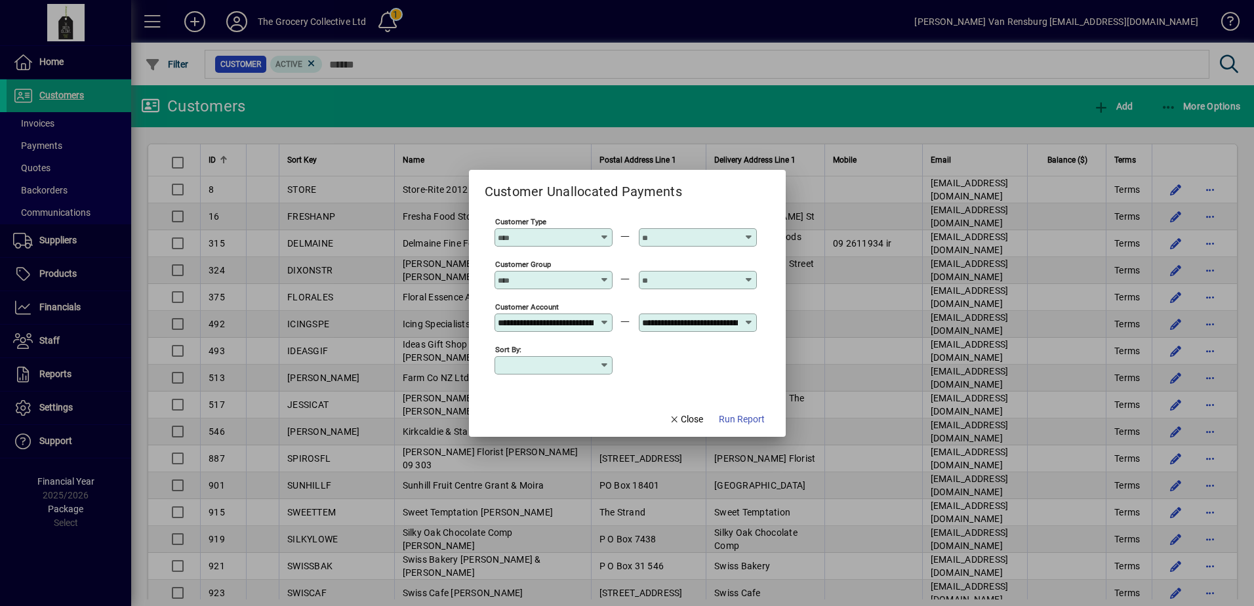
click at [578, 366] on input "Sort by:" at bounding box center [549, 365] width 102 height 10
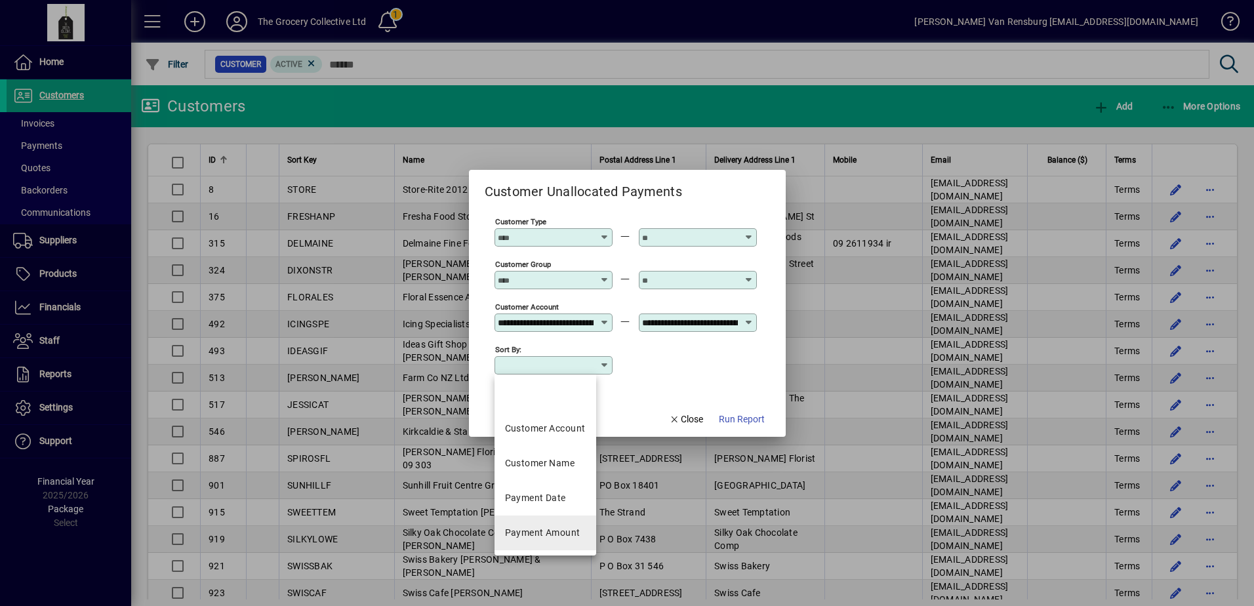
click at [558, 531] on div "Payment Amount" at bounding box center [542, 533] width 75 height 14
type input "**********"
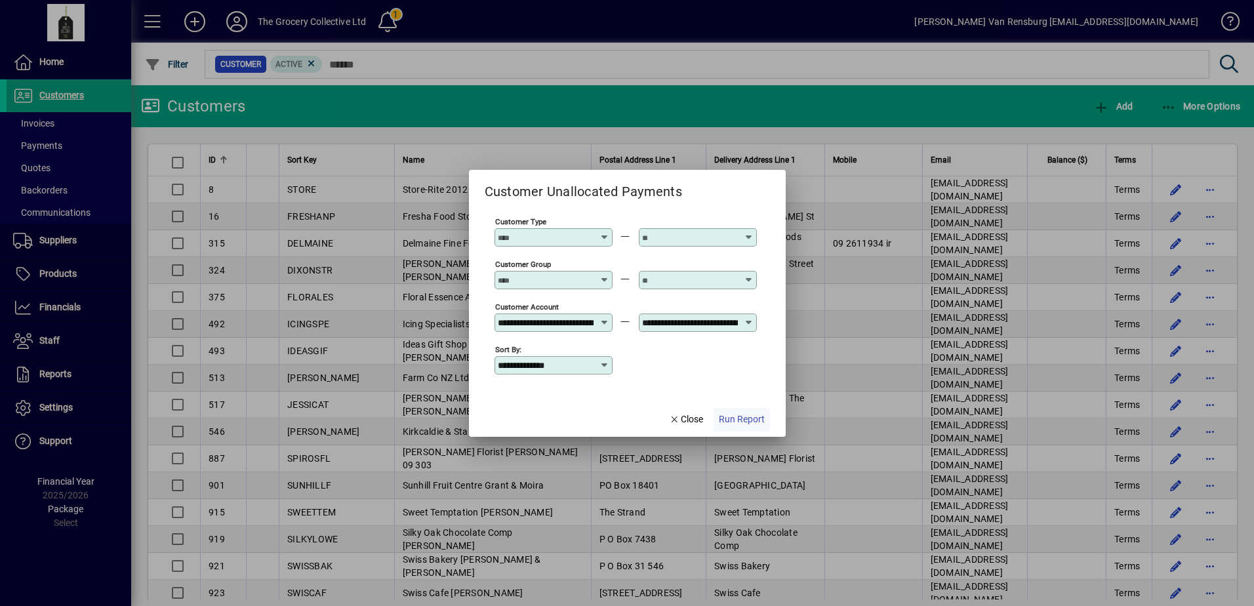
click at [736, 416] on span "Run Report" at bounding box center [742, 419] width 46 height 14
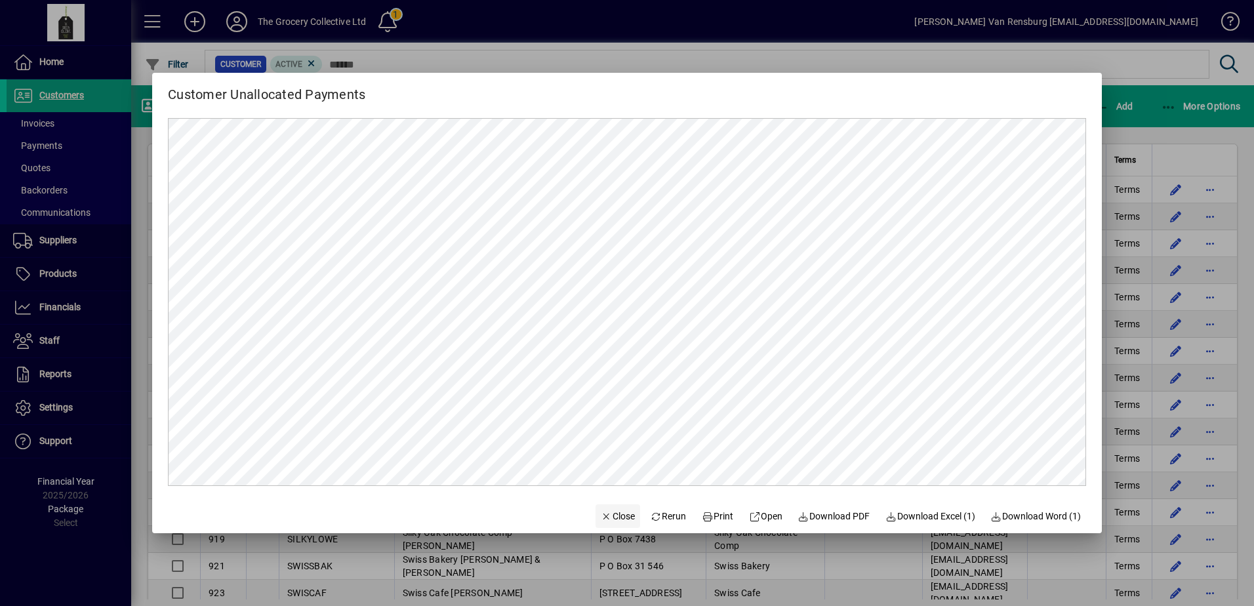
click at [612, 516] on span "Close" at bounding box center [618, 516] width 34 height 14
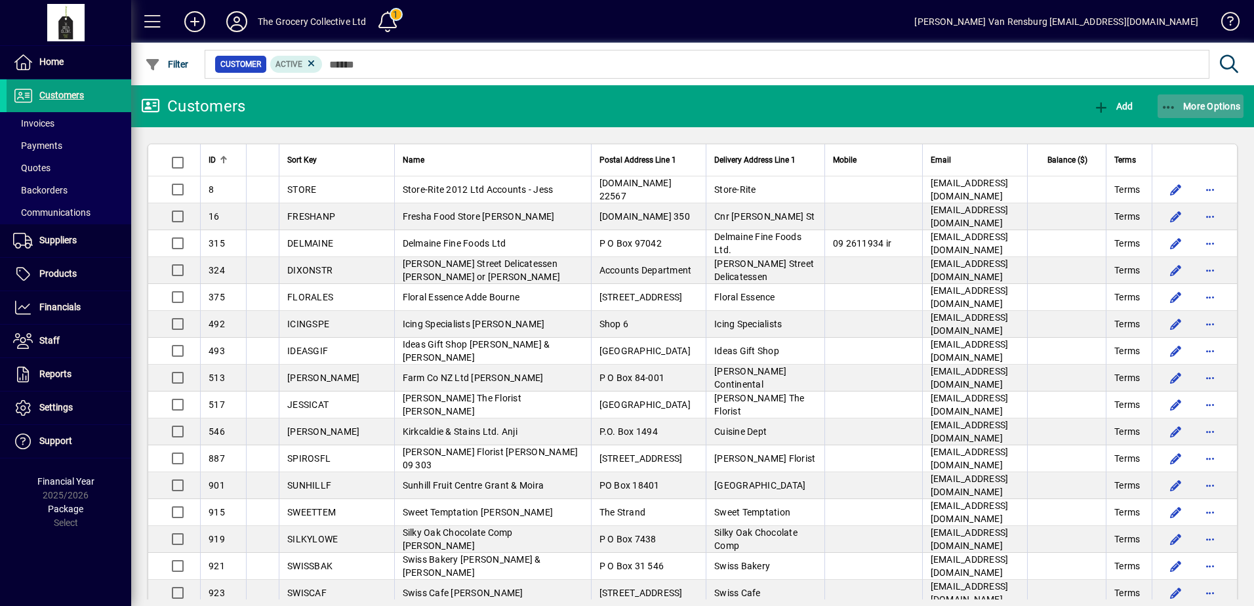
click at [1169, 108] on icon "button" at bounding box center [1169, 107] width 16 height 13
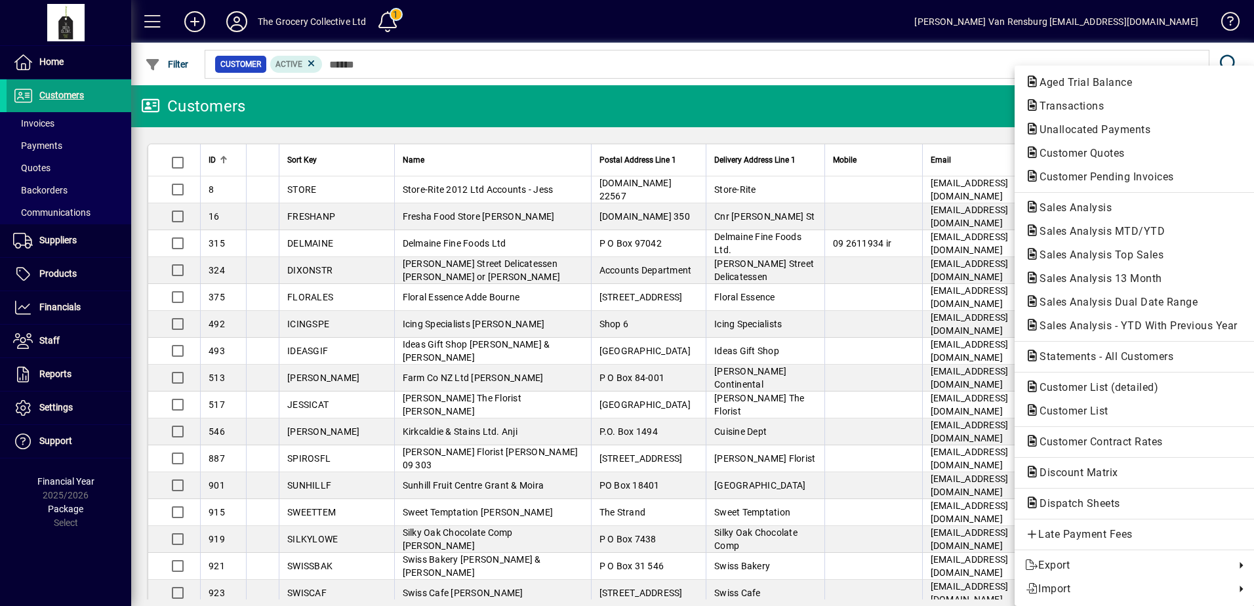
click at [923, 102] on div at bounding box center [627, 303] width 1254 height 606
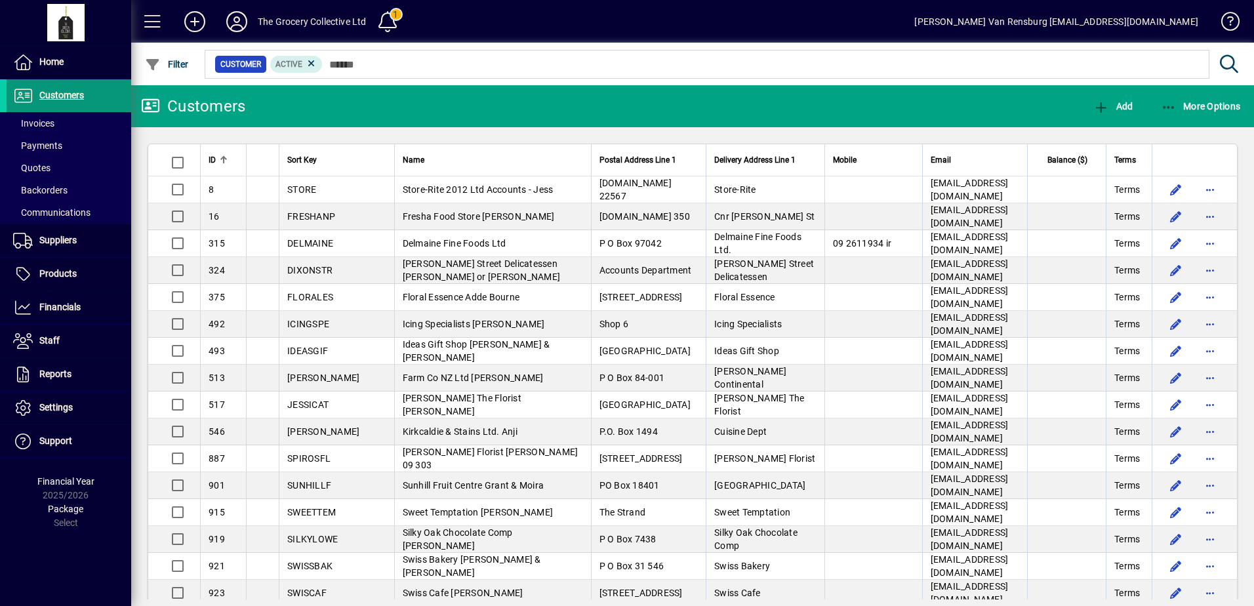
click at [87, 96] on span at bounding box center [69, 95] width 125 height 31
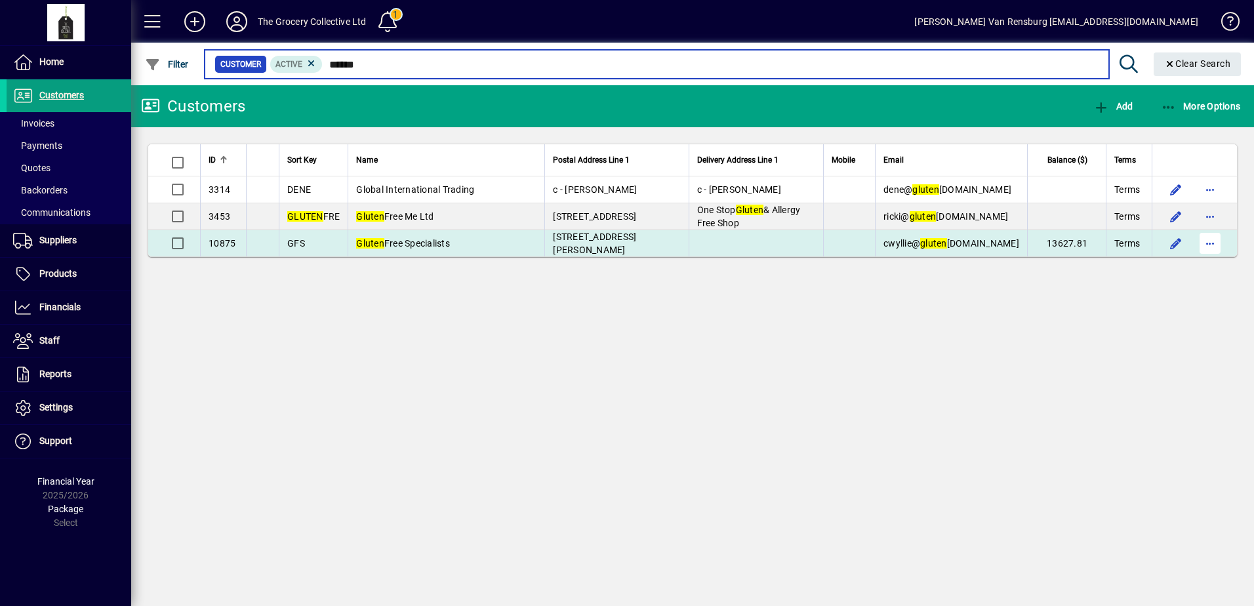
type input "******"
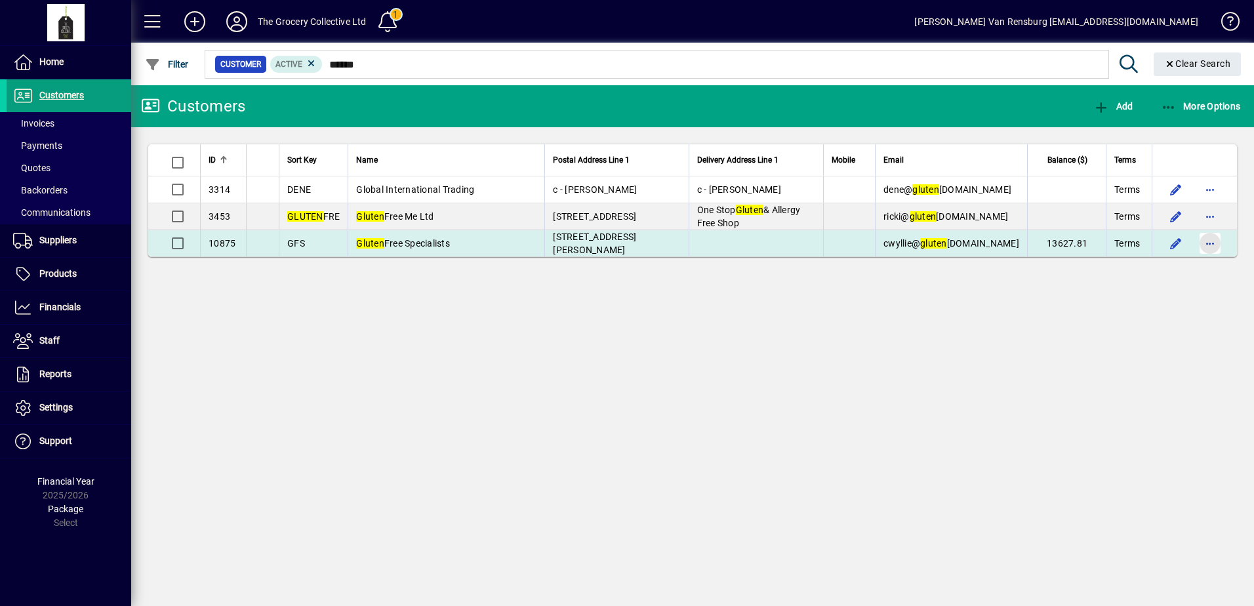
click at [1206, 245] on span "button" at bounding box center [1209, 243] width 31 height 31
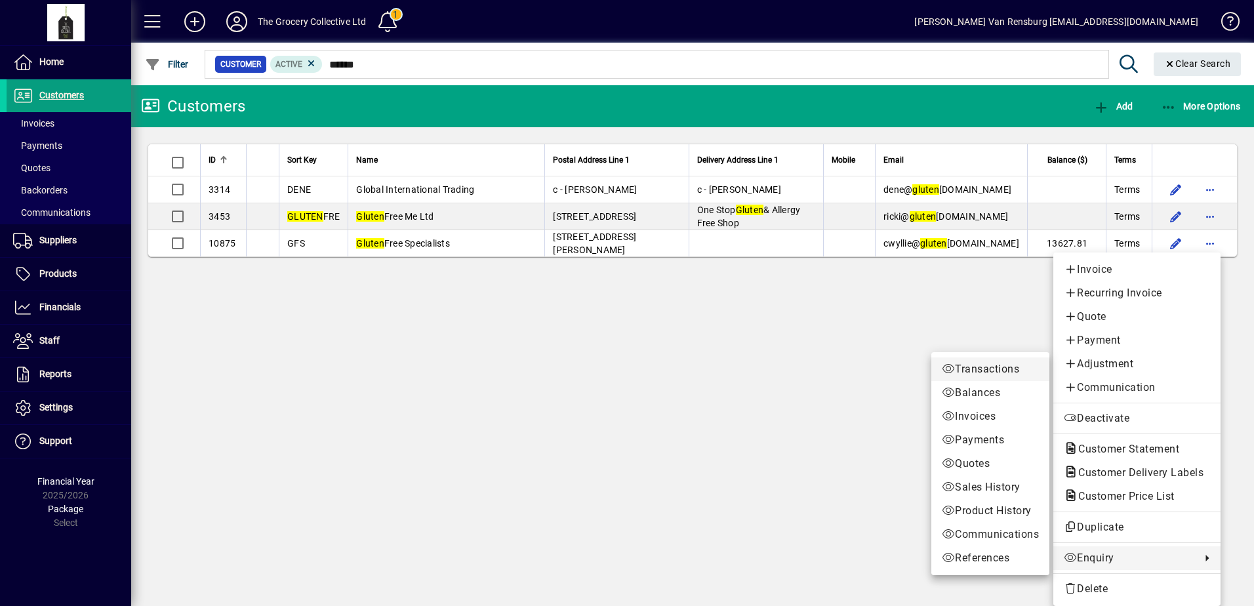
click at [982, 369] on span "Transactions" at bounding box center [990, 369] width 97 height 16
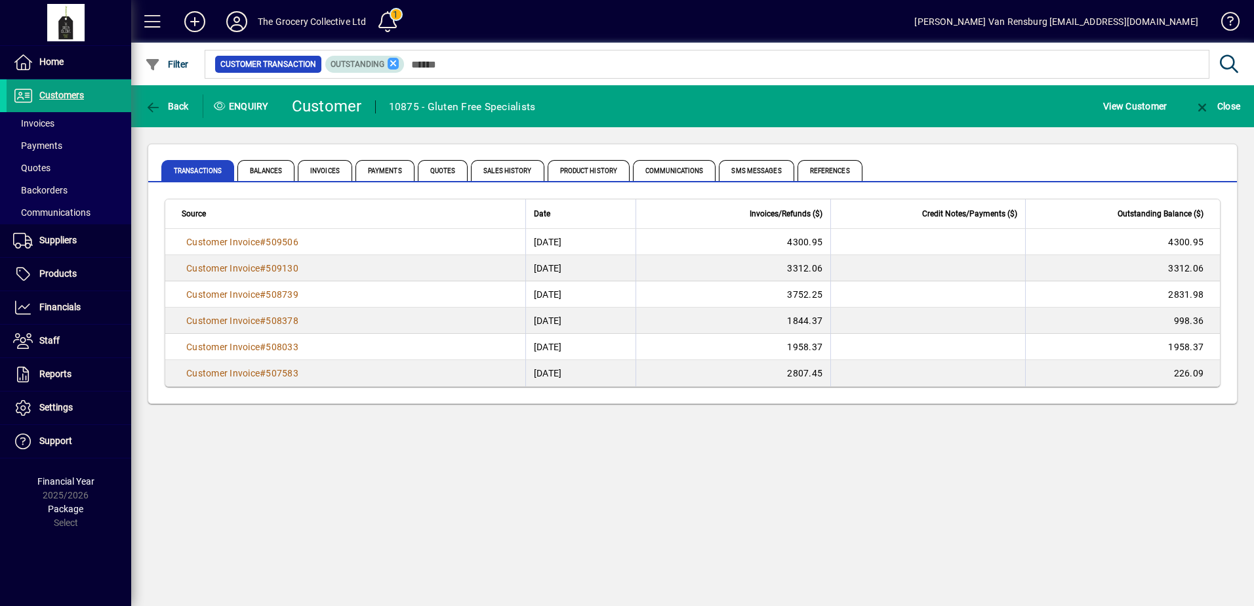
click at [391, 64] on icon at bounding box center [394, 64] width 12 height 12
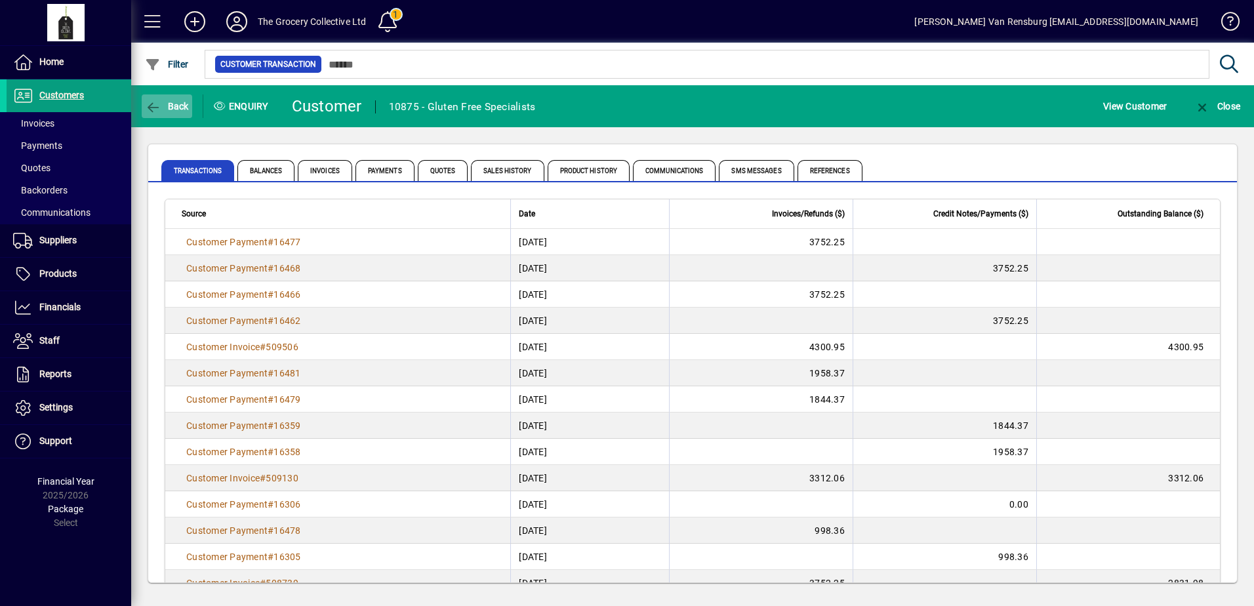
click at [167, 110] on span "Back" at bounding box center [167, 106] width 44 height 10
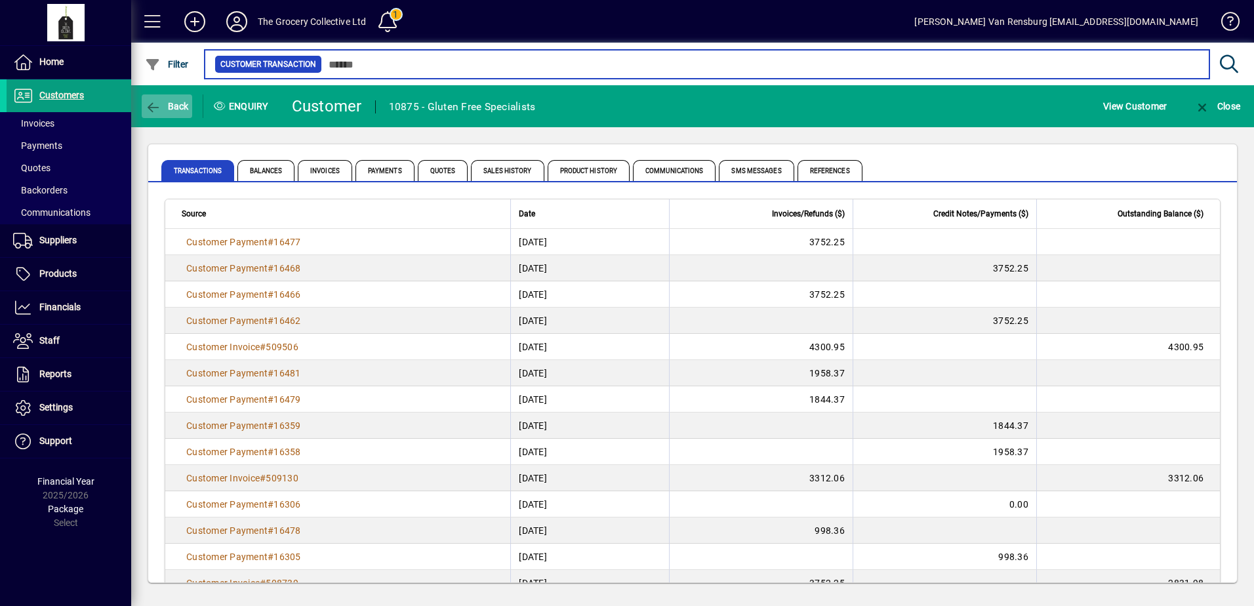
type input "******"
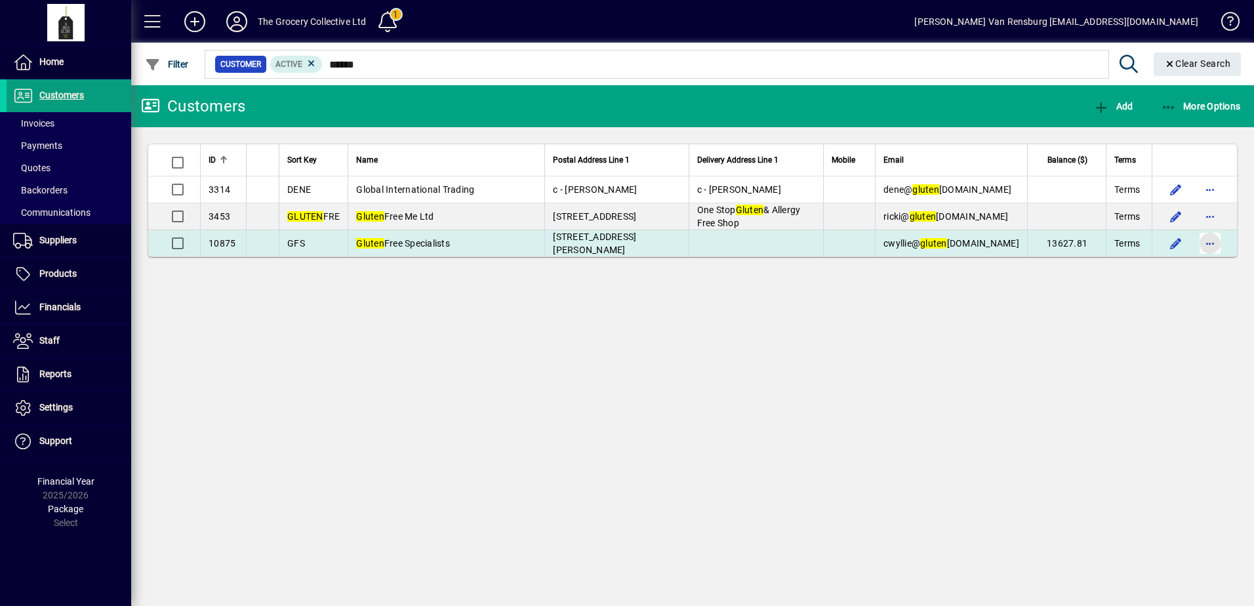
click at [1216, 245] on span "button" at bounding box center [1209, 243] width 31 height 31
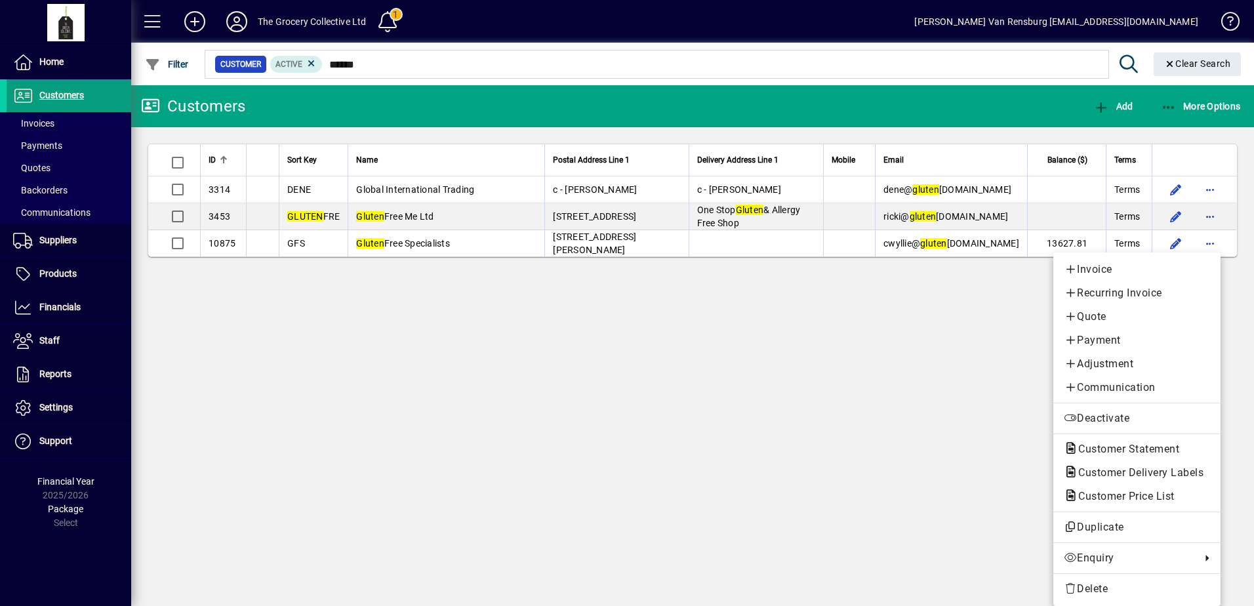
click at [738, 302] on div at bounding box center [627, 303] width 1254 height 606
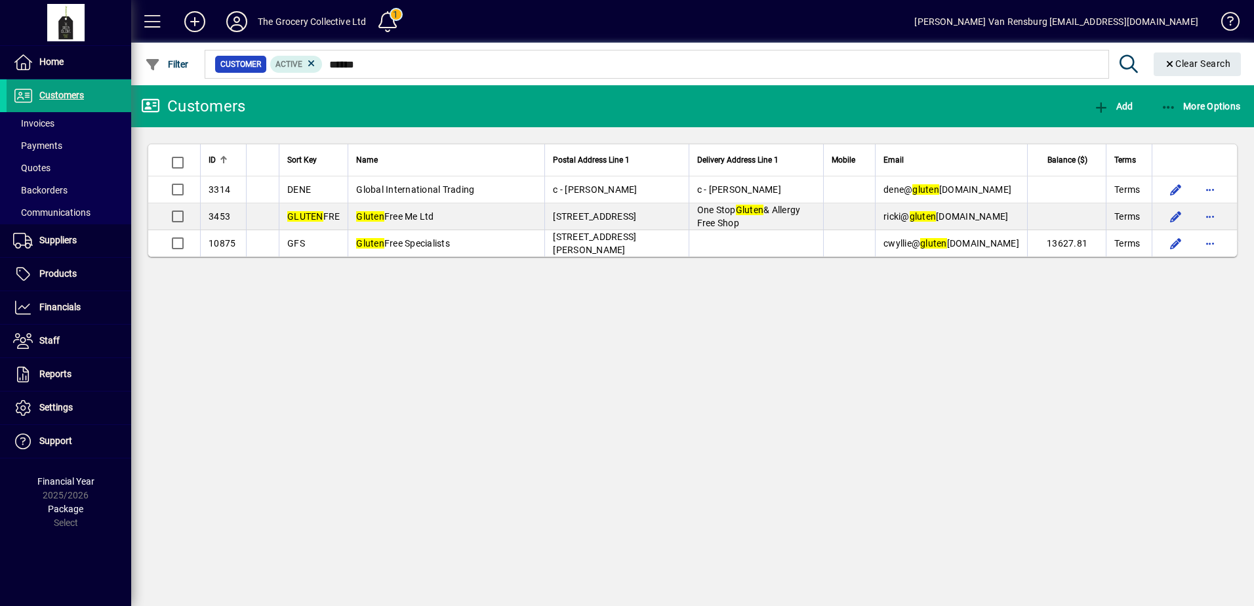
click at [960, 247] on span "cwyllie@ gluten [DOMAIN_NAME]" at bounding box center [951, 243] width 136 height 10
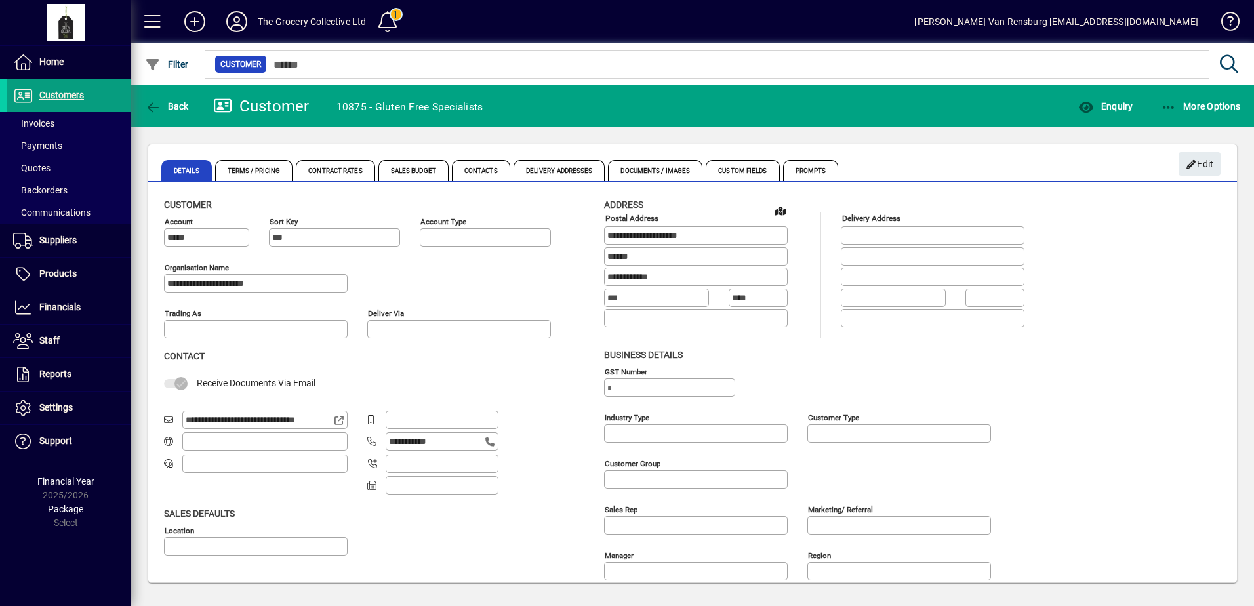
type input "**********"
click at [1081, 98] on span "button" at bounding box center [1105, 105] width 61 height 31
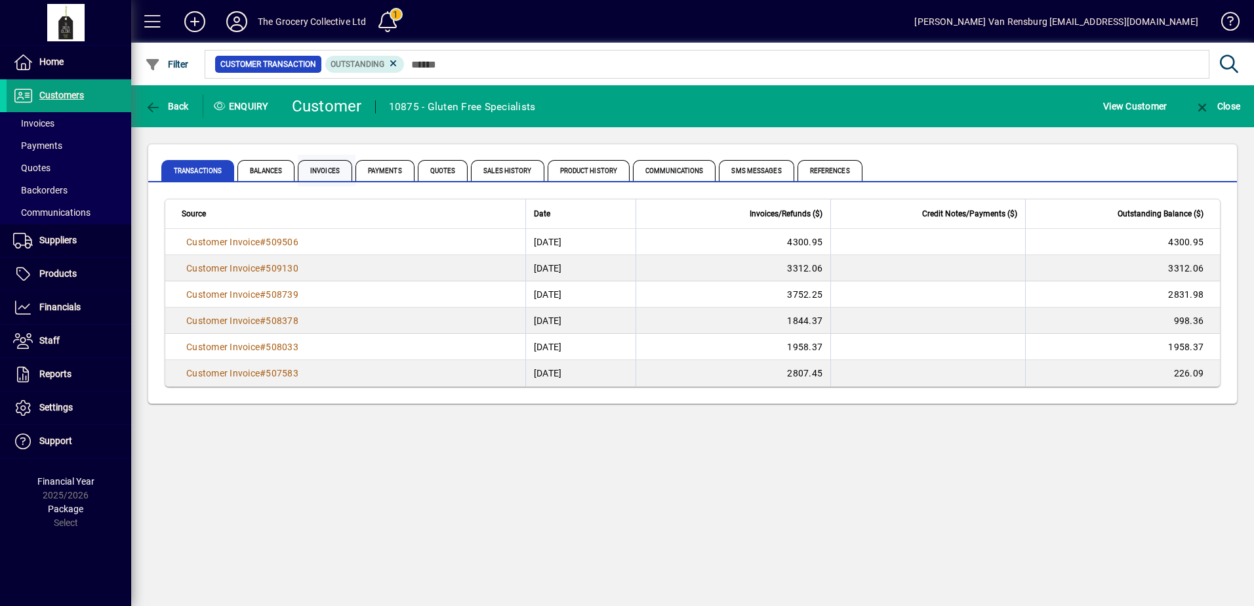
click at [327, 171] on span "Invoices" at bounding box center [325, 170] width 54 height 21
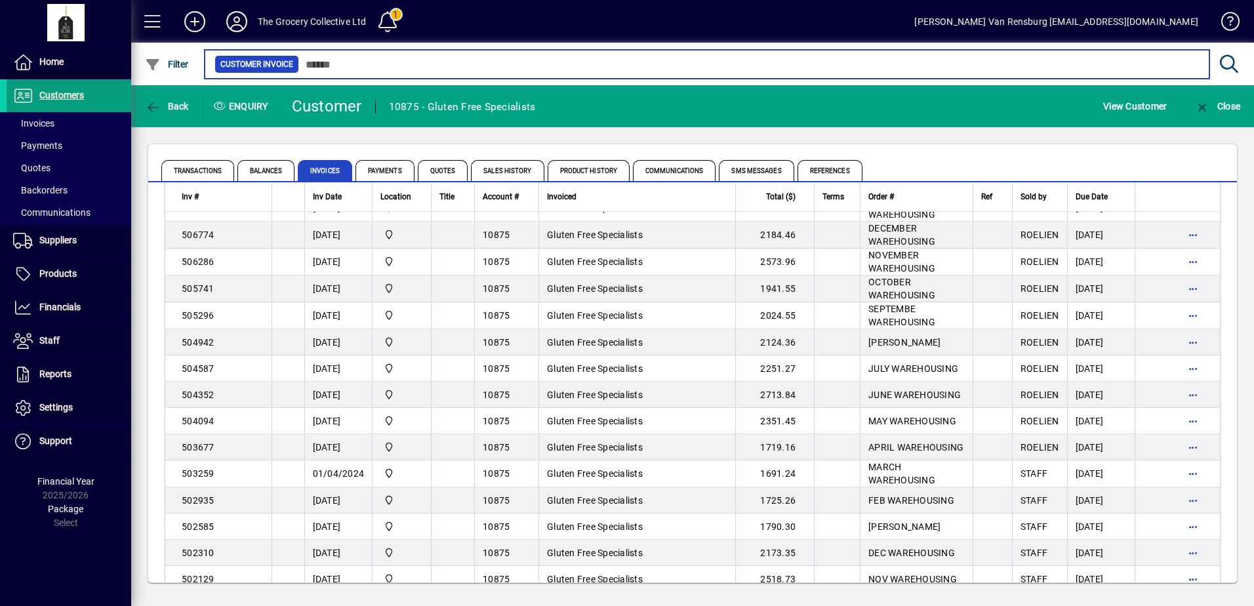
scroll to position [197, 0]
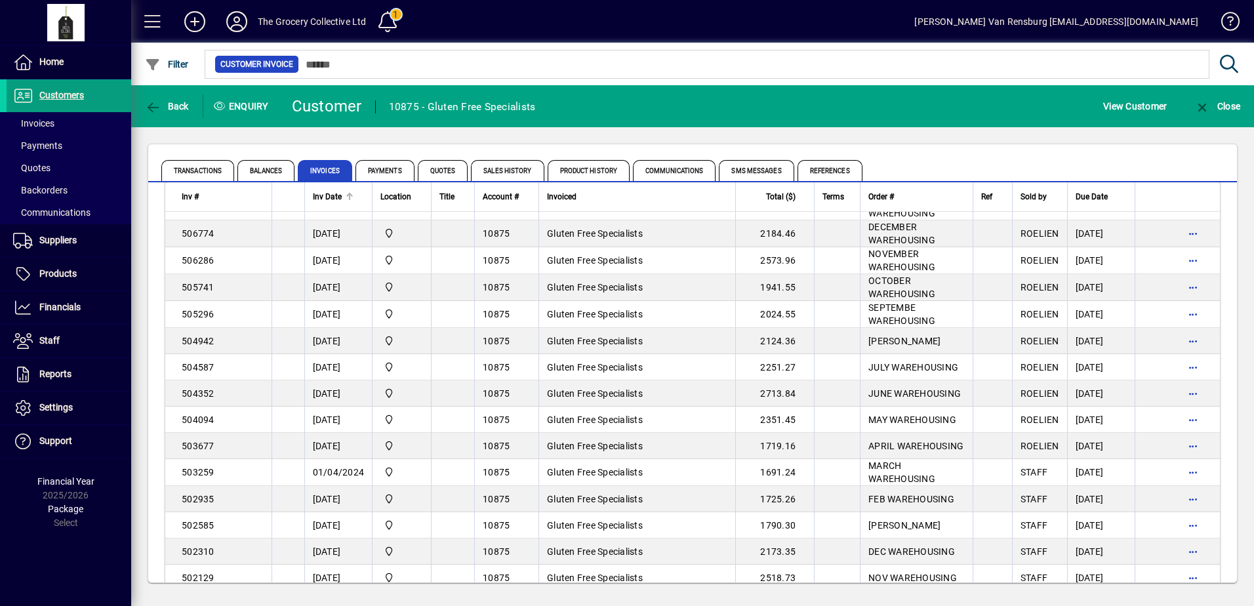
click at [336, 199] on span "Inv Date" at bounding box center [327, 196] width 29 height 14
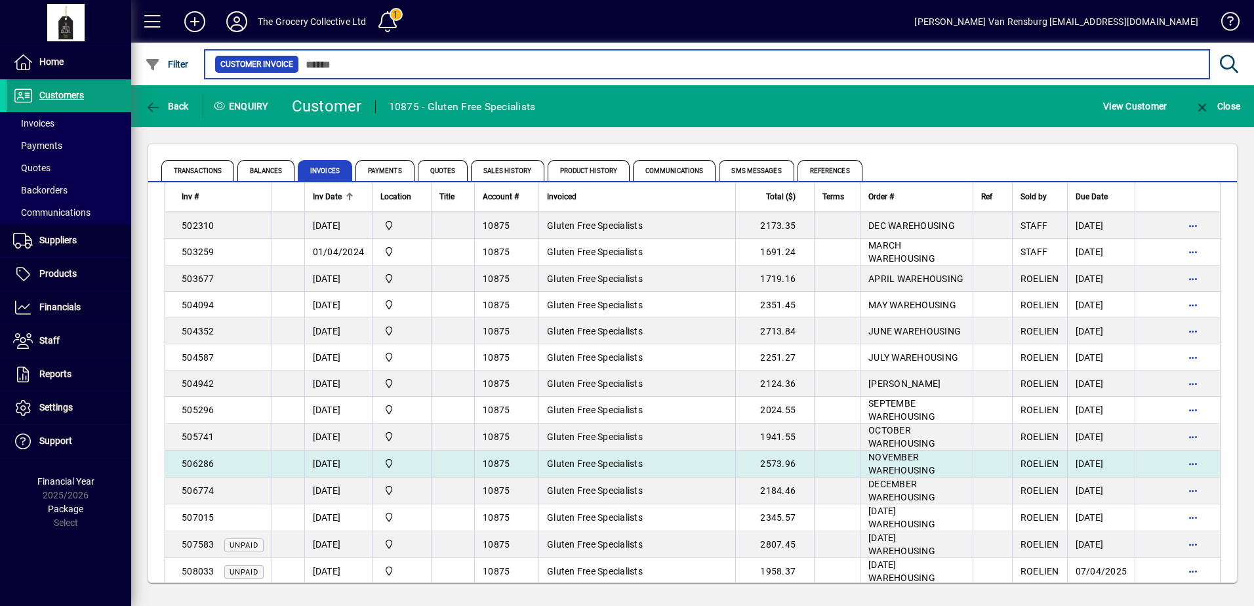
scroll to position [393, 0]
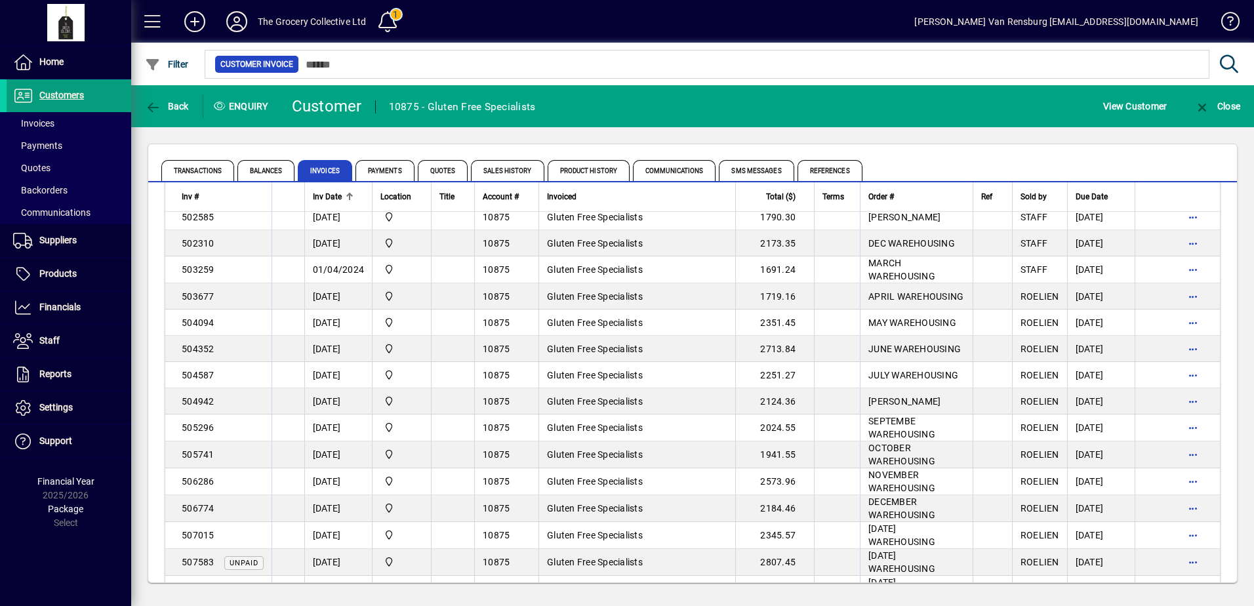
drag, startPoint x: 106, startPoint y: 400, endPoint x: 139, endPoint y: 129, distance: 272.9
click at [139, 129] on div "Transactions Balances Invoices Payments Quotes Sales History Product History Co…" at bounding box center [692, 363] width 1123 height 472
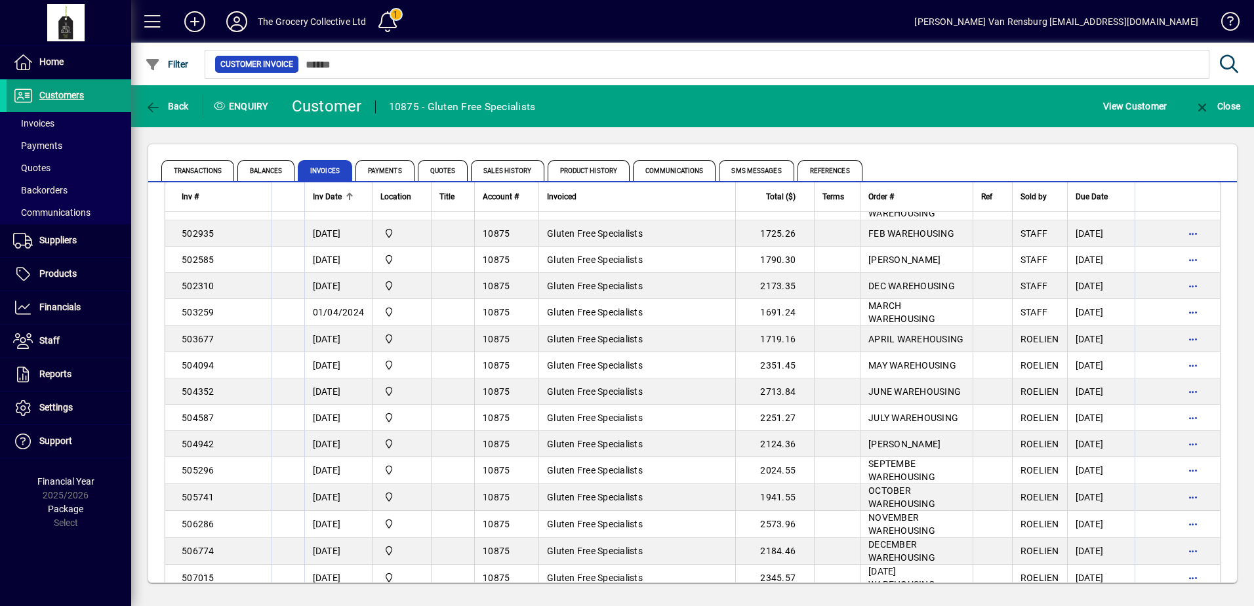
scroll to position [328, 0]
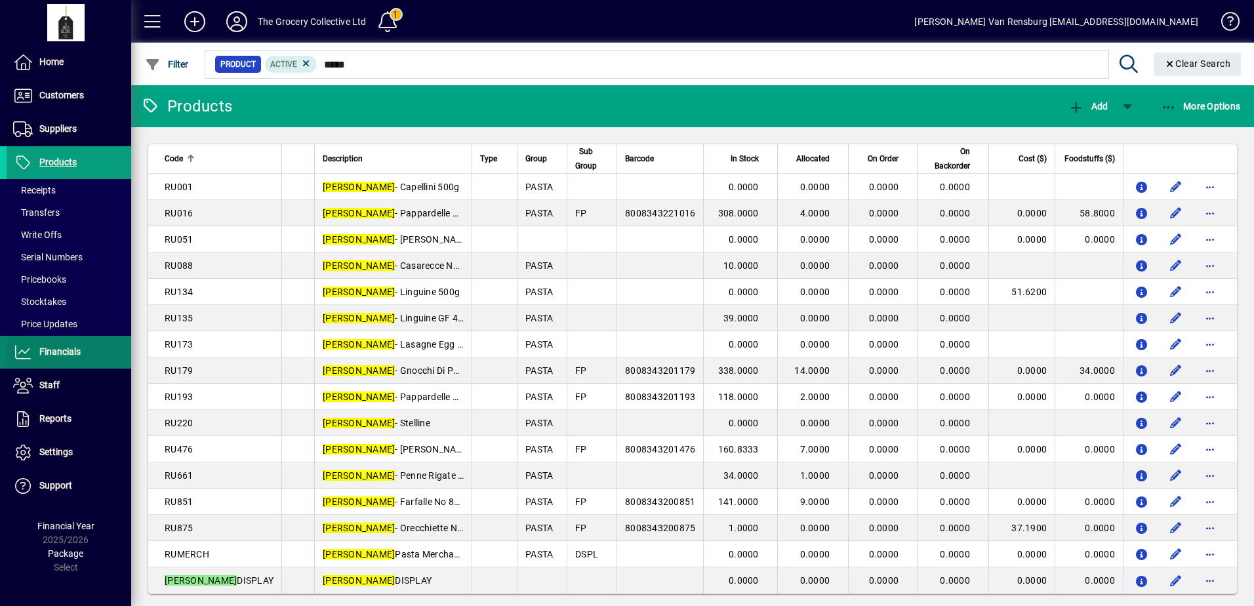
click at [60, 359] on span "Financials" at bounding box center [44, 352] width 74 height 16
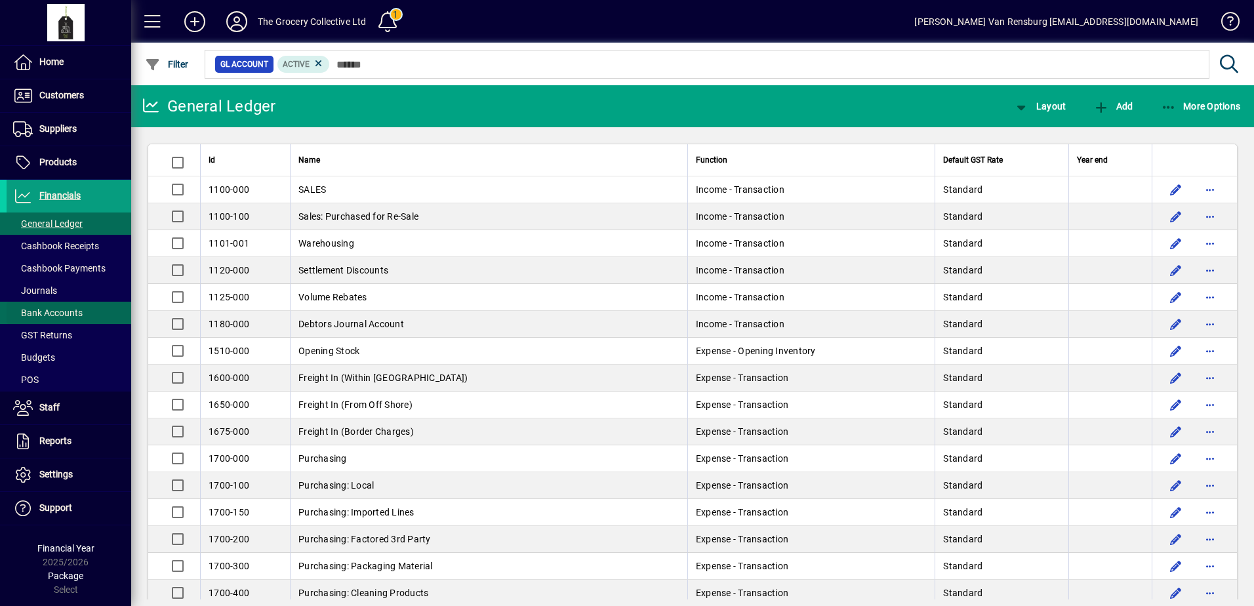
click at [58, 348] on span at bounding box center [69, 357] width 125 height 31
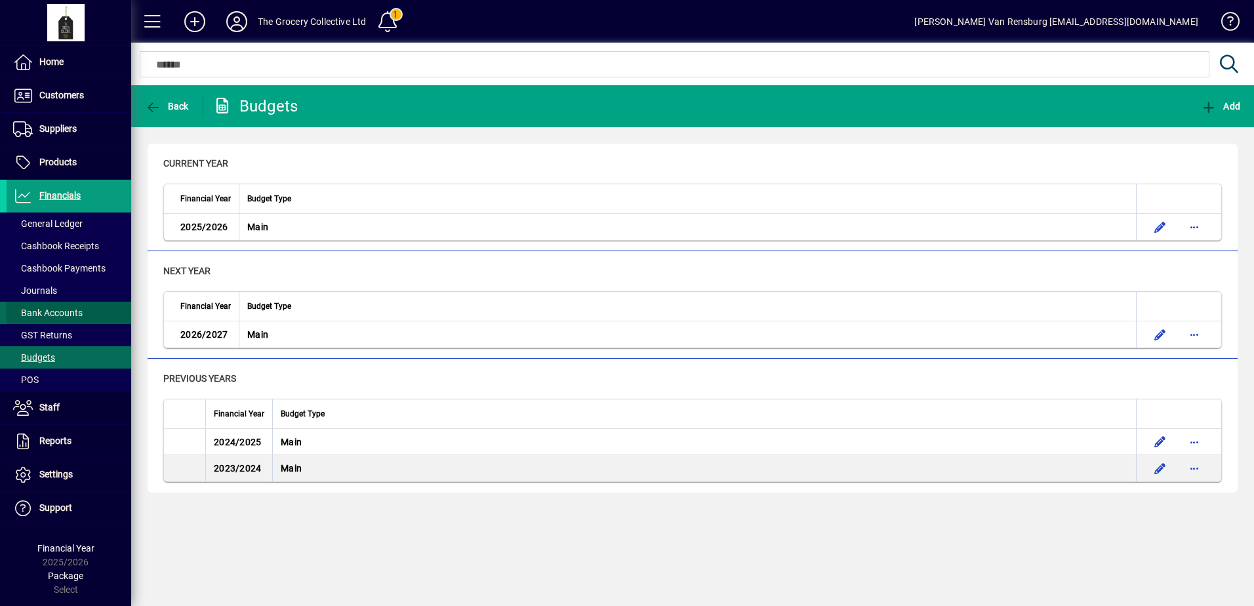
click at [56, 313] on span "Bank Accounts" at bounding box center [48, 313] width 70 height 10
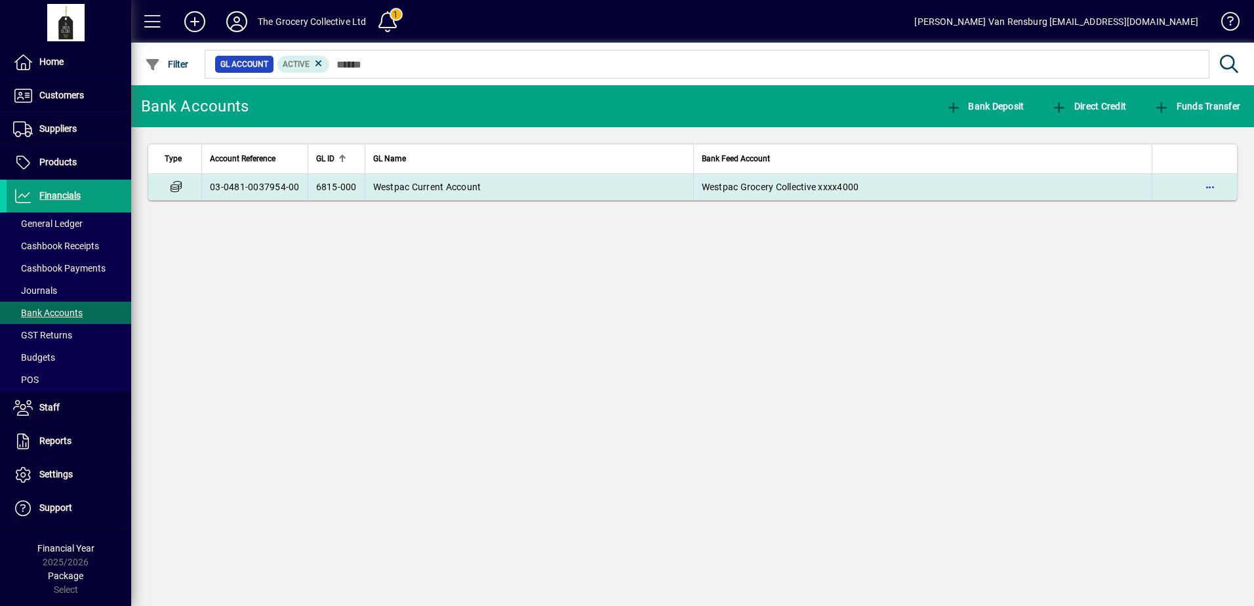
click at [426, 193] on td "Westpac Current Account" at bounding box center [529, 187] width 329 height 26
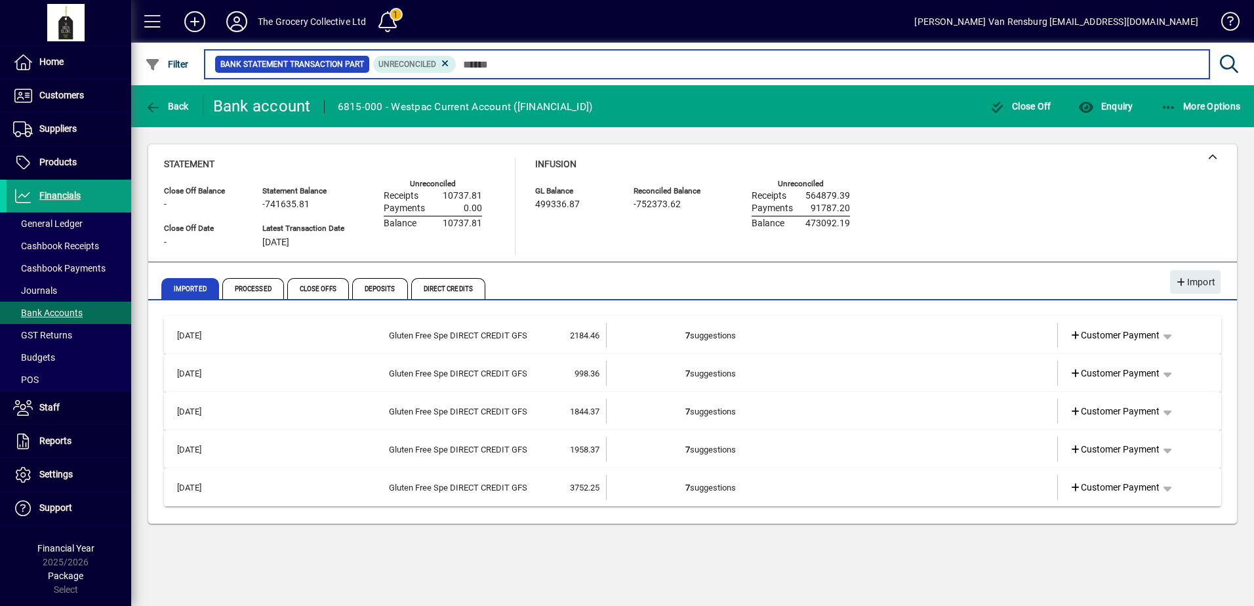
click at [487, 66] on input "text" at bounding box center [827, 64] width 742 height 18
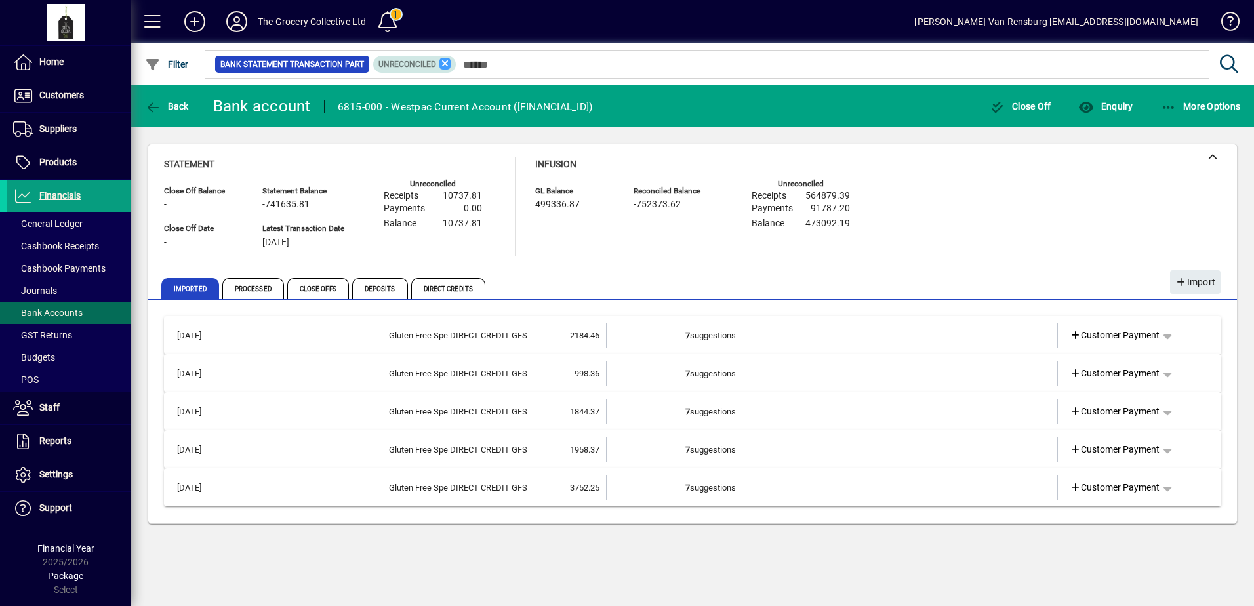
click at [441, 63] on icon at bounding box center [445, 64] width 12 height 12
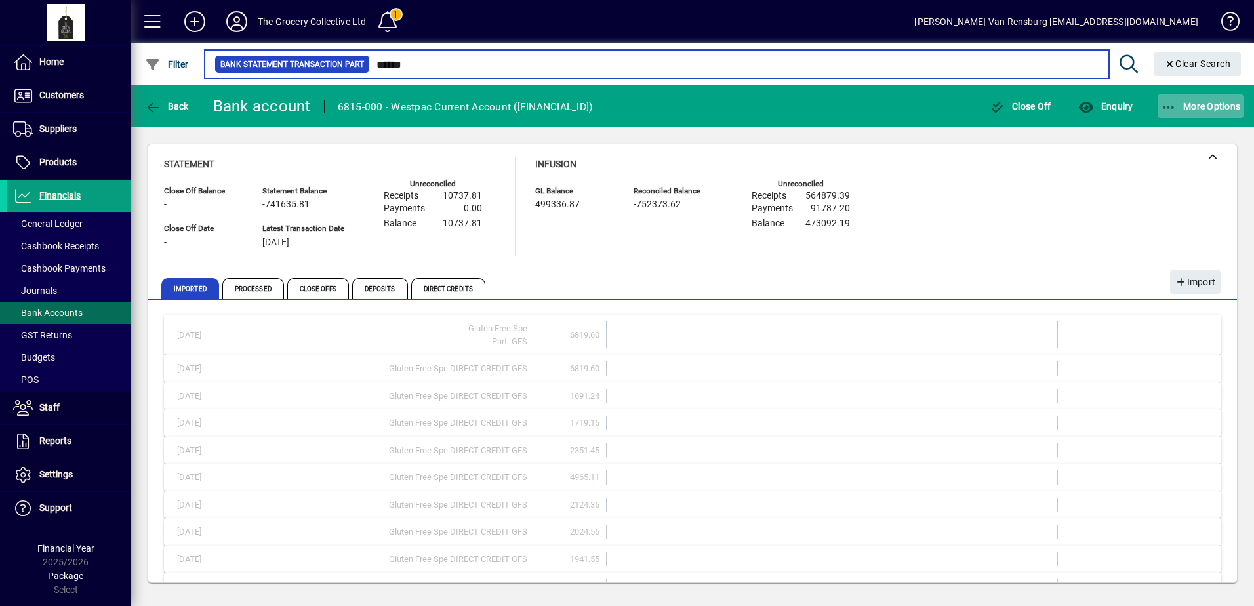
type input "******"
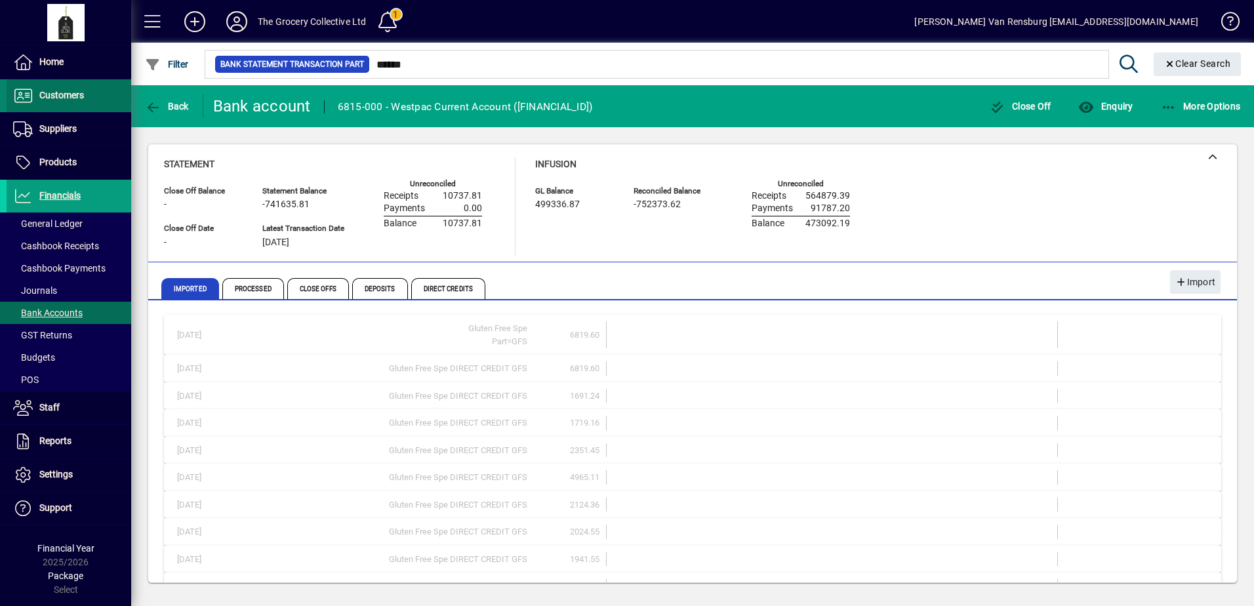
click at [72, 95] on span "Customers" at bounding box center [61, 95] width 45 height 10
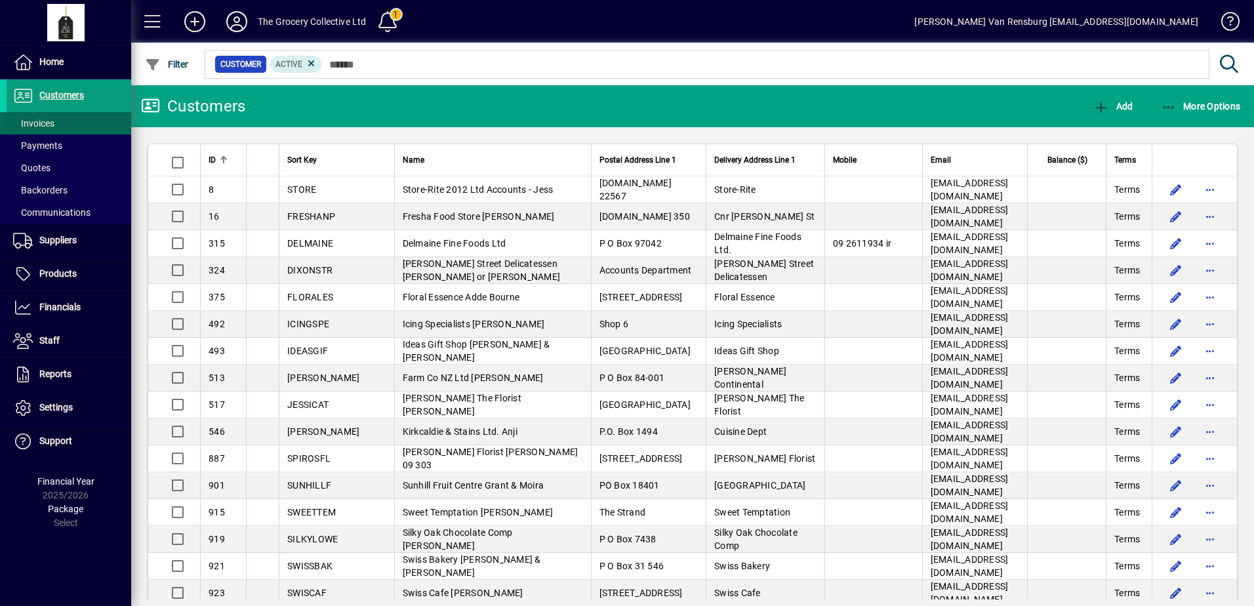
click at [62, 122] on span at bounding box center [69, 123] width 125 height 31
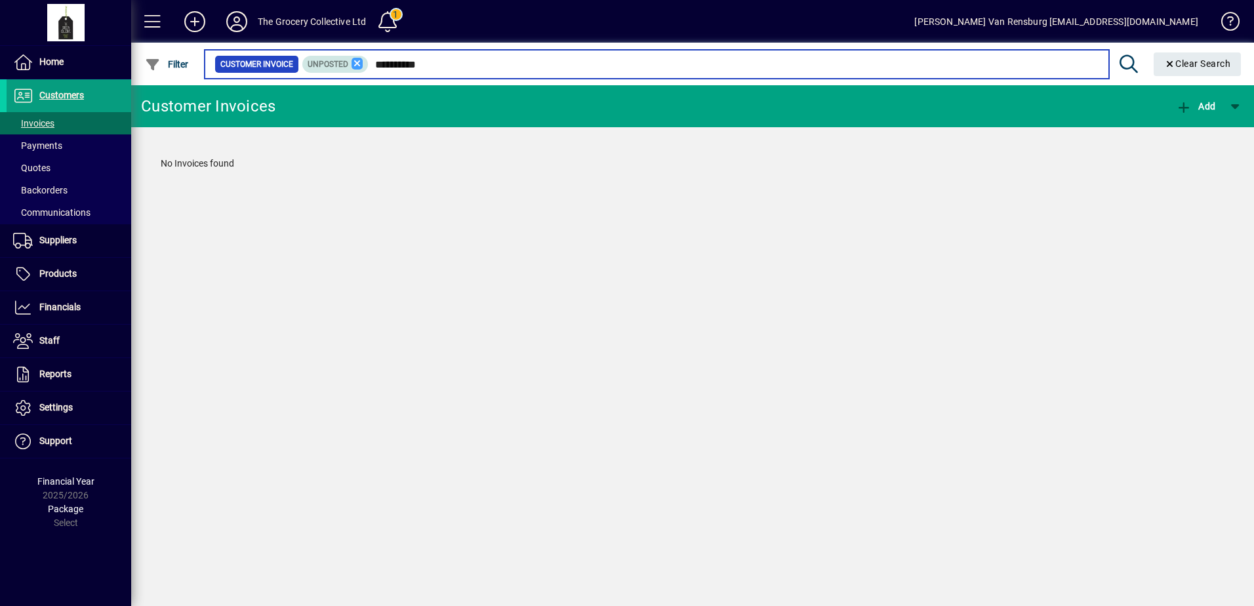
type input "**********"
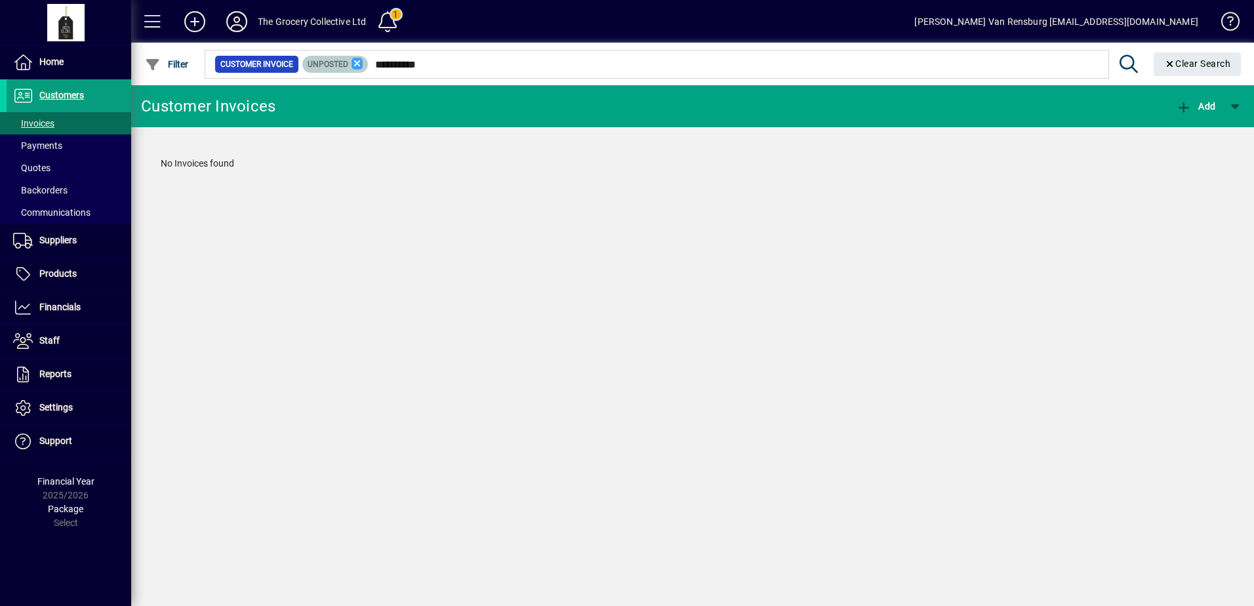
click at [358, 67] on icon at bounding box center [357, 64] width 12 height 12
drag, startPoint x: 70, startPoint y: 128, endPoint x: 179, endPoint y: 141, distance: 110.3
click at [71, 128] on span at bounding box center [69, 123] width 125 height 31
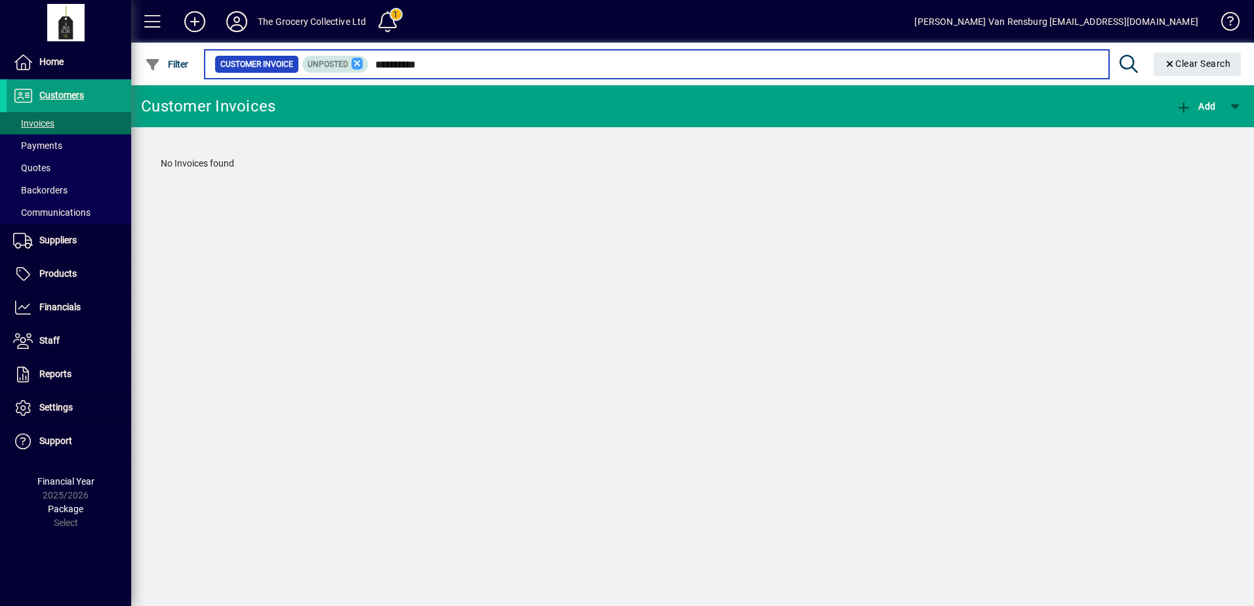
type input "**********"
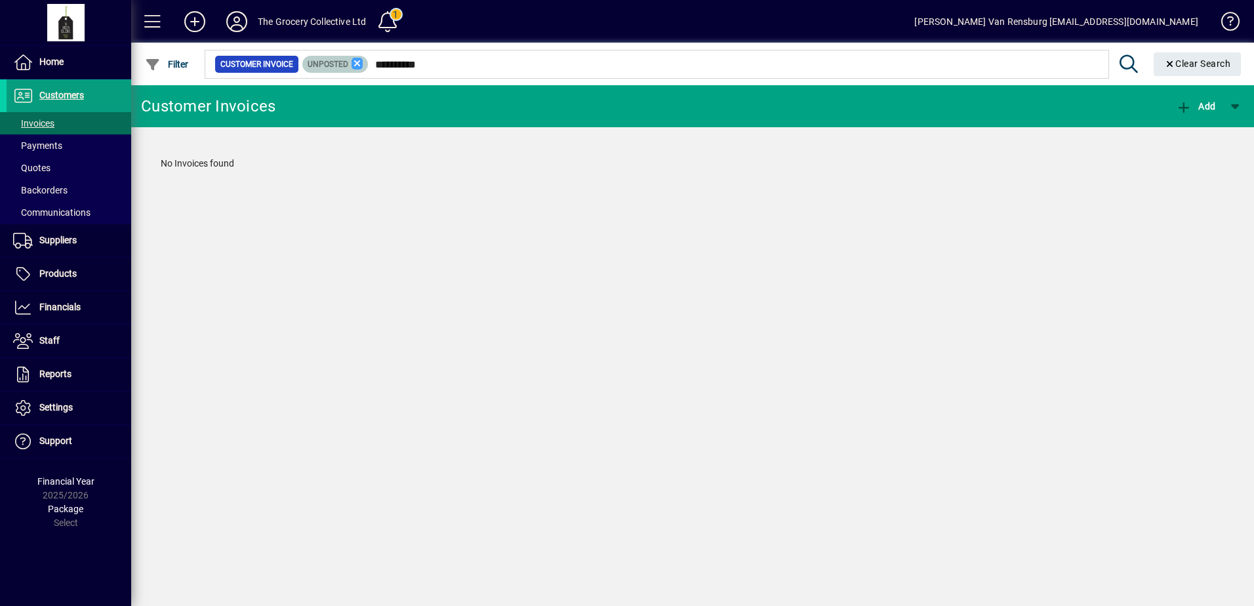
click at [359, 65] on icon at bounding box center [357, 64] width 12 height 12
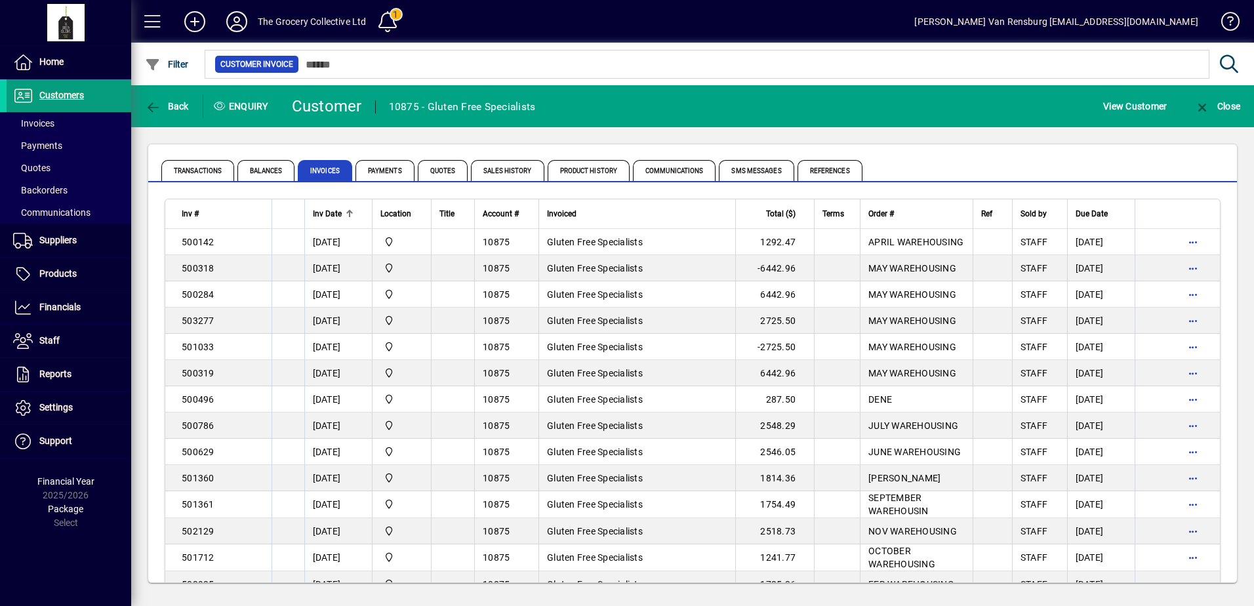
scroll to position [328, 0]
